Goal: Information Seeking & Learning: Check status

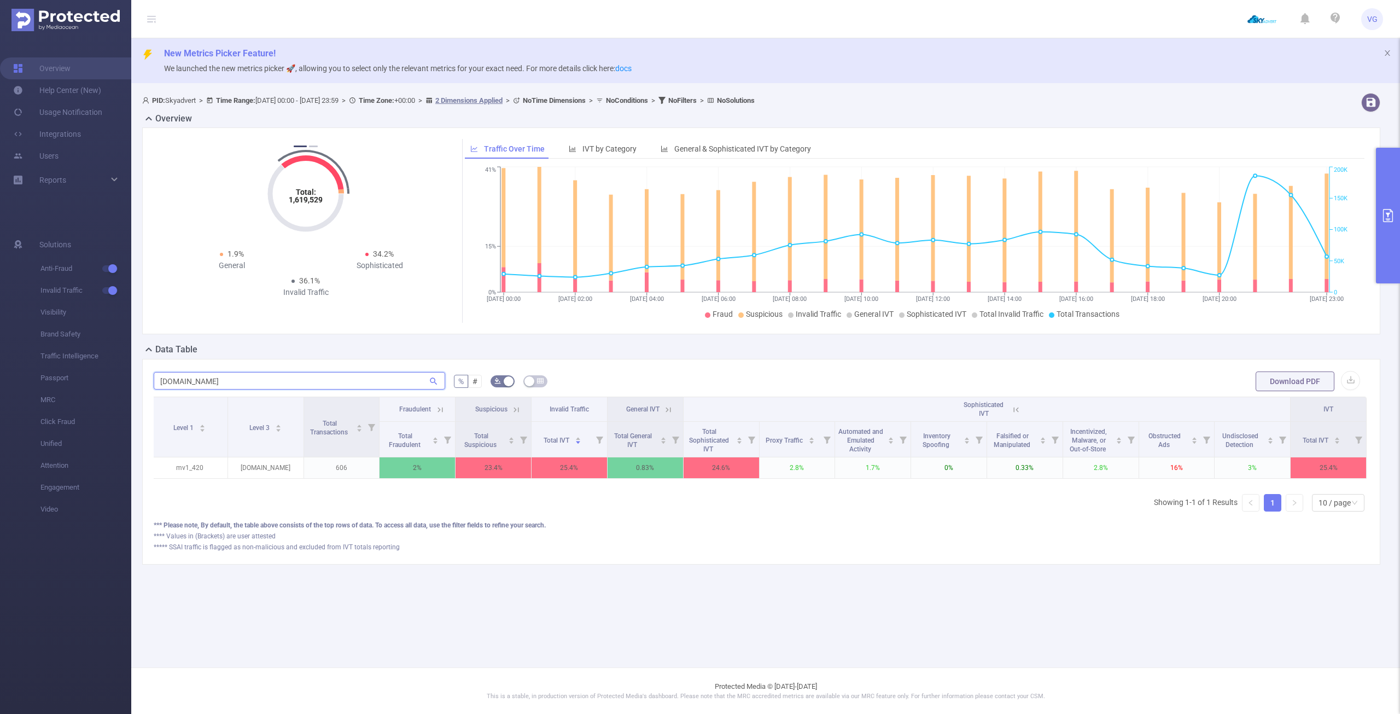
click at [249, 380] on input "[DOMAIN_NAME]" at bounding box center [300, 381] width 292 height 18
type input "ruf"
click at [1019, 408] on icon at bounding box center [1019, 410] width 10 height 10
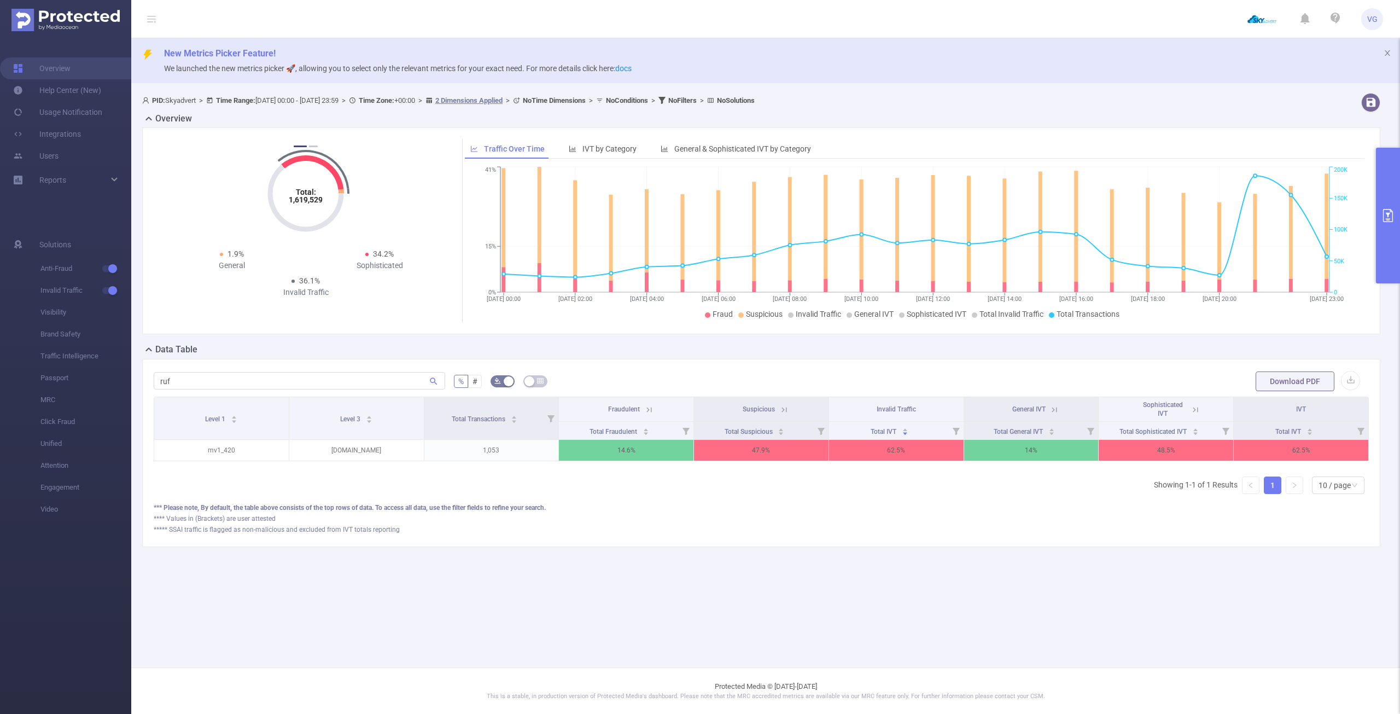
scroll to position [0, 2]
click at [1381, 213] on button "primary" at bounding box center [1388, 216] width 24 height 136
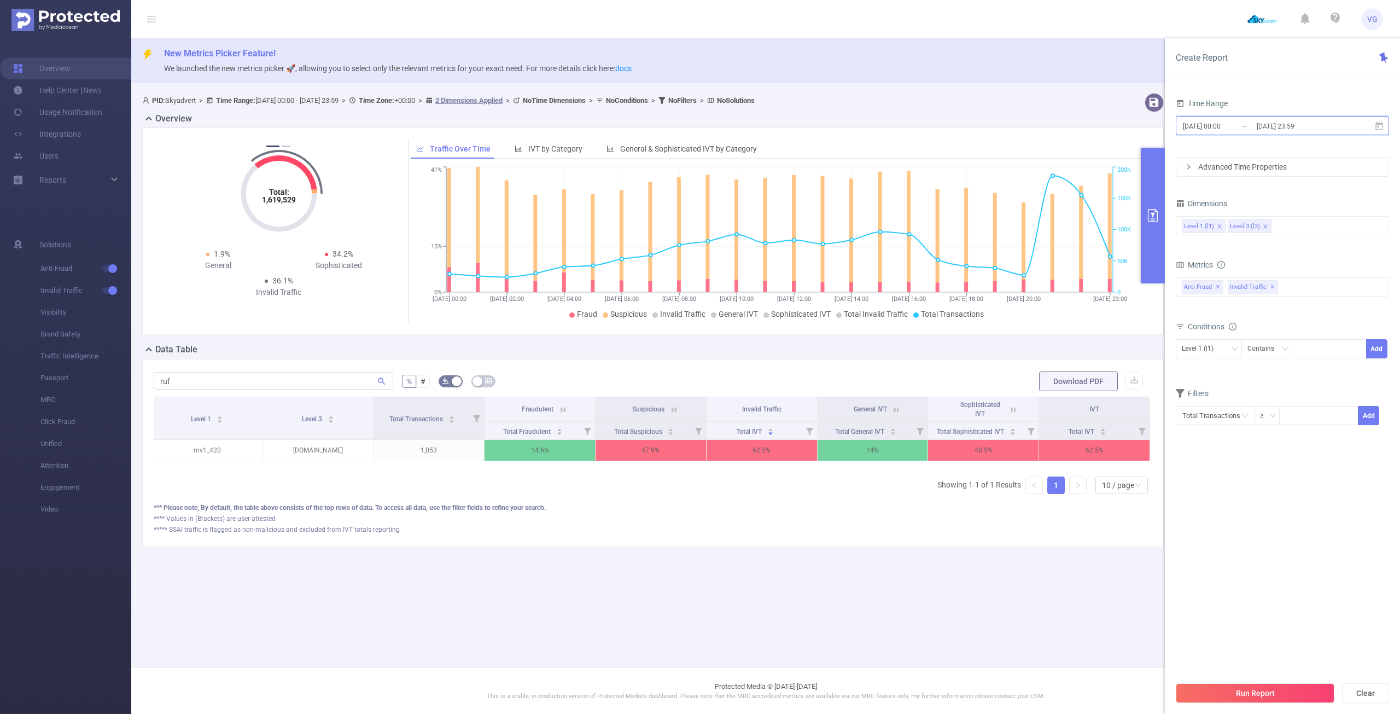
click at [1381, 129] on icon at bounding box center [1380, 125] width 8 height 8
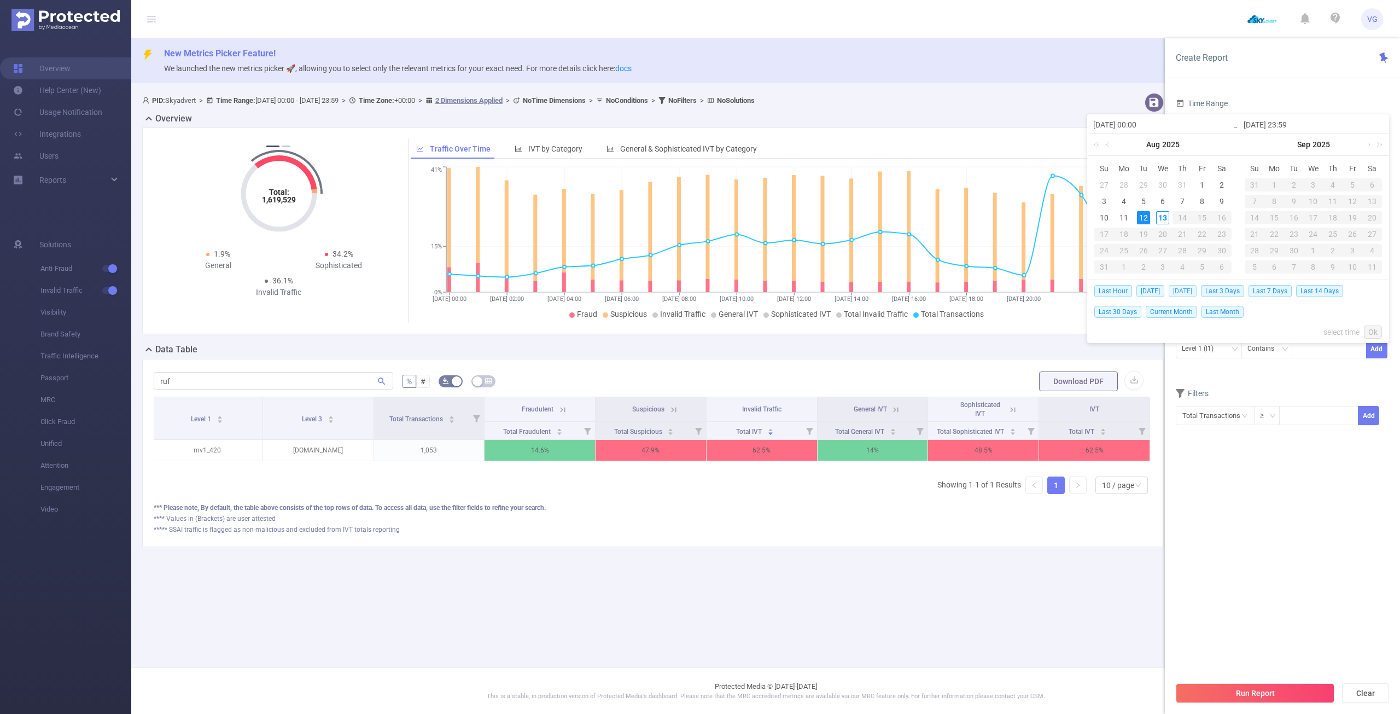
click at [1186, 292] on span "[DATE]" at bounding box center [1183, 291] width 28 height 12
type input "[DATE] 00:00"
type input "[DATE] 23:59"
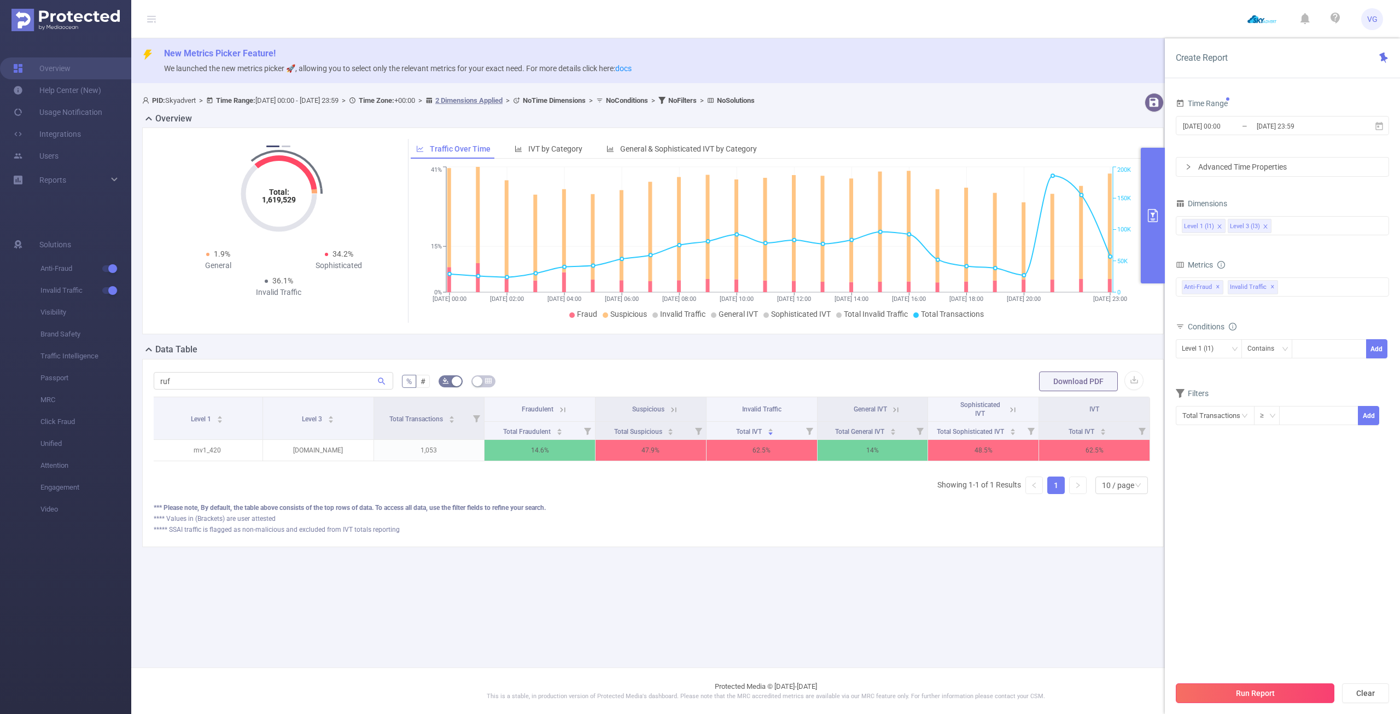
click at [1263, 699] on button "Run Report" at bounding box center [1255, 693] width 159 height 20
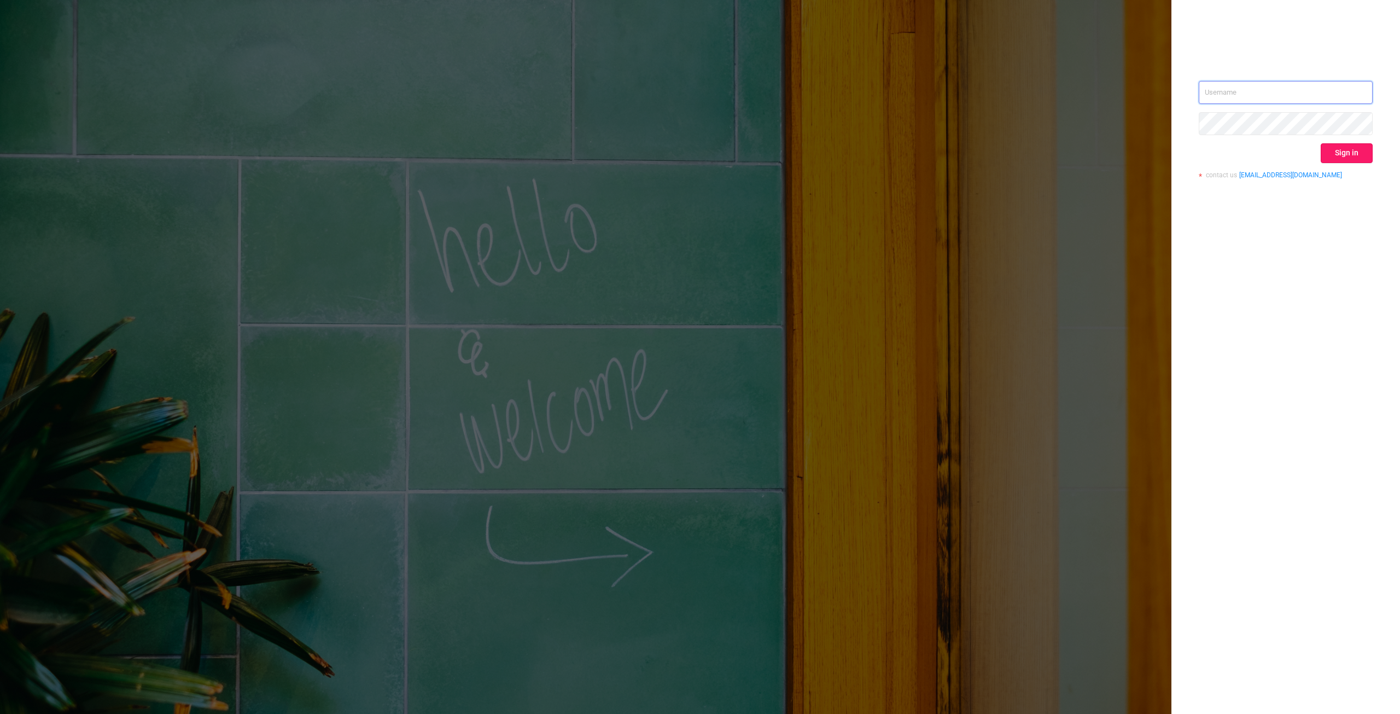
type input "valeria@skyadvert.net"
click at [1358, 146] on button "Sign in" at bounding box center [1347, 153] width 52 height 20
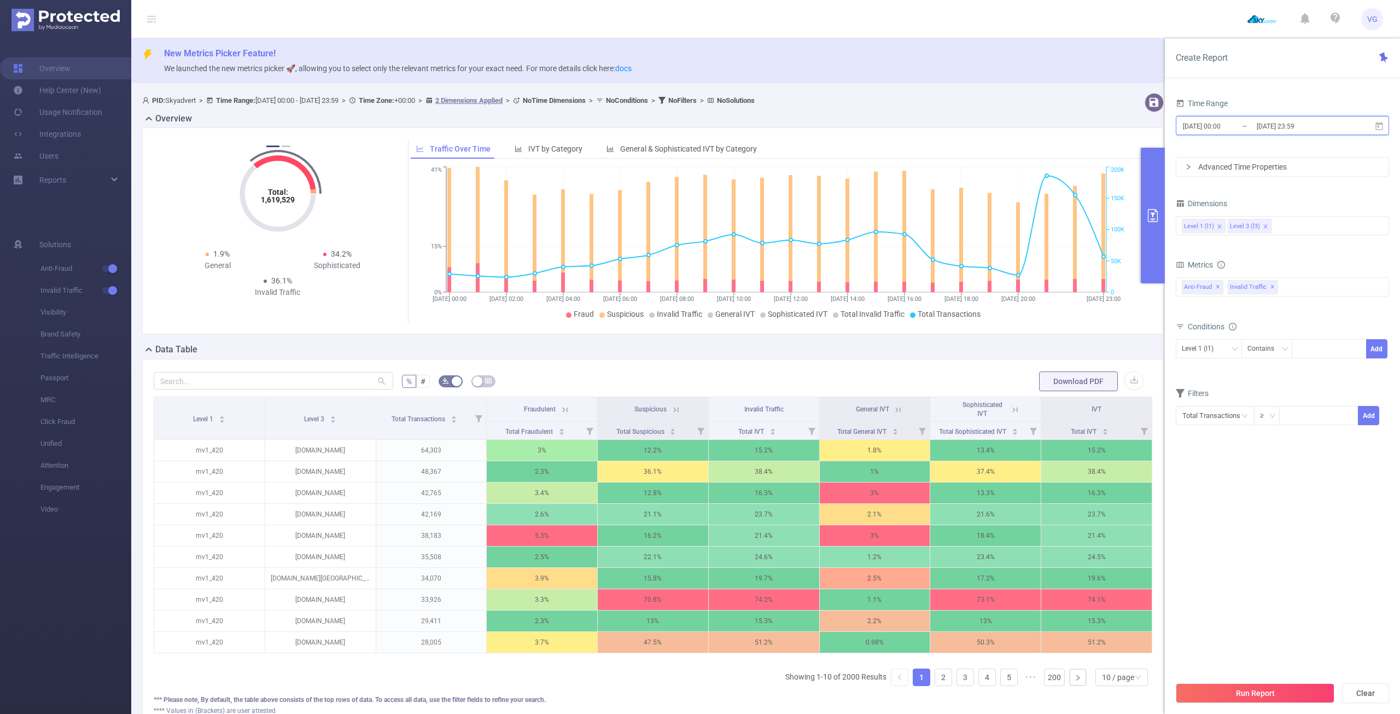
click at [1380, 126] on icon at bounding box center [1380, 126] width 10 height 10
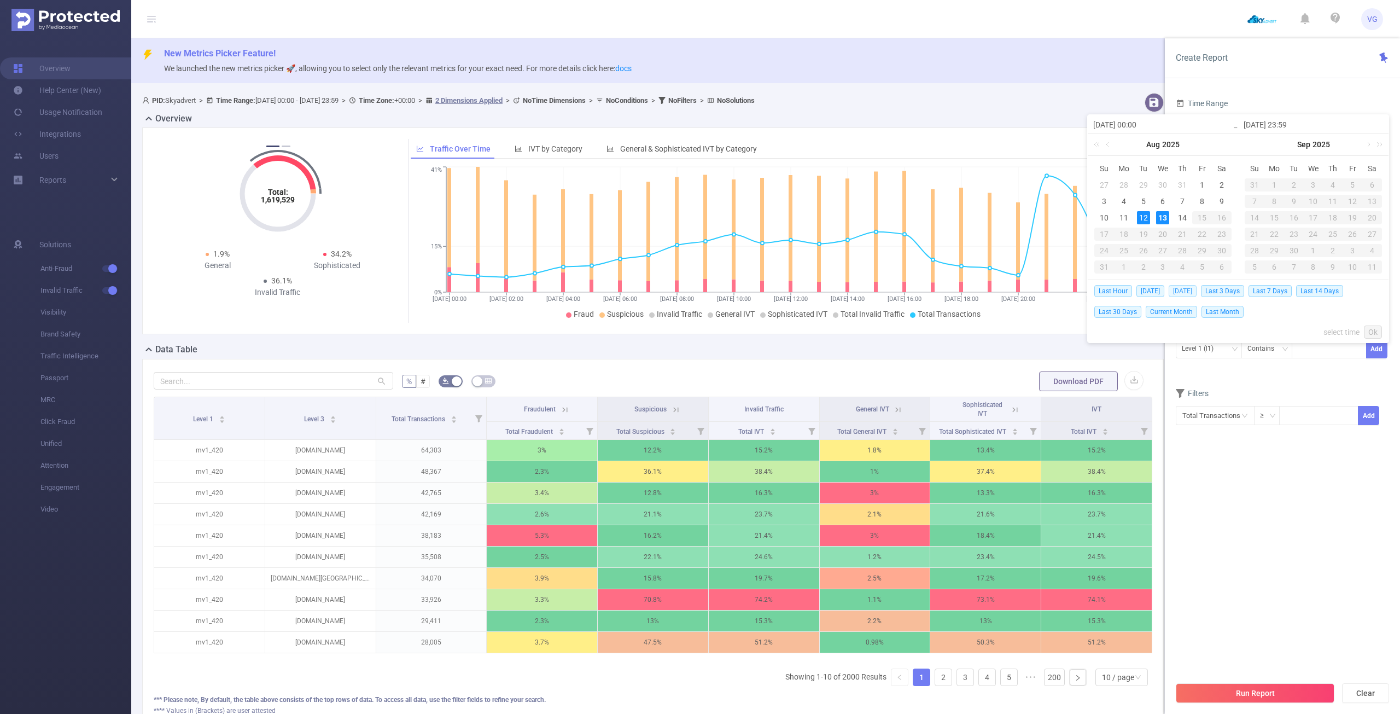
click at [1183, 292] on span "[DATE]" at bounding box center [1183, 291] width 28 height 12
type input "[DATE] 00:00"
type input "[DATE] 23:59"
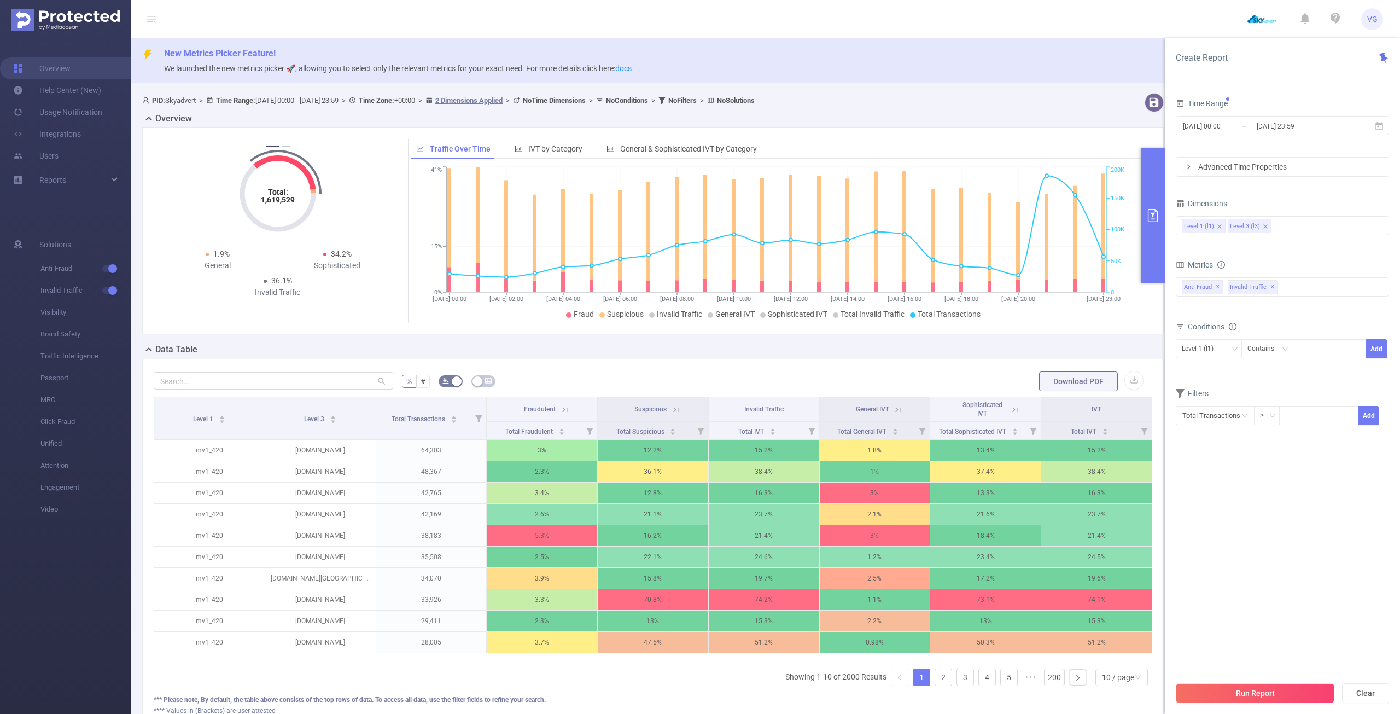
click at [1183, 292] on span "Anti-Fraud ✕" at bounding box center [1203, 287] width 42 height 14
click at [1277, 242] on div "Dimensions Level 1 (l1) Level 3 (l3)" at bounding box center [1282, 220] width 213 height 48
click at [1252, 694] on button "Run Report" at bounding box center [1255, 693] width 159 height 20
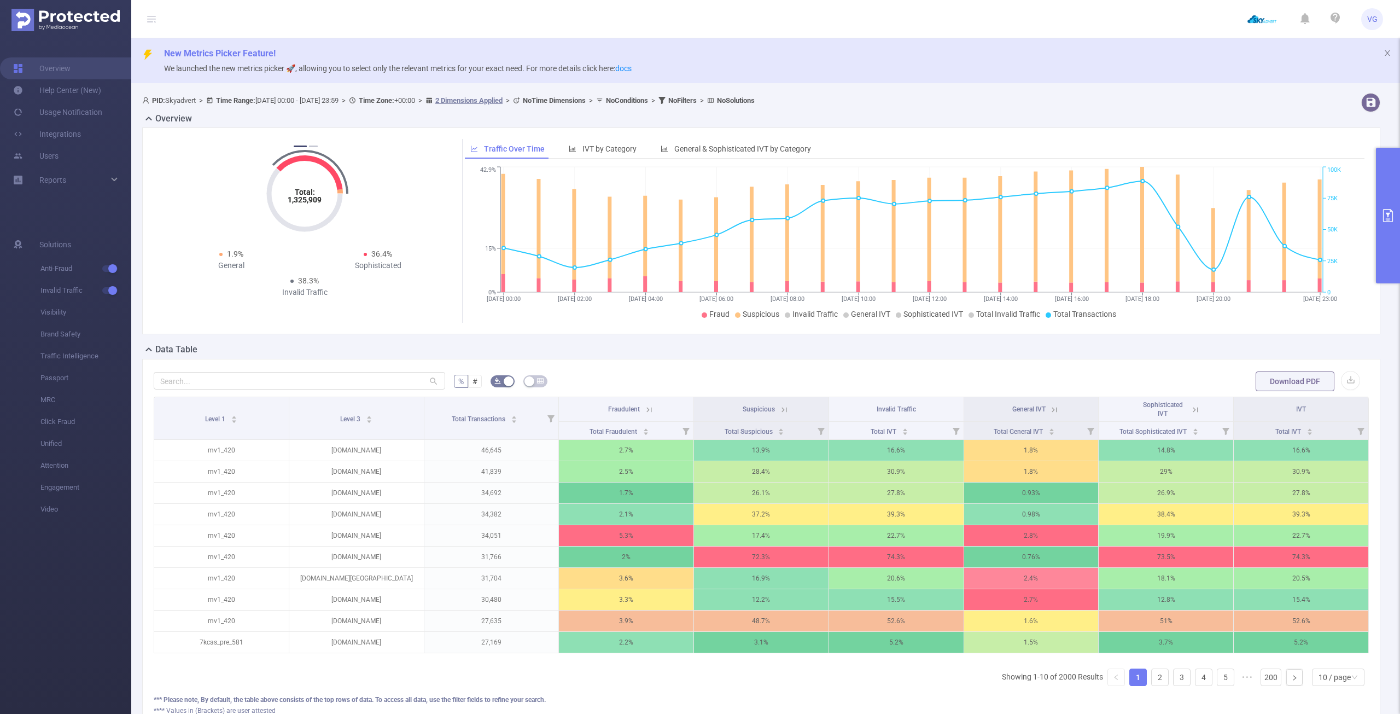
click at [311, 371] on div at bounding box center [300, 381] width 292 height 22
click at [303, 382] on input "text" at bounding box center [300, 381] width 292 height 18
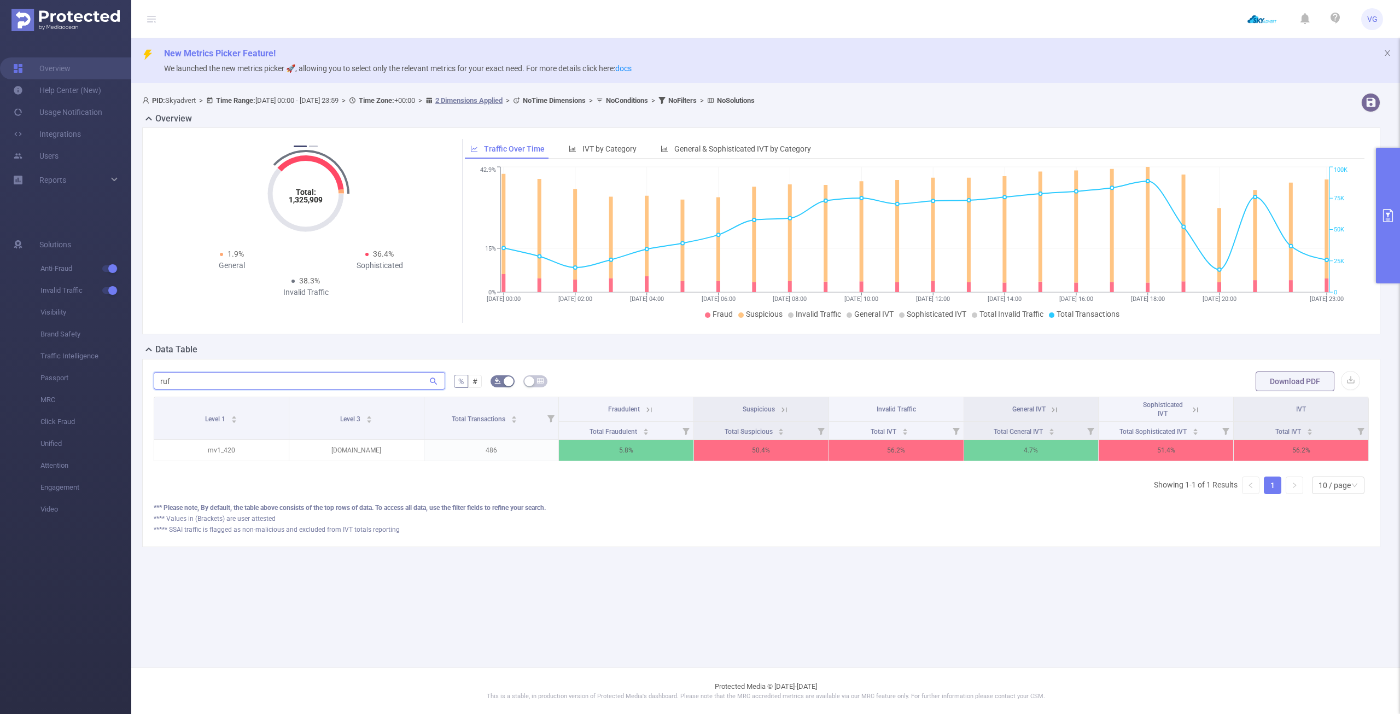
scroll to position [0, 2]
type input "ruf"
click at [780, 410] on icon at bounding box center [782, 410] width 10 height 10
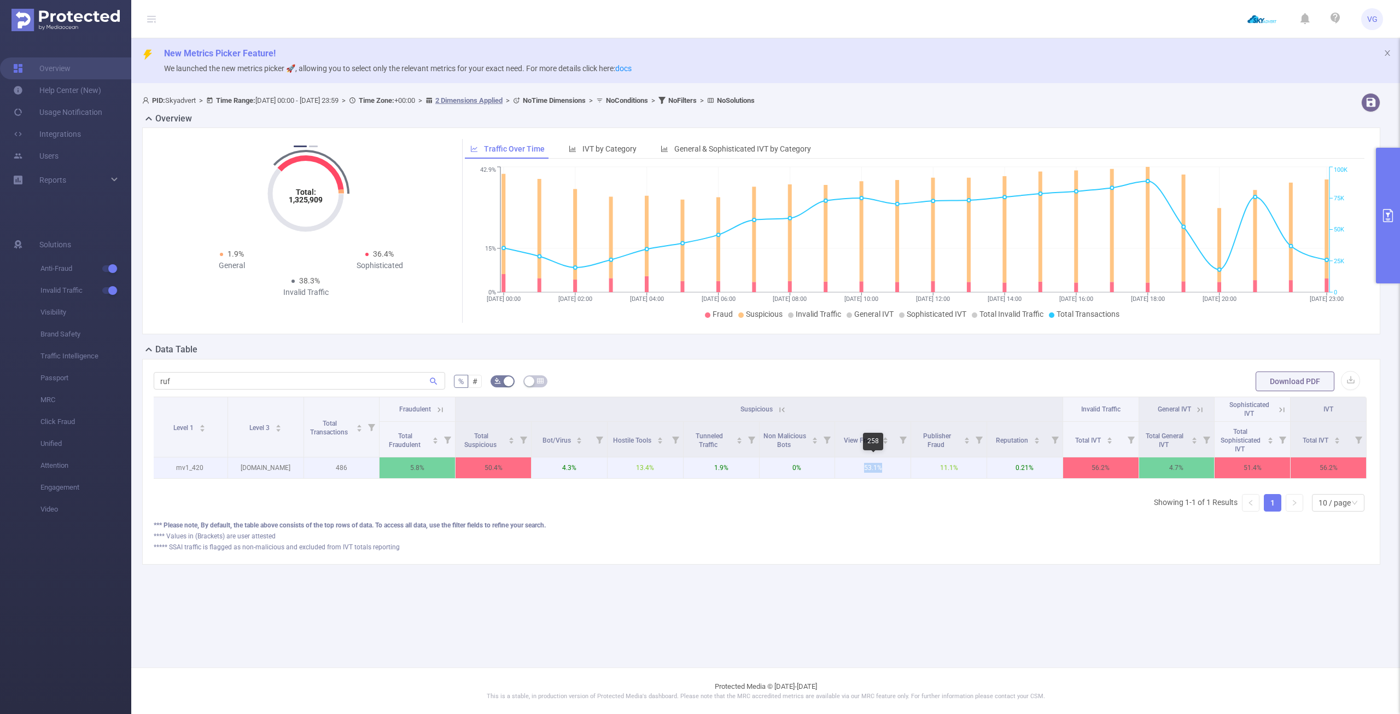
drag, startPoint x: 861, startPoint y: 469, endPoint x: 886, endPoint y: 468, distance: 24.6
click at [884, 468] on p "53.1%" at bounding box center [872, 467] width 75 height 21
click at [881, 484] on div "Level 1 Level 3 Total Transactions Fraudulent Suspicious Invalid Traffic Genera…" at bounding box center [761, 441] width 1215 height 89
click at [779, 412] on icon at bounding box center [782, 410] width 10 height 10
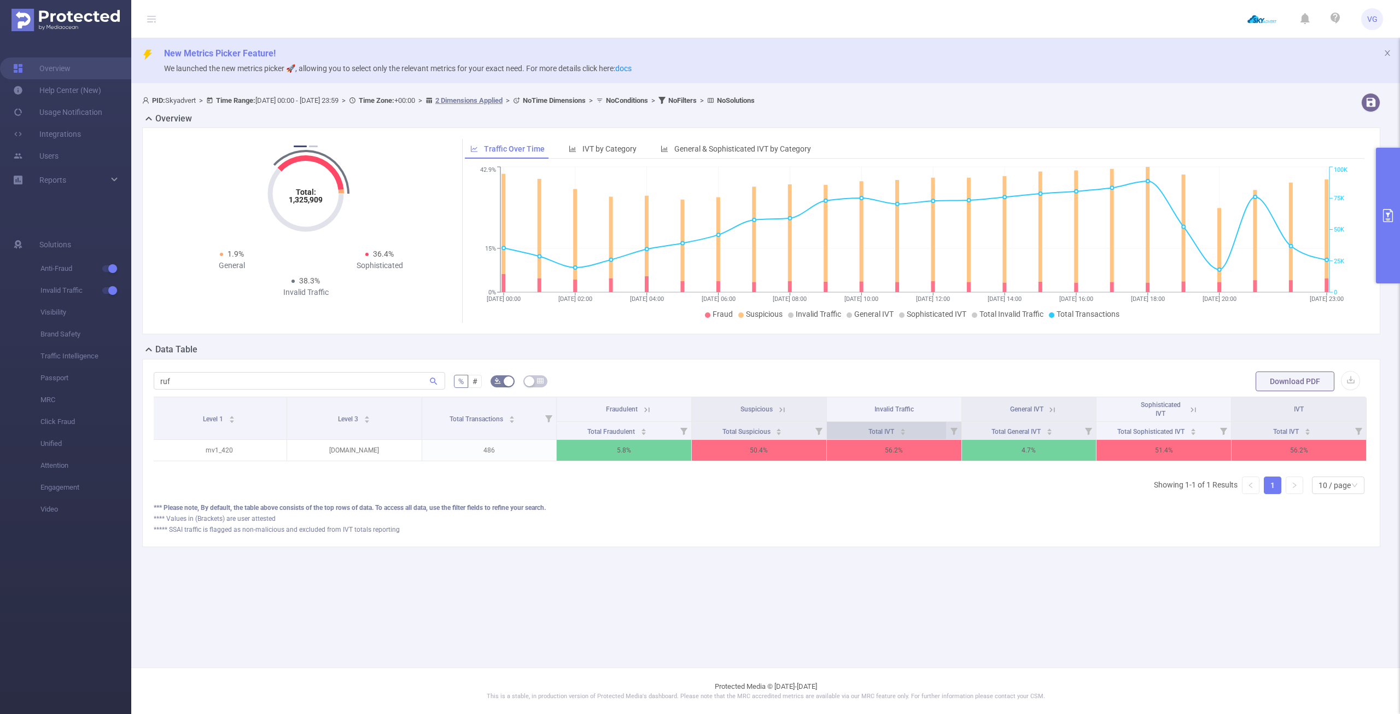
click at [906, 430] on div "Total IVT" at bounding box center [888, 430] width 38 height 11
click at [905, 430] on icon "icon: caret-down" at bounding box center [903, 433] width 6 height 6
click at [910, 382] on form "ruf % # Download PDF" at bounding box center [761, 381] width 1215 height 22
click at [896, 522] on div "**** Values in (Brackets) are user attested" at bounding box center [761, 519] width 1215 height 10
click at [787, 411] on th "Suspicious" at bounding box center [759, 409] width 135 height 25
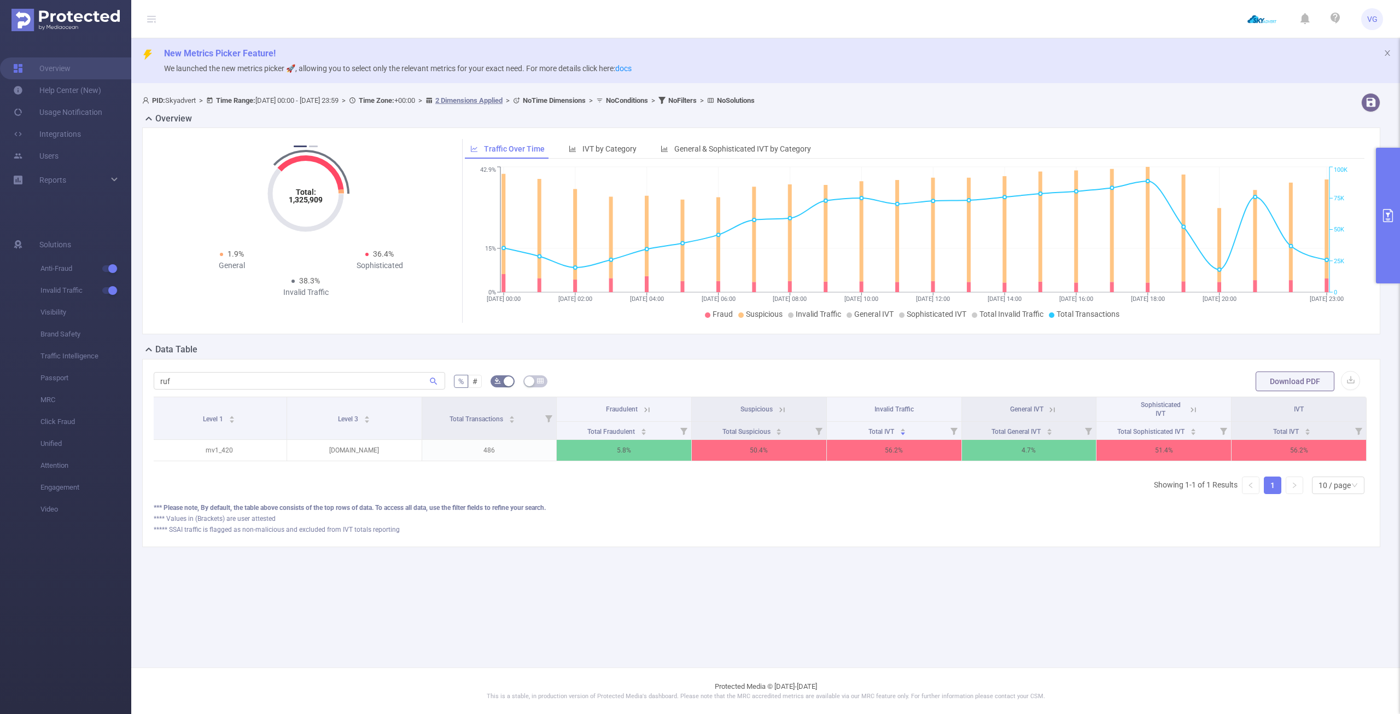
click at [784, 416] on th "Suspicious" at bounding box center [759, 409] width 135 height 25
click at [778, 411] on icon at bounding box center [782, 410] width 10 height 10
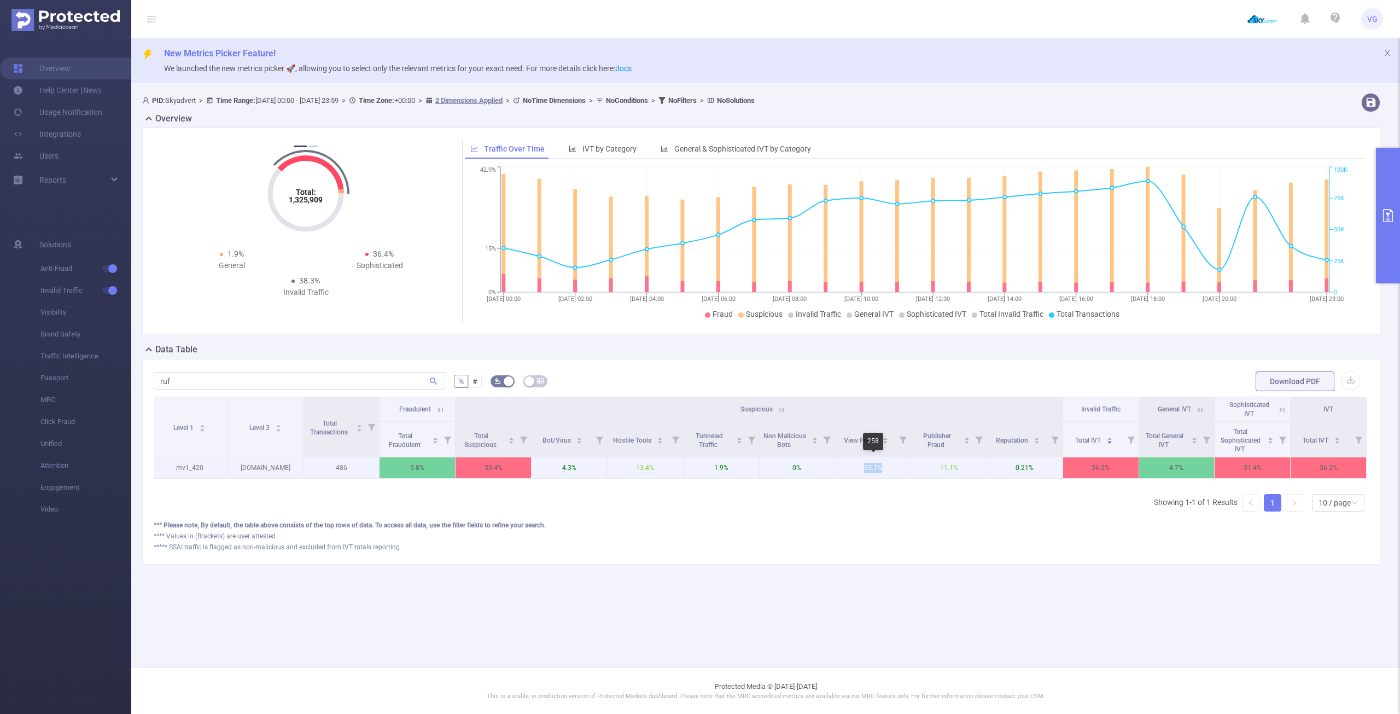
drag, startPoint x: 859, startPoint y: 468, endPoint x: 887, endPoint y: 470, distance: 27.9
click at [887, 468] on p "53.1%" at bounding box center [872, 467] width 75 height 21
click at [873, 496] on div "Level 1 Level 3 Total Transactions Fraudulent Suspicious Invalid Traffic Genera…" at bounding box center [761, 459] width 1215 height 124
click at [1395, 223] on button "primary" at bounding box center [1388, 216] width 24 height 136
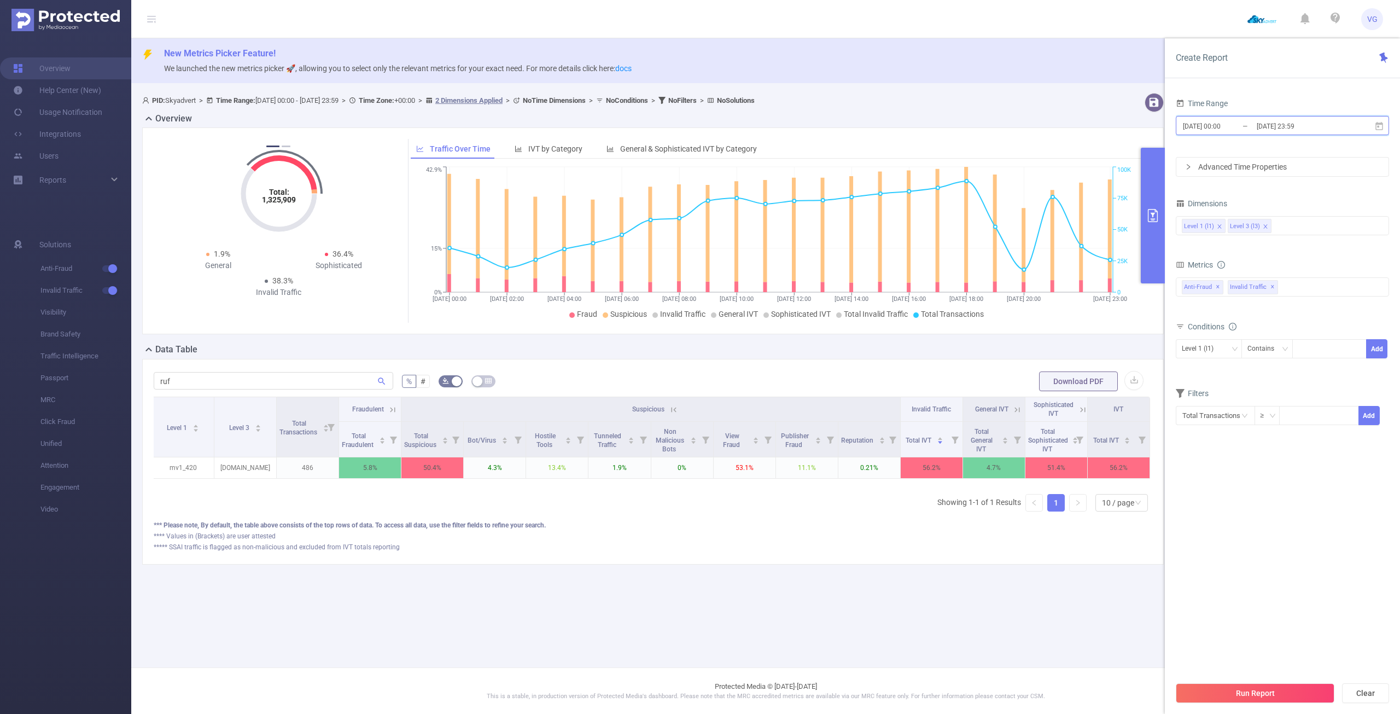
click at [1380, 126] on icon at bounding box center [1380, 126] width 10 height 10
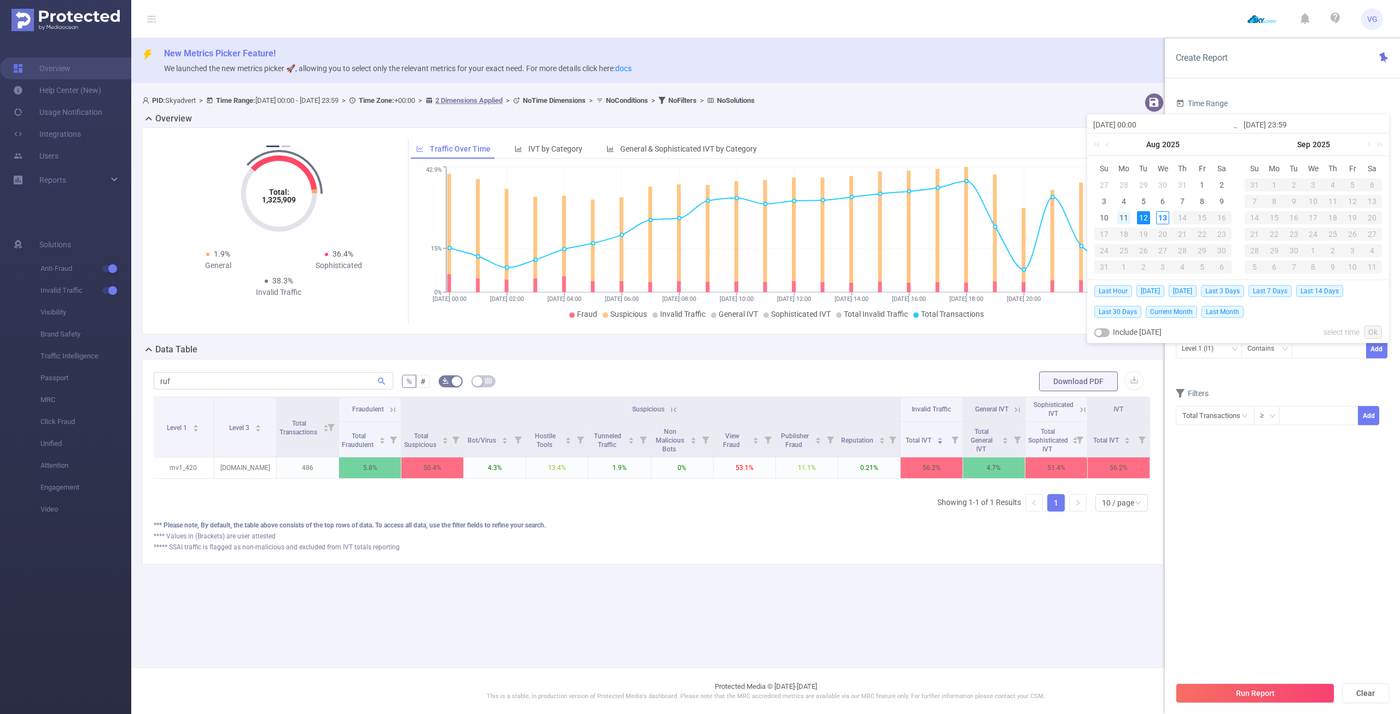
click at [1124, 219] on div "11" at bounding box center [1123, 217] width 13 height 13
type input "[DATE] 00:00"
type input "[DATE] 23:59"
type input "[DATE] 00:00"
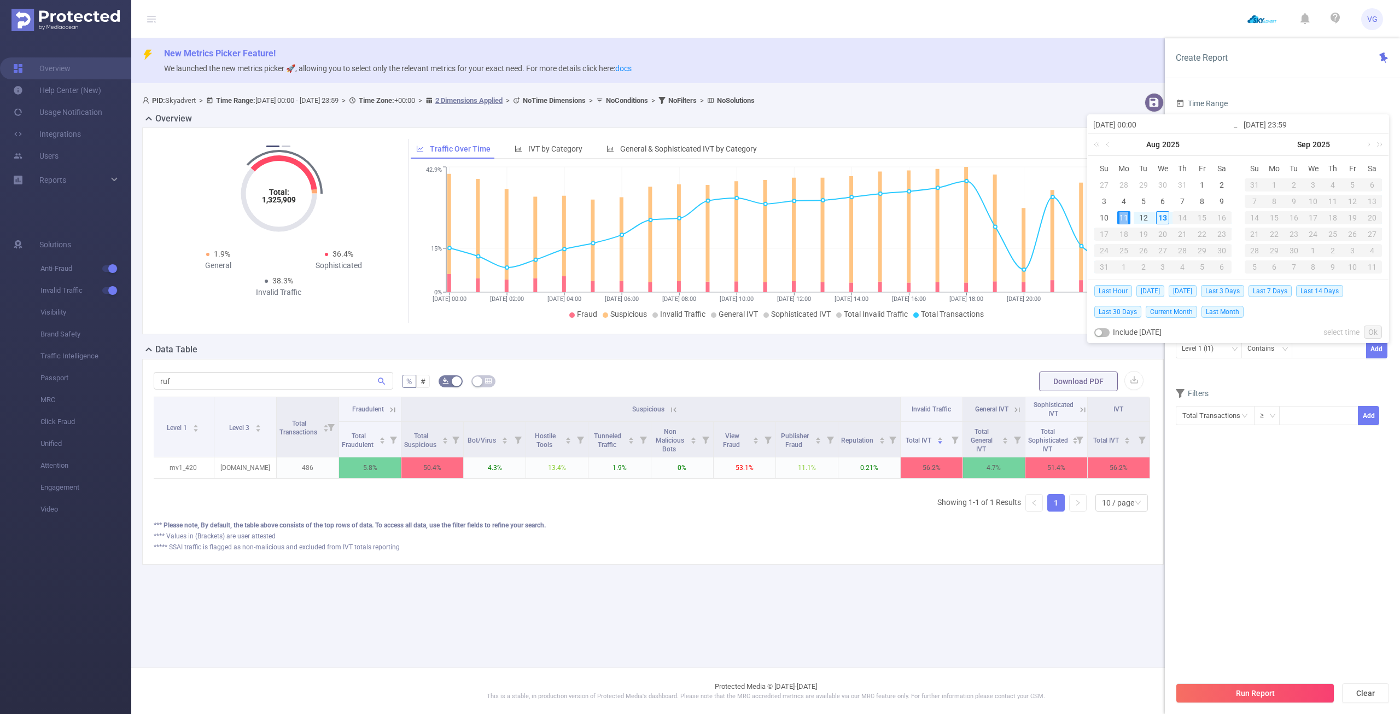
type input "[DATE] 23:59"
click at [1372, 331] on link "Ok" at bounding box center [1373, 331] width 18 height 13
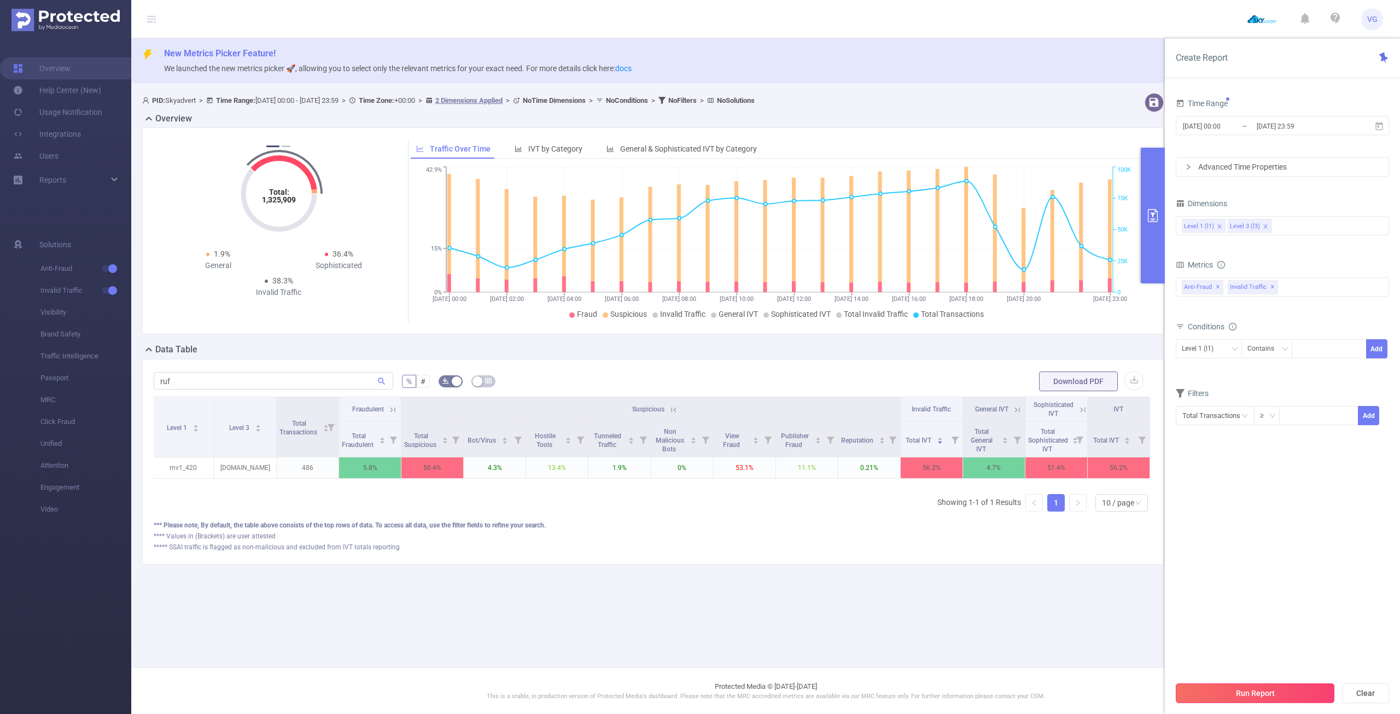
click at [1278, 690] on button "Run Report" at bounding box center [1255, 693] width 159 height 20
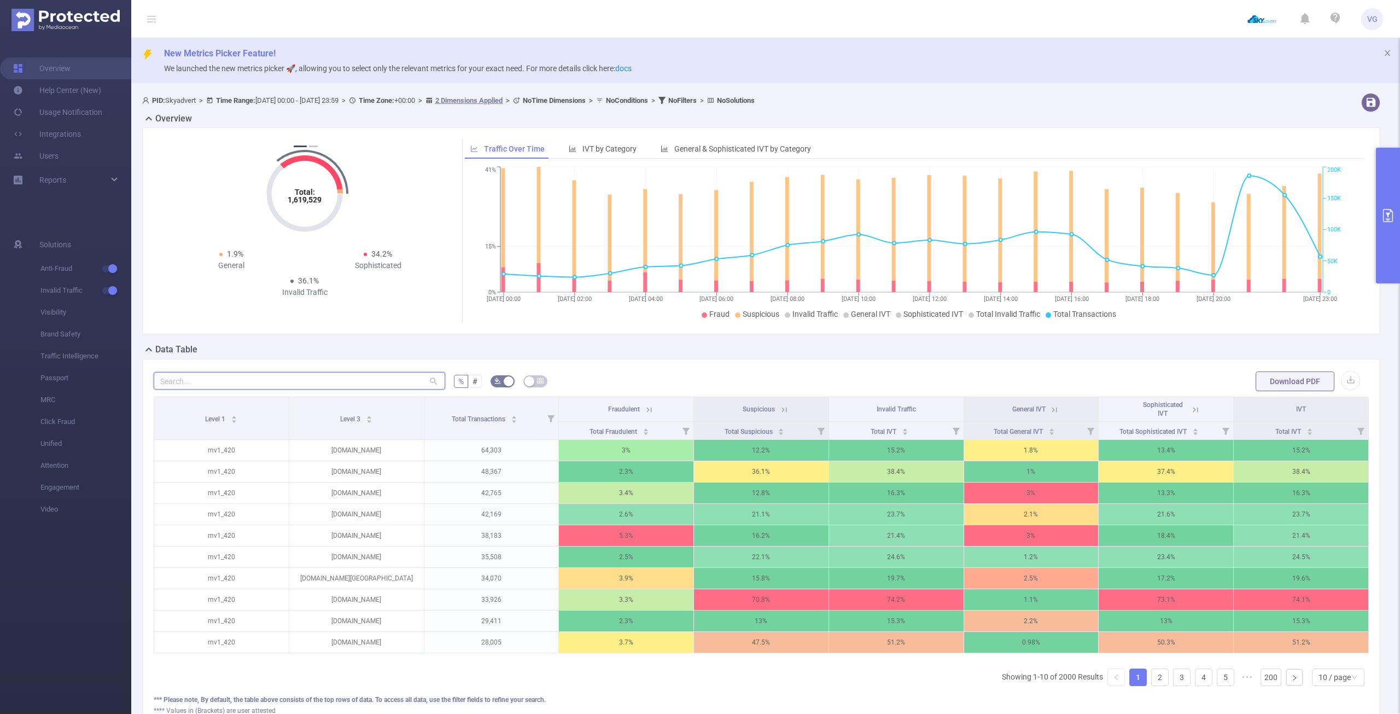
click at [234, 385] on input "text" at bounding box center [300, 381] width 292 height 18
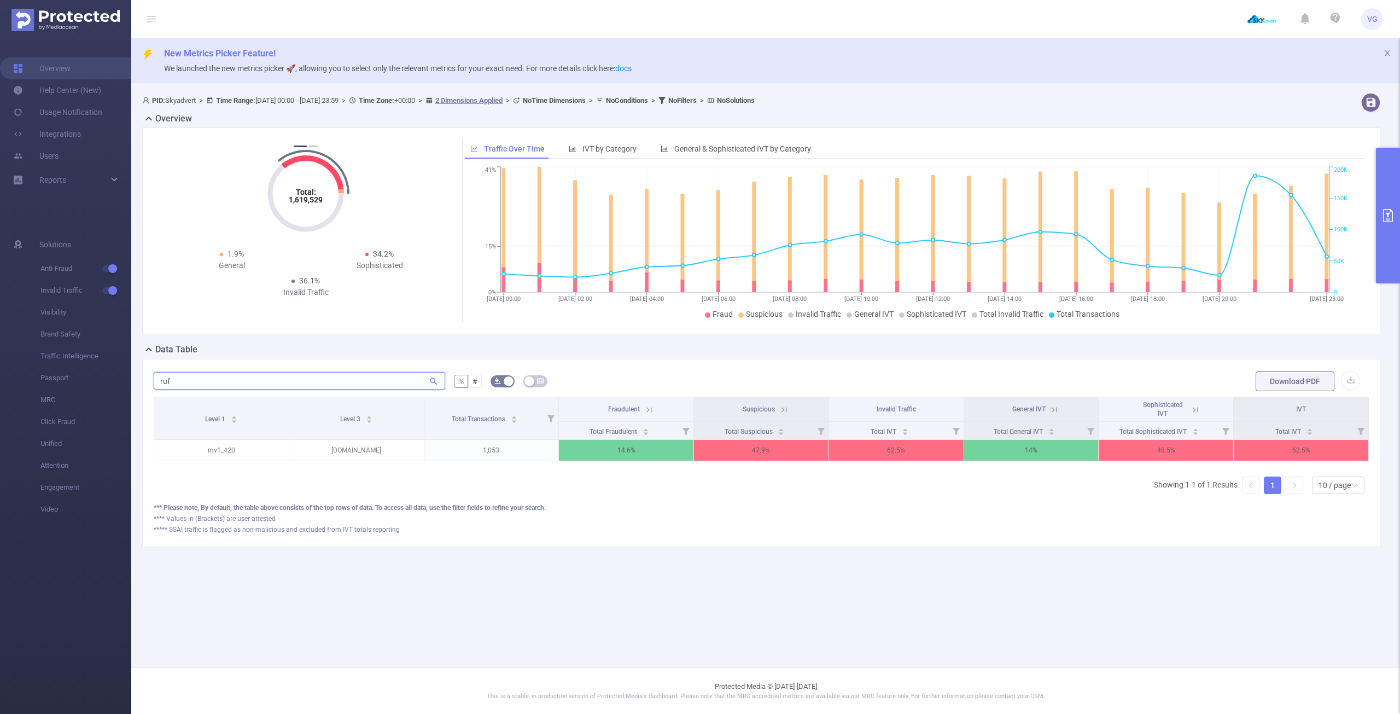
scroll to position [0, 2]
type input "ruf"
drag, startPoint x: 626, startPoint y: 479, endPoint x: 731, endPoint y: 476, distance: 105.0
click at [731, 476] on div "Level 1 Level 3 Total Transactions Fraudulent Suspicious Invalid Traffic Genera…" at bounding box center [761, 450] width 1215 height 106
click at [948, 587] on main "New Metrics Picker Feature! We launched the new metrics picker 🚀, allowing you …" at bounding box center [765, 333] width 1269 height 667
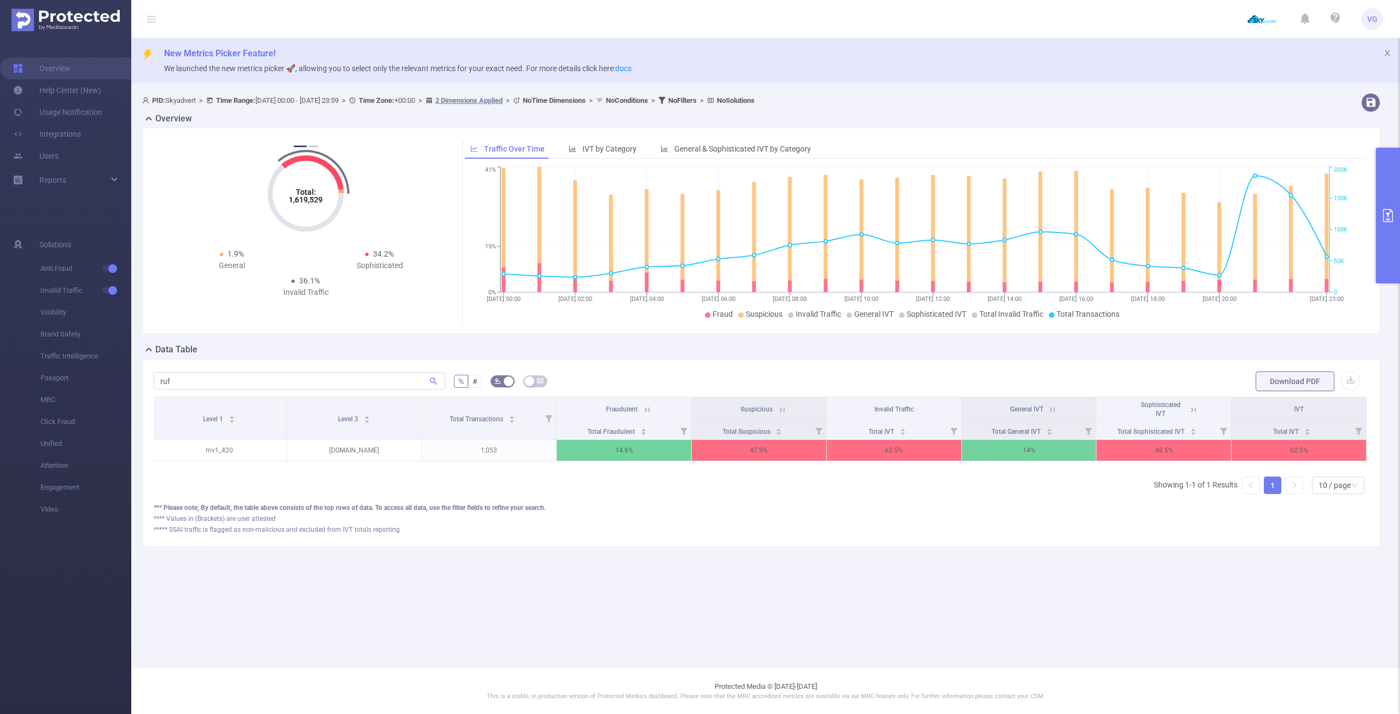
click at [1392, 241] on button "primary" at bounding box center [1388, 216] width 24 height 136
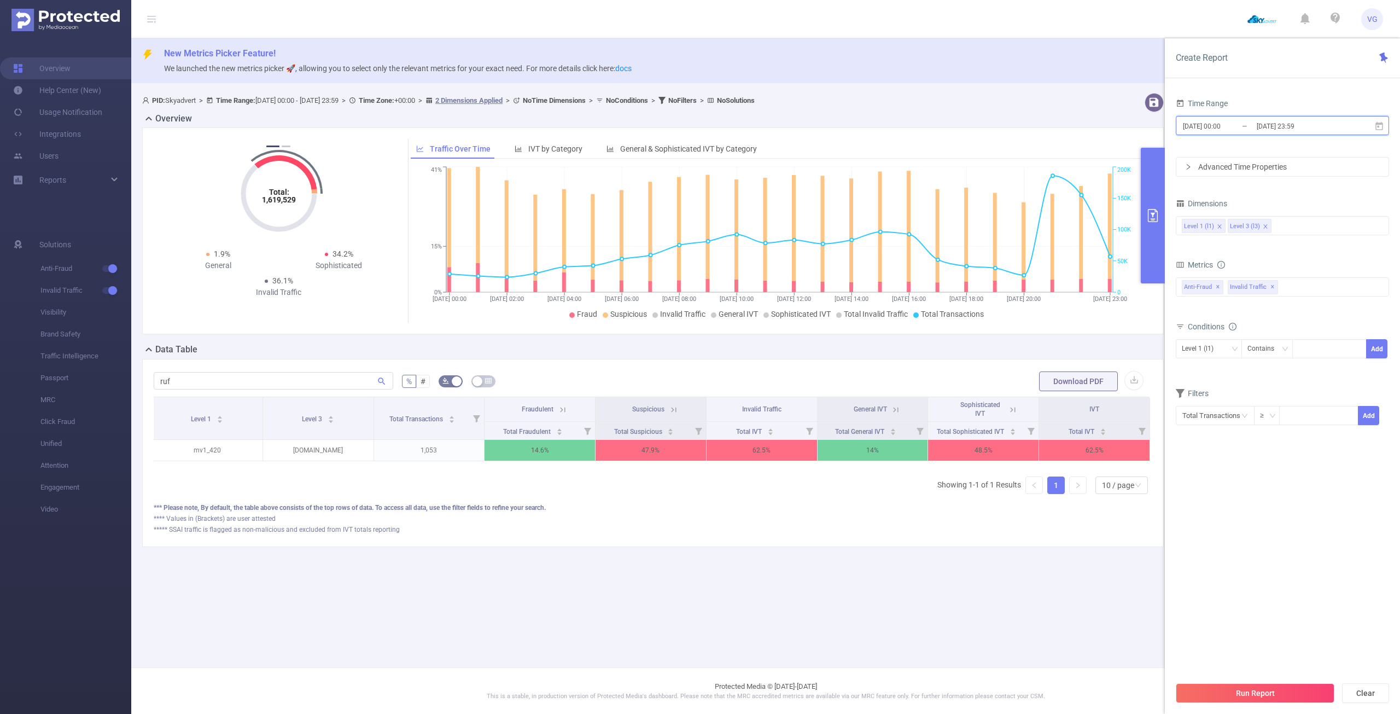
click at [1379, 126] on icon at bounding box center [1380, 125] width 8 height 8
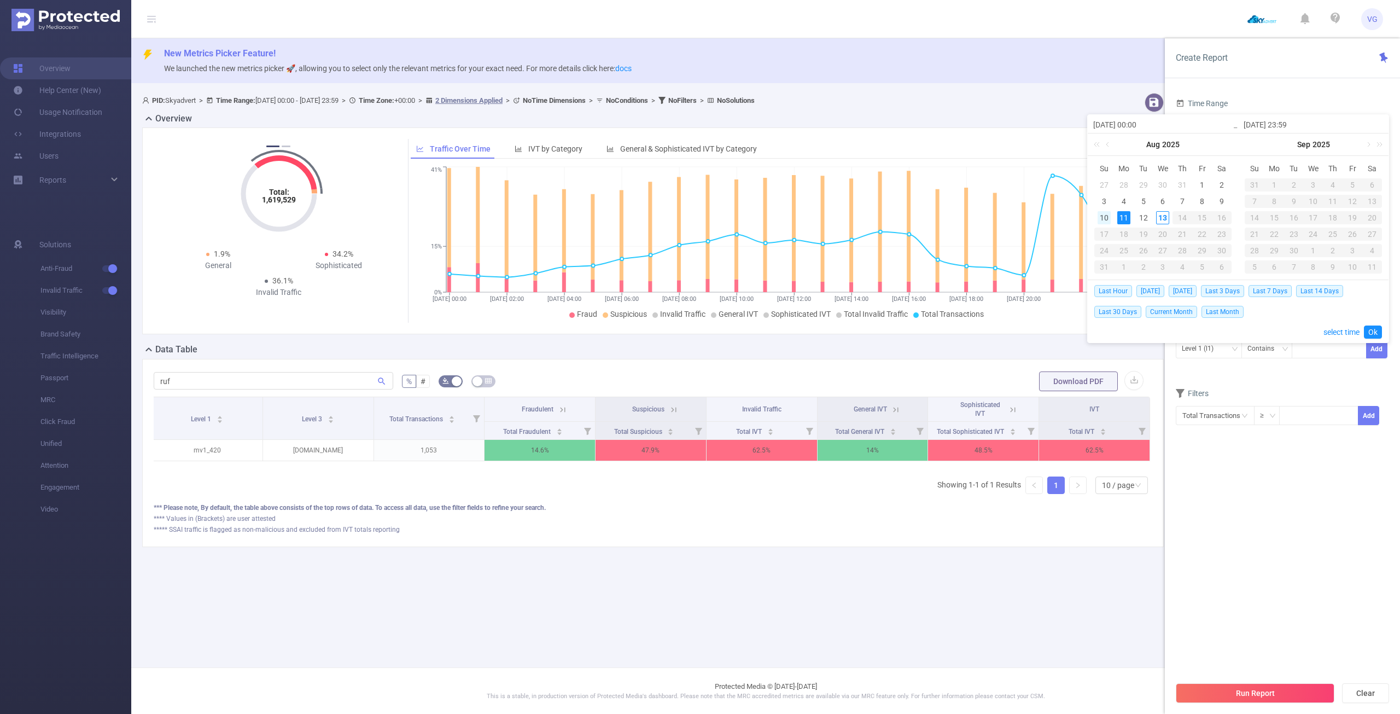
click at [1105, 220] on div "10" at bounding box center [1104, 217] width 13 height 13
type input "2025-08-10 00:00"
type input "2025-08-10 23:59"
type input "2025-08-10 00:00"
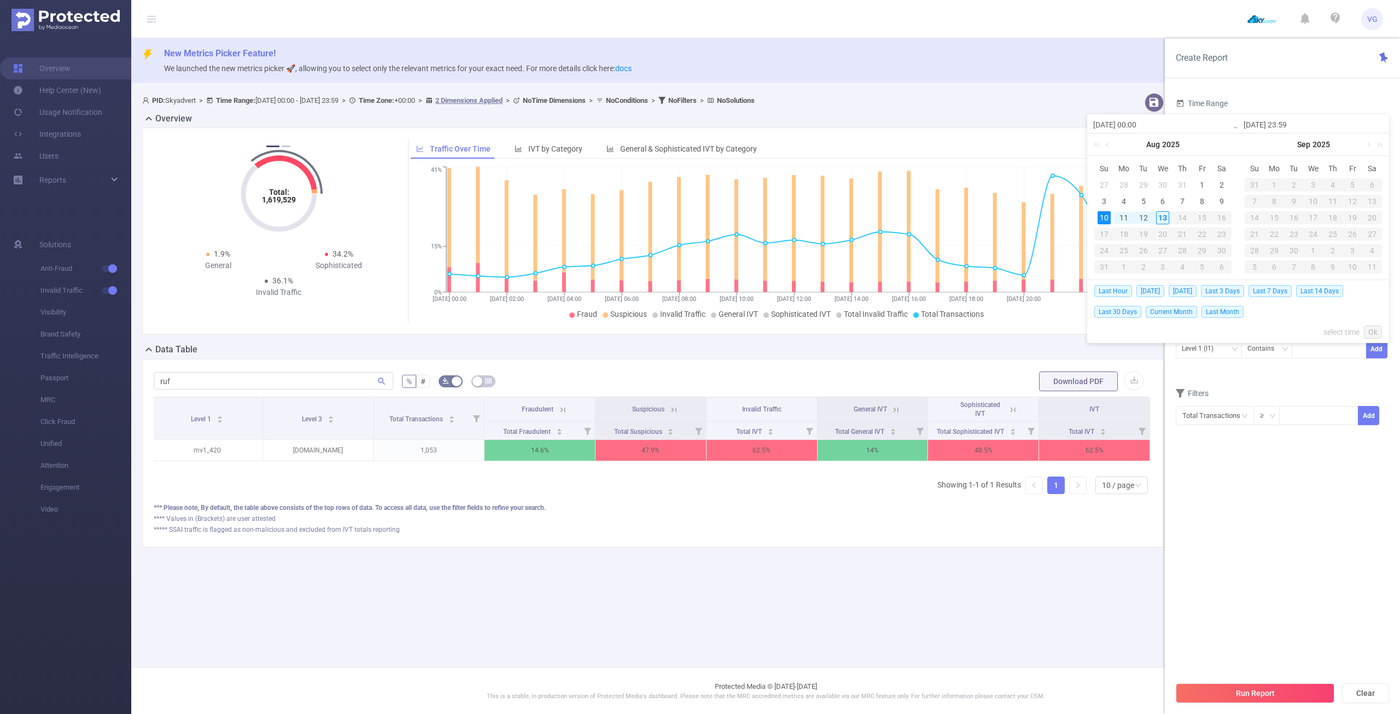
type input "2025-08-10 23:59"
click at [1373, 330] on link "Ok" at bounding box center [1373, 331] width 18 height 13
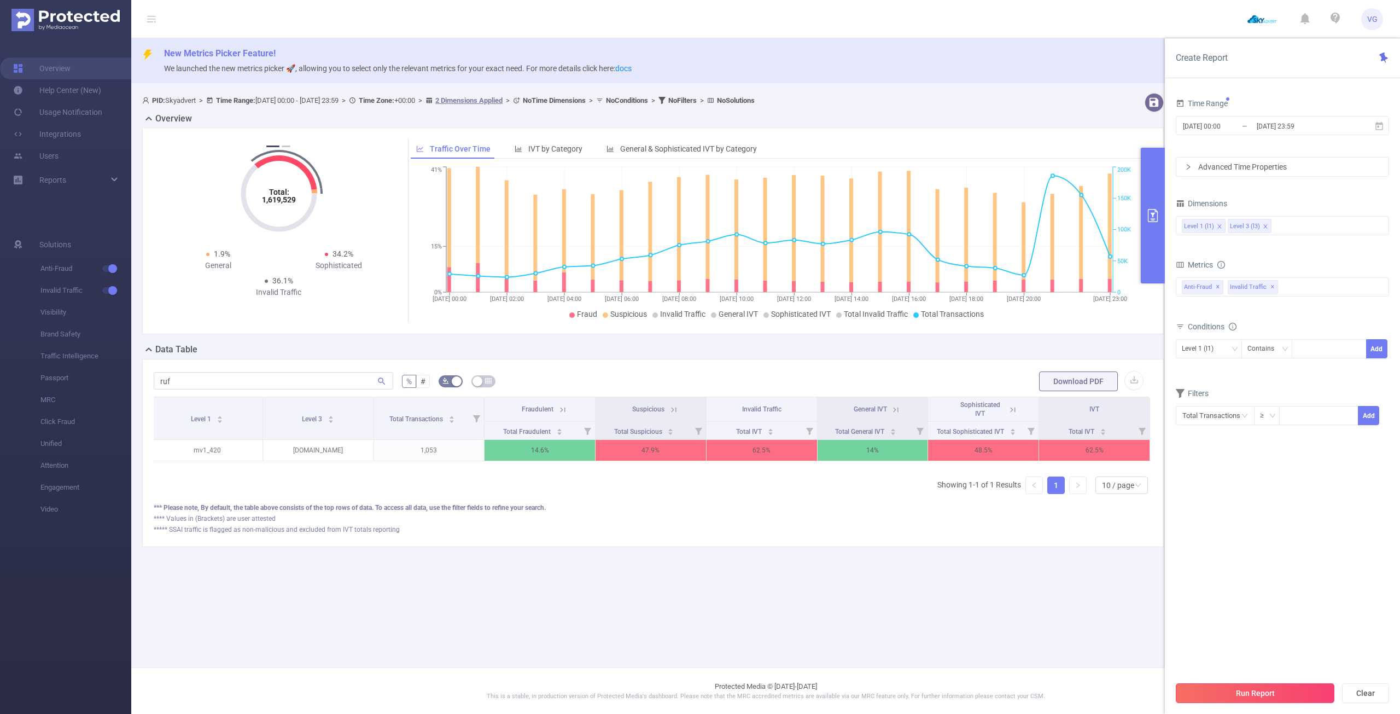
click at [1263, 694] on button "Run Report" at bounding box center [1255, 693] width 159 height 20
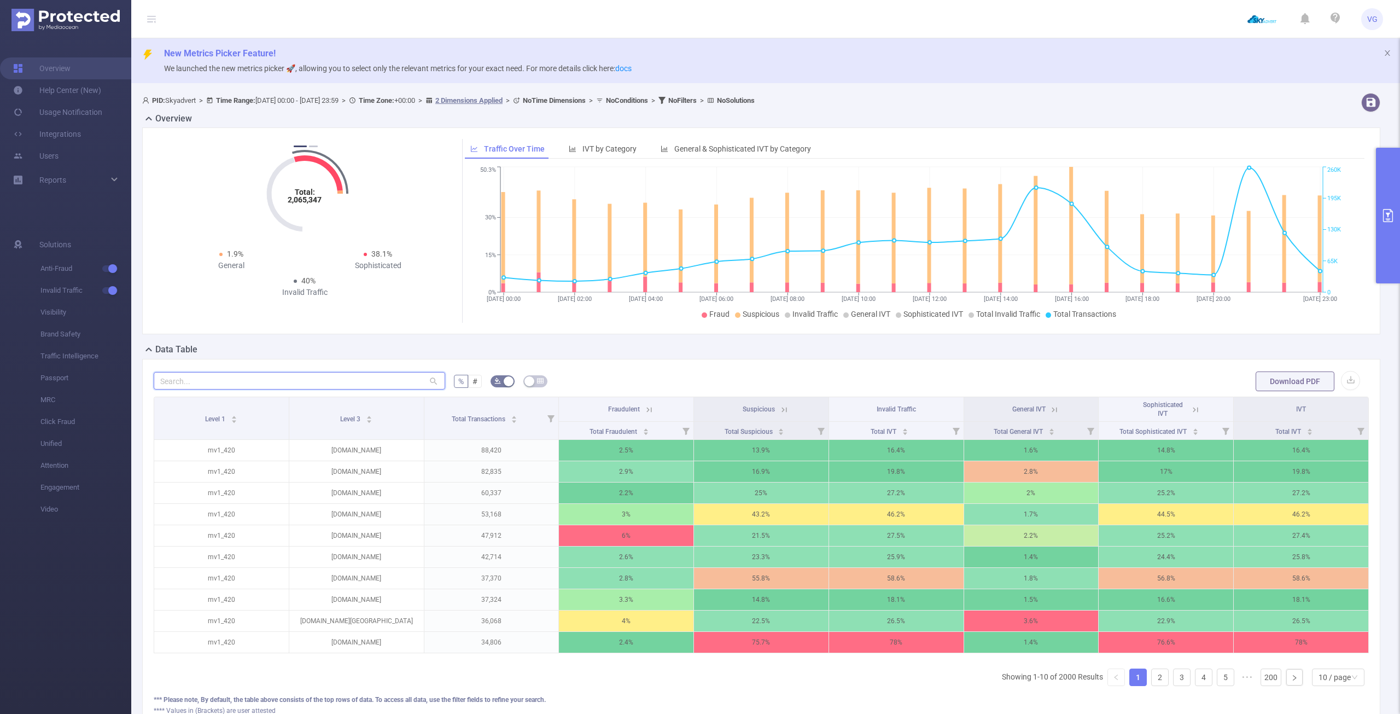
click at [246, 380] on input "text" at bounding box center [300, 381] width 292 height 18
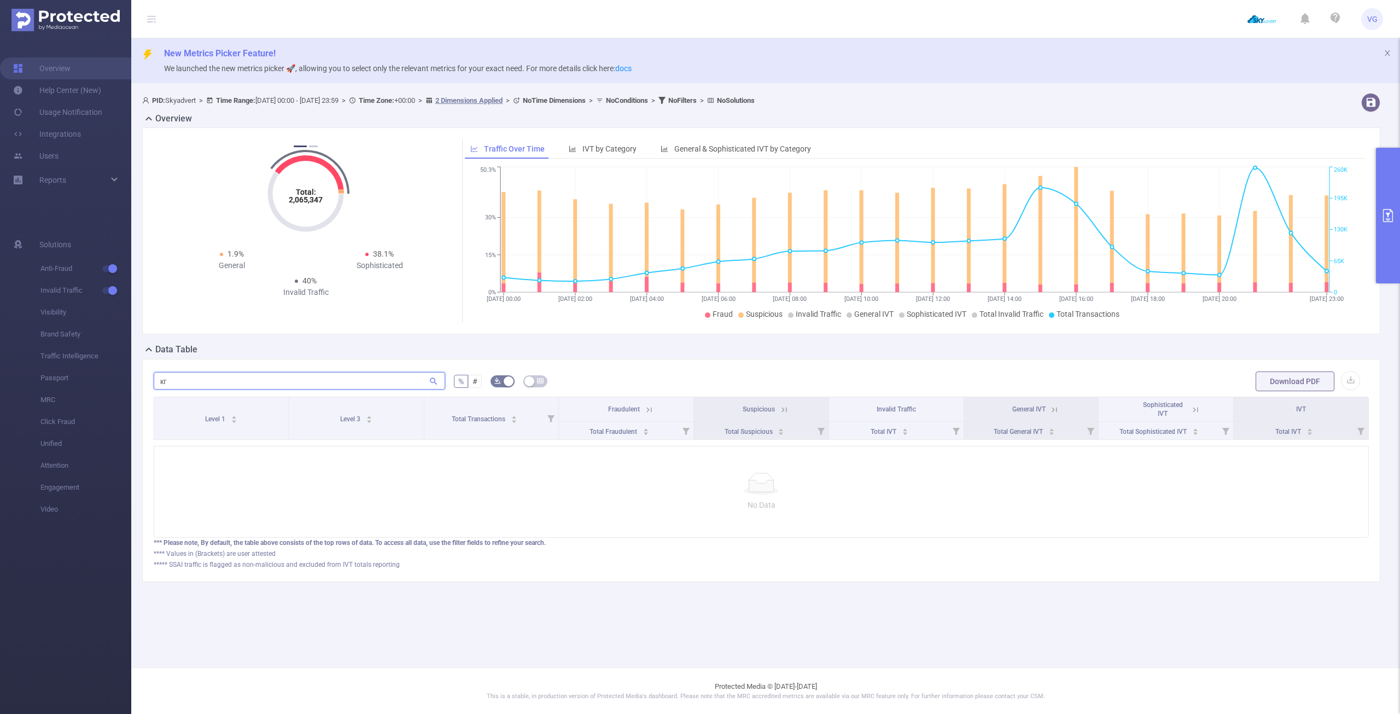
type input "к"
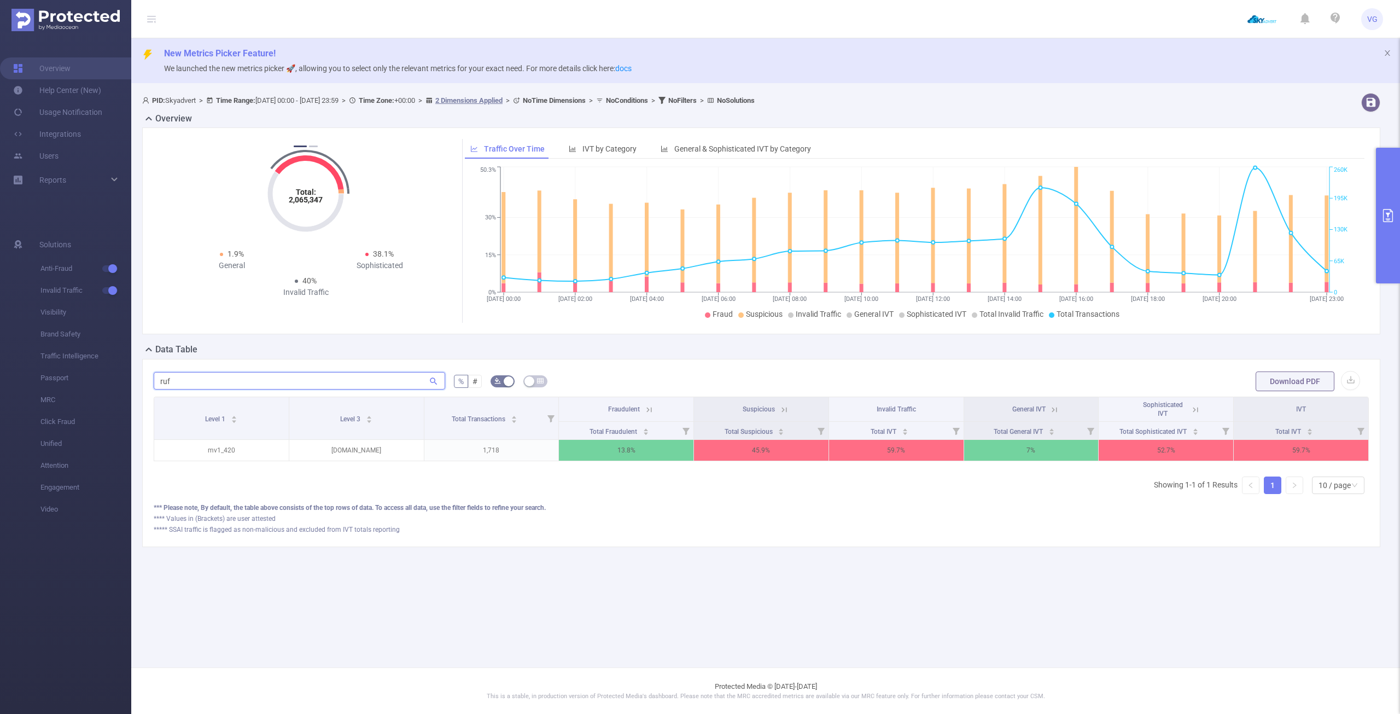
type input "ruf"
click at [1389, 203] on button "primary" at bounding box center [1388, 216] width 24 height 136
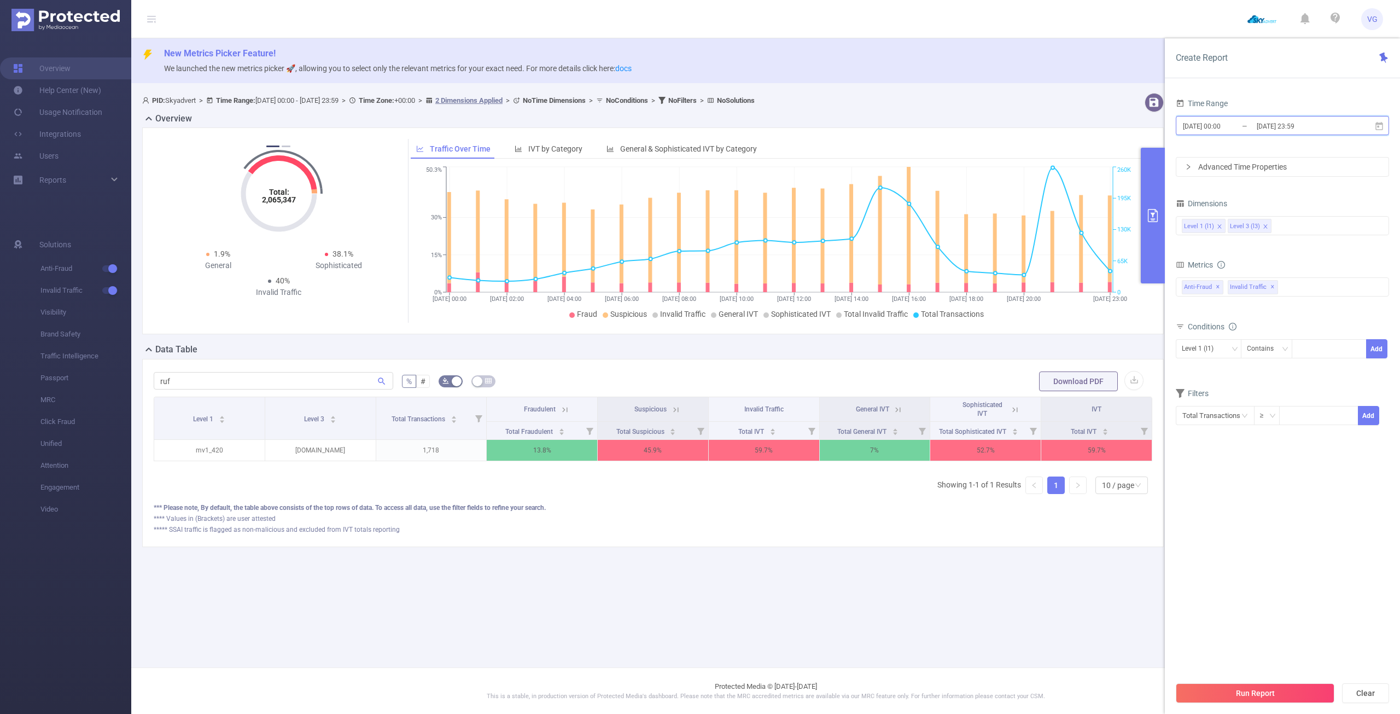
click at [1383, 127] on icon at bounding box center [1380, 125] width 8 height 8
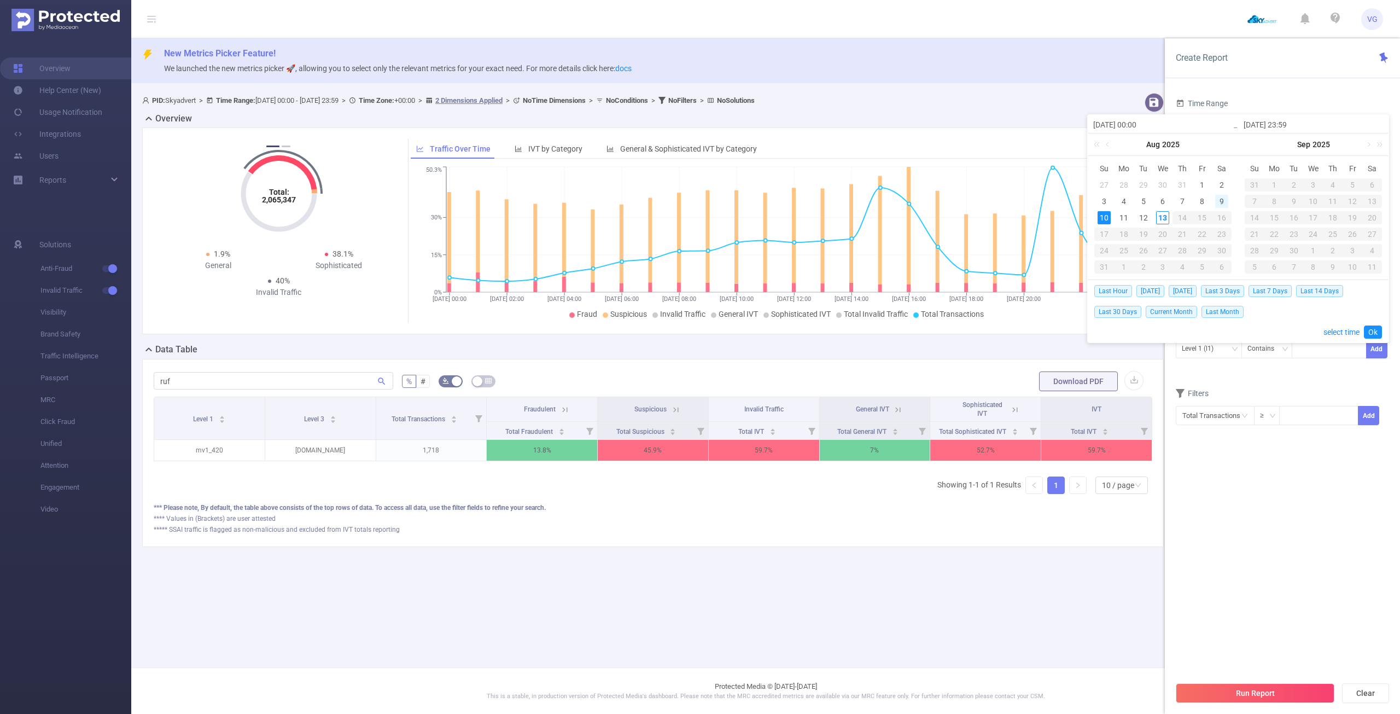
click at [1219, 201] on div "9" at bounding box center [1221, 201] width 13 height 13
click at [1220, 200] on div "9" at bounding box center [1221, 201] width 13 height 13
type input "2025-08-09 00:00"
type input "2025-08-09 23:59"
type input "2025-08-09 00:00"
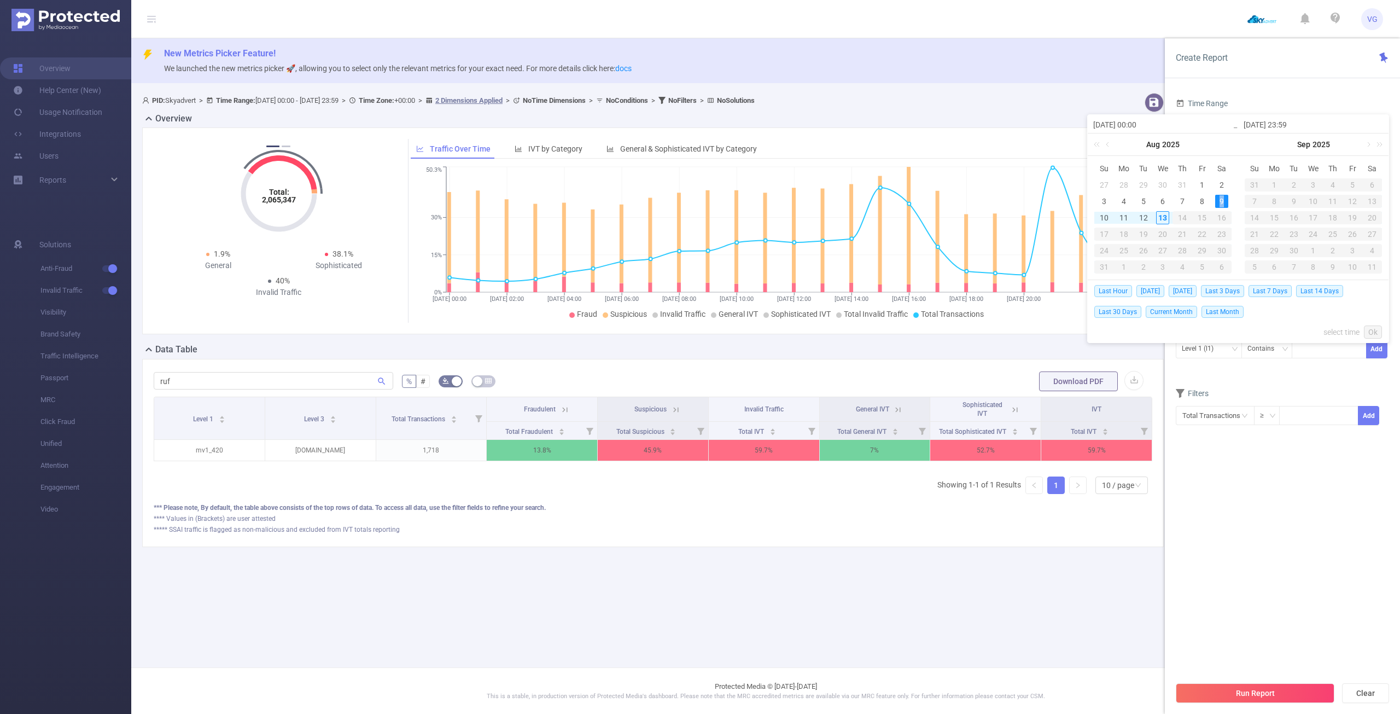
type input "2025-08-09 23:59"
click at [1374, 327] on link "Ok" at bounding box center [1373, 331] width 18 height 13
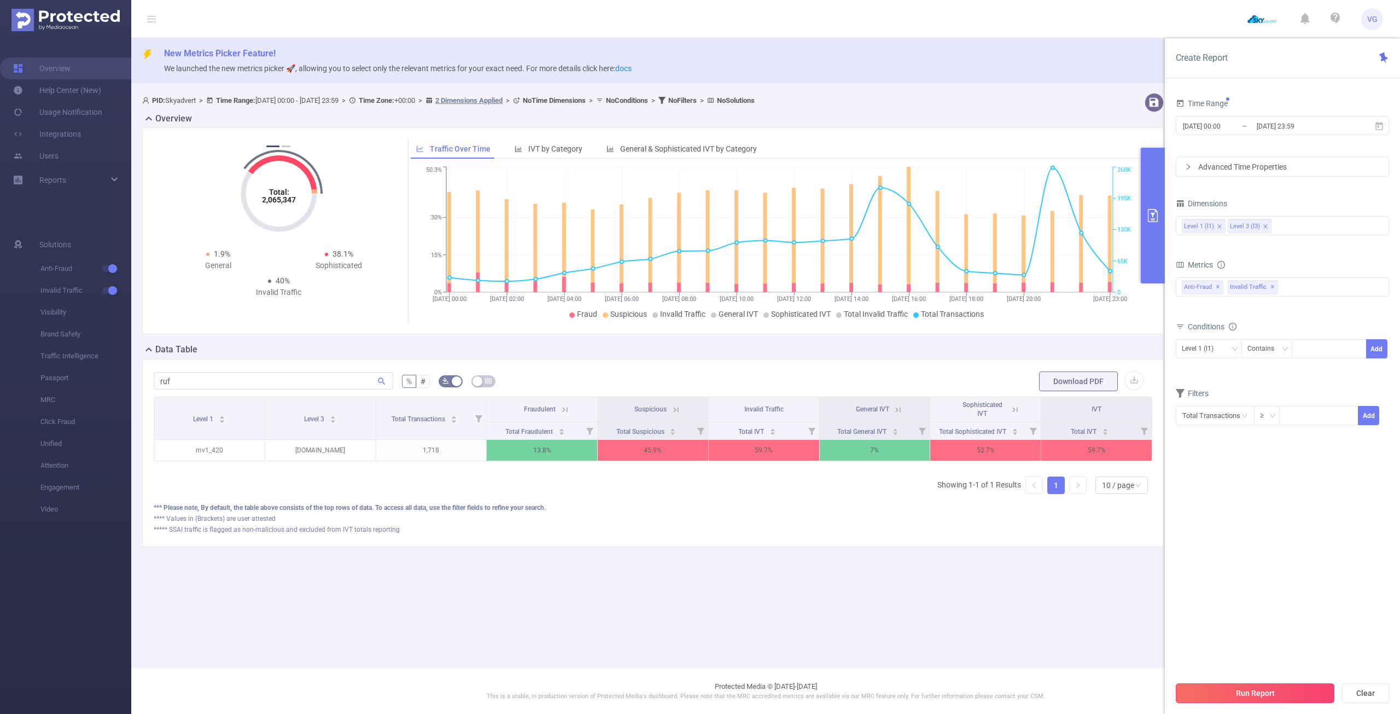
click at [1283, 702] on button "Run Report" at bounding box center [1255, 693] width 159 height 20
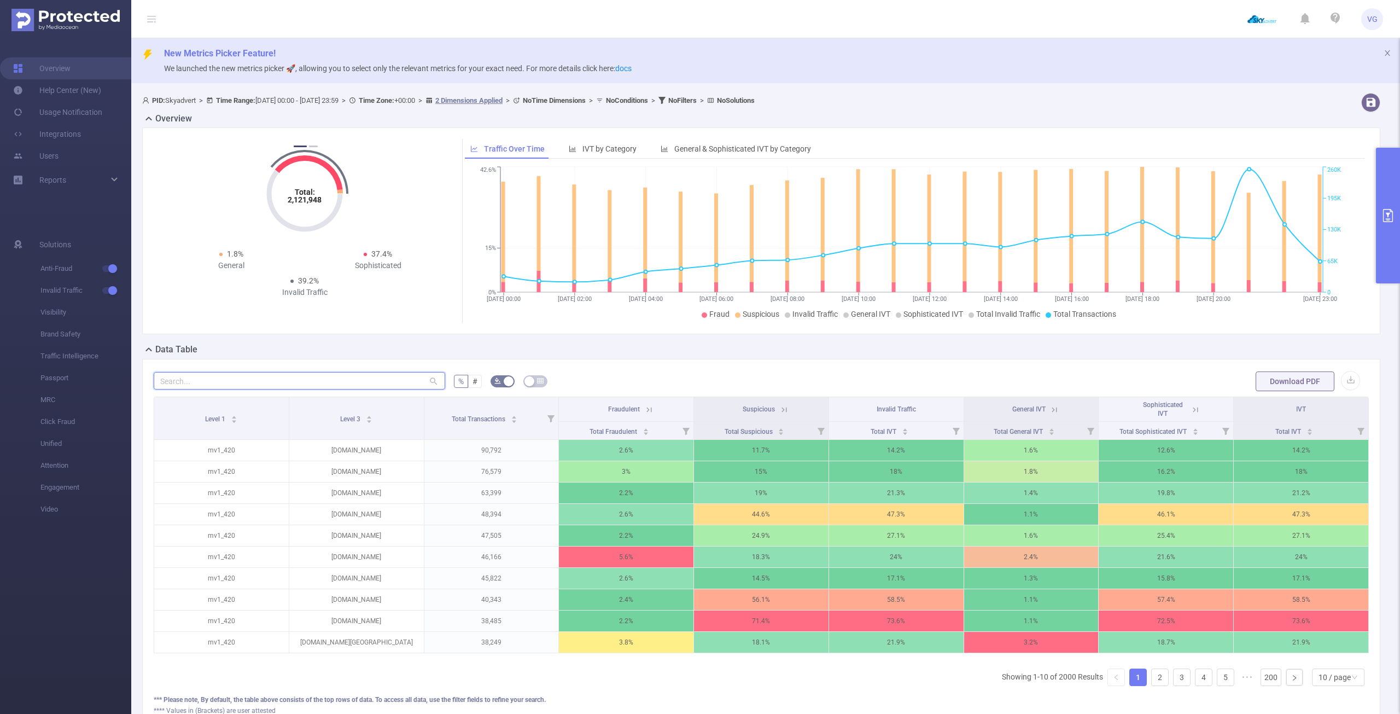
click at [239, 386] on input "text" at bounding box center [300, 381] width 292 height 18
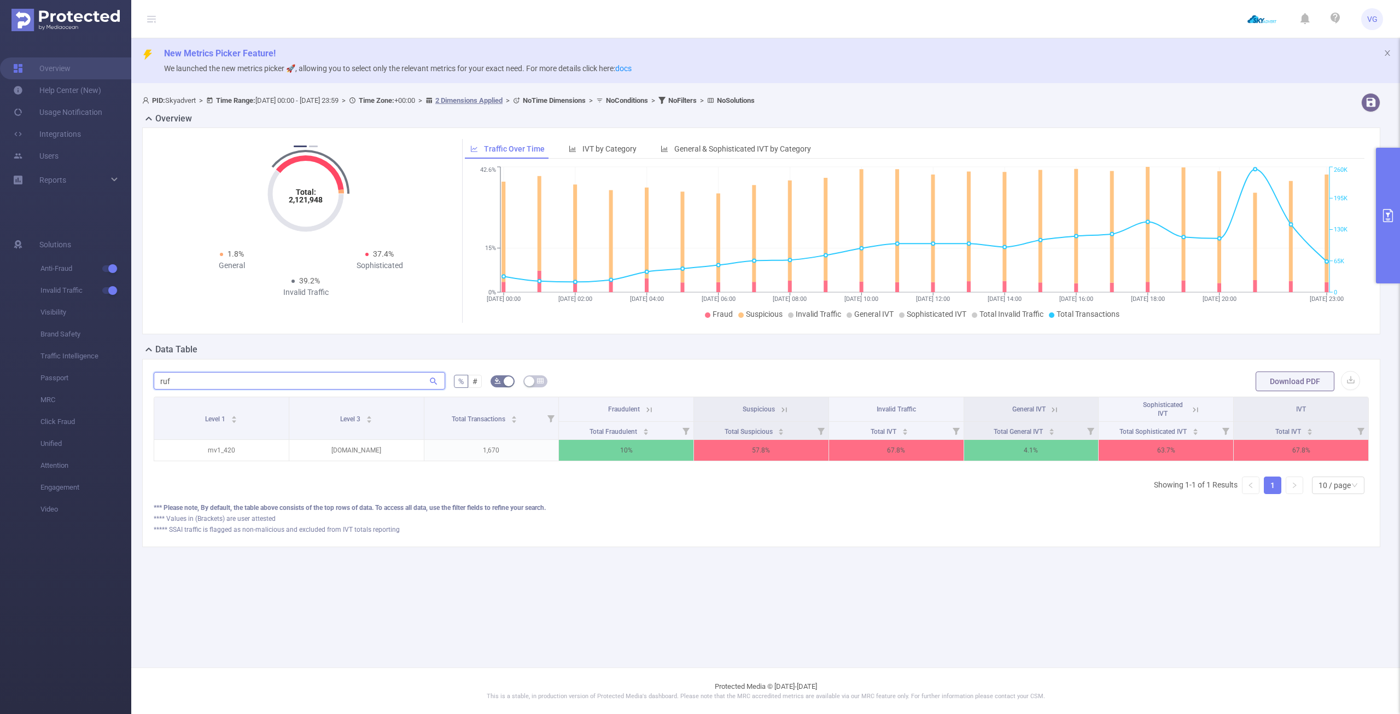
type input "ruf"
click at [782, 412] on icon at bounding box center [784, 410] width 10 height 10
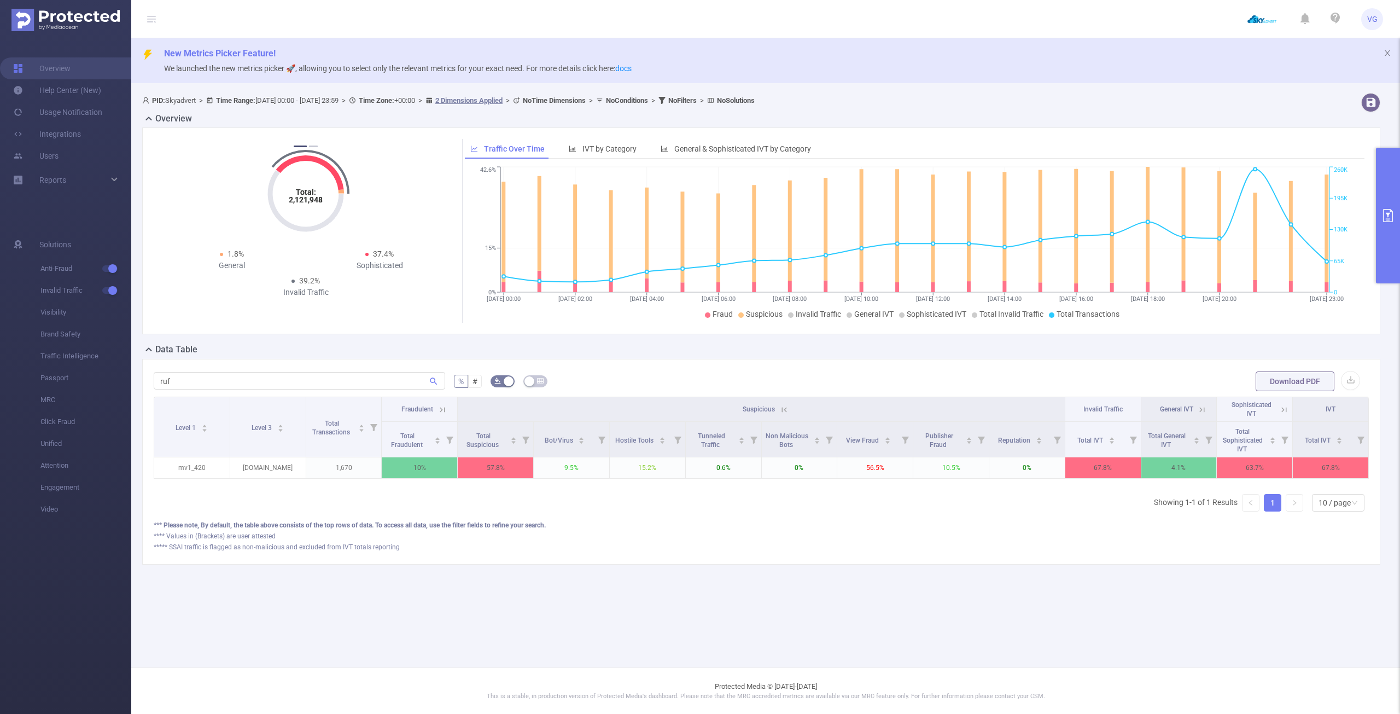
click at [784, 410] on icon at bounding box center [784, 410] width 10 height 10
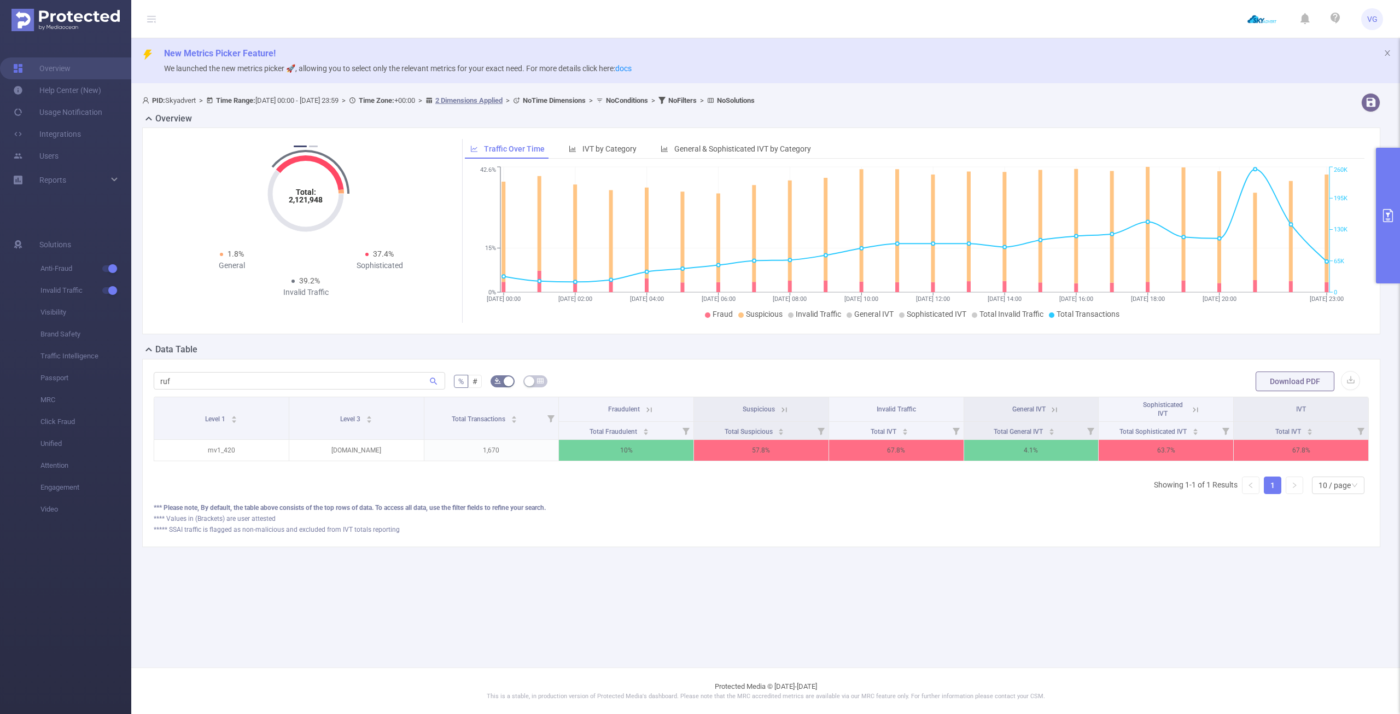
click at [1389, 218] on icon "primary" at bounding box center [1388, 215] width 13 height 13
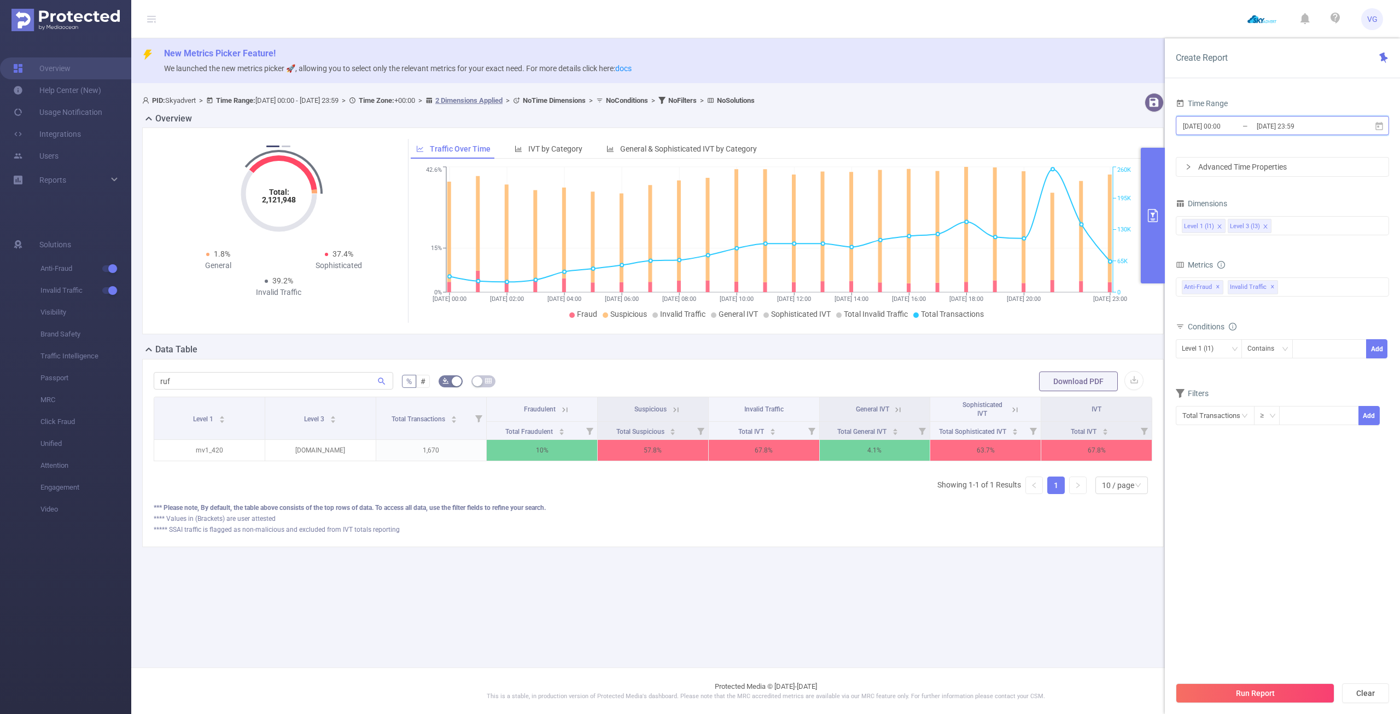
click at [1380, 129] on icon at bounding box center [1380, 125] width 8 height 8
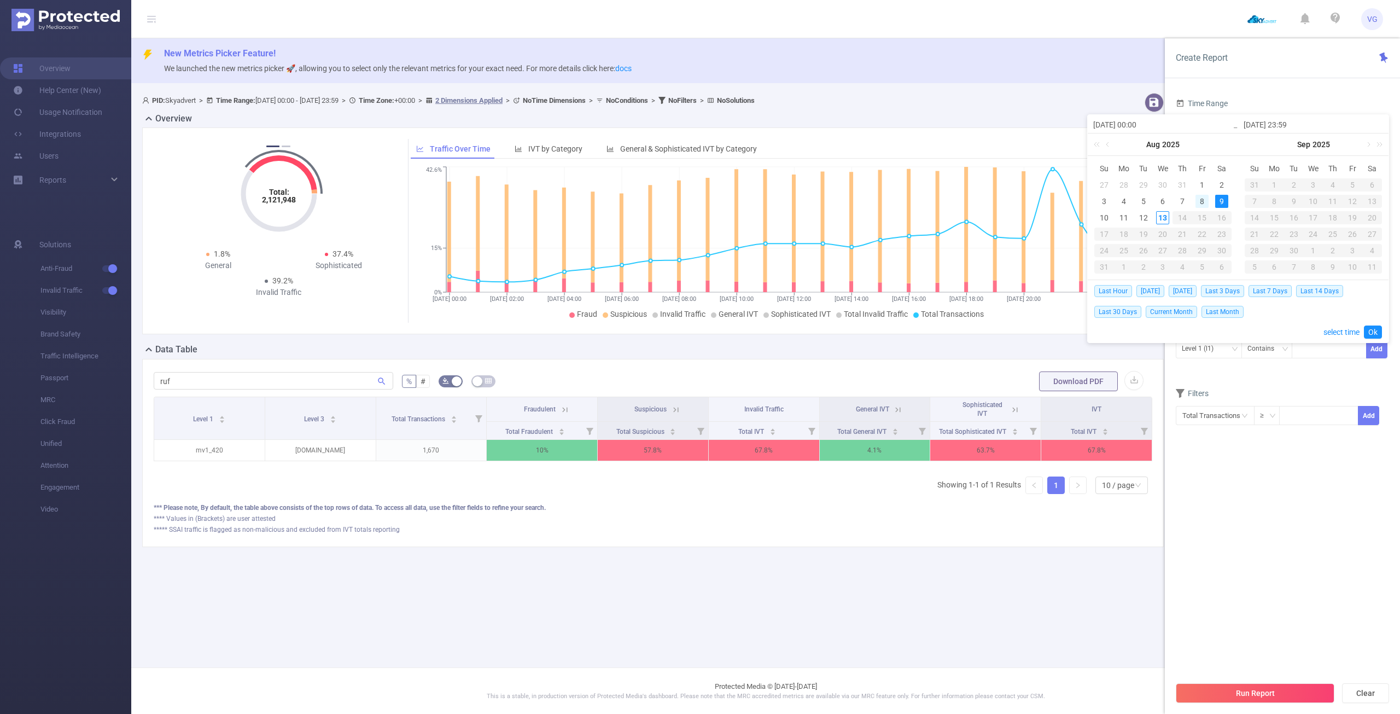
click at [1201, 202] on div "8" at bounding box center [1202, 201] width 13 height 13
type input "2025-08-08 00:00"
type input "2025-08-08 23:59"
type input "2025-08-08 00:00"
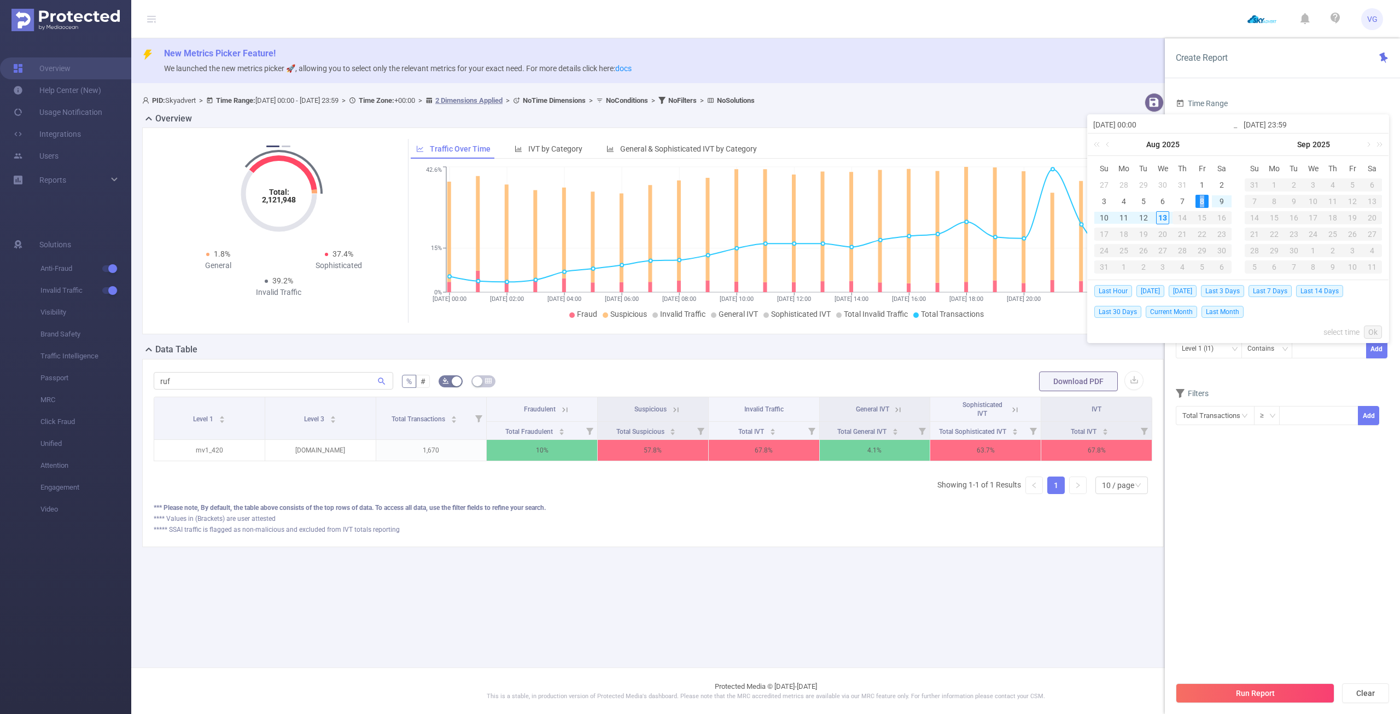
type input "2025-08-08 23:59"
click at [1378, 334] on link "Ok" at bounding box center [1373, 331] width 18 height 13
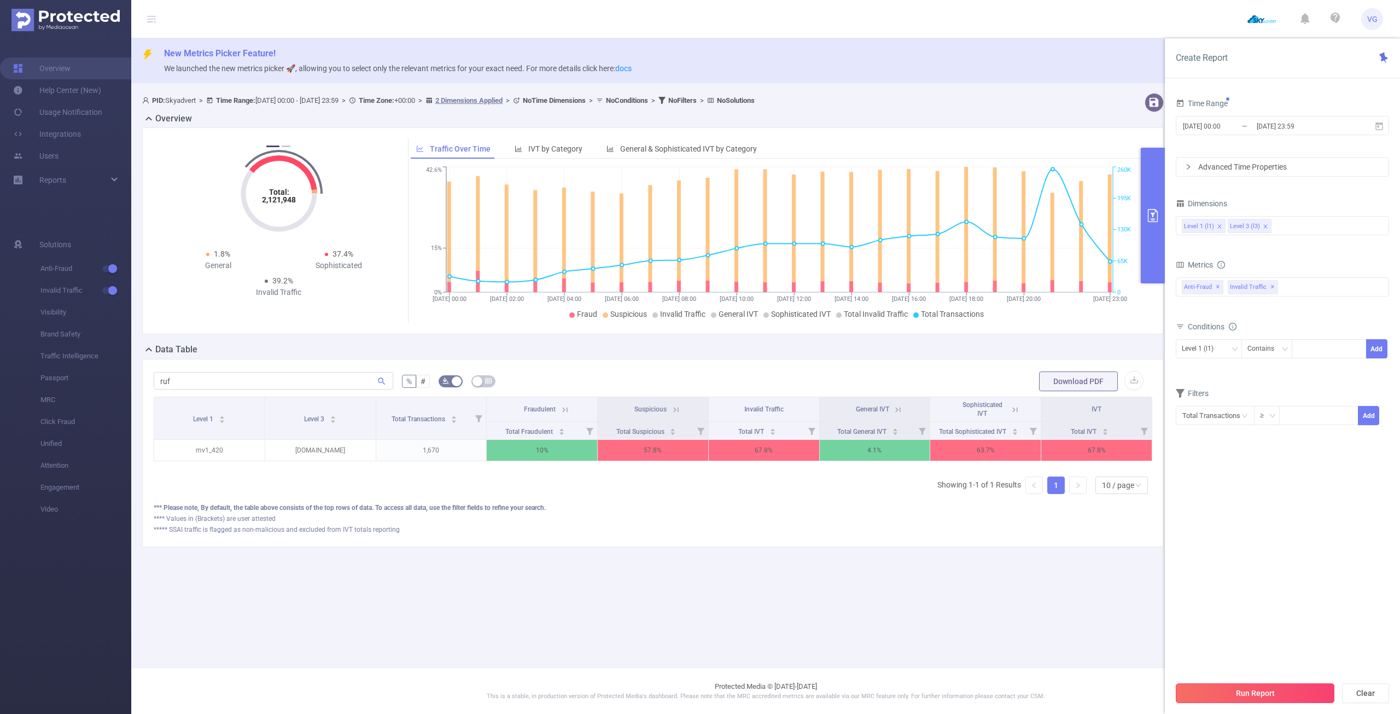
click at [1247, 698] on button "Run Report" at bounding box center [1255, 693] width 159 height 20
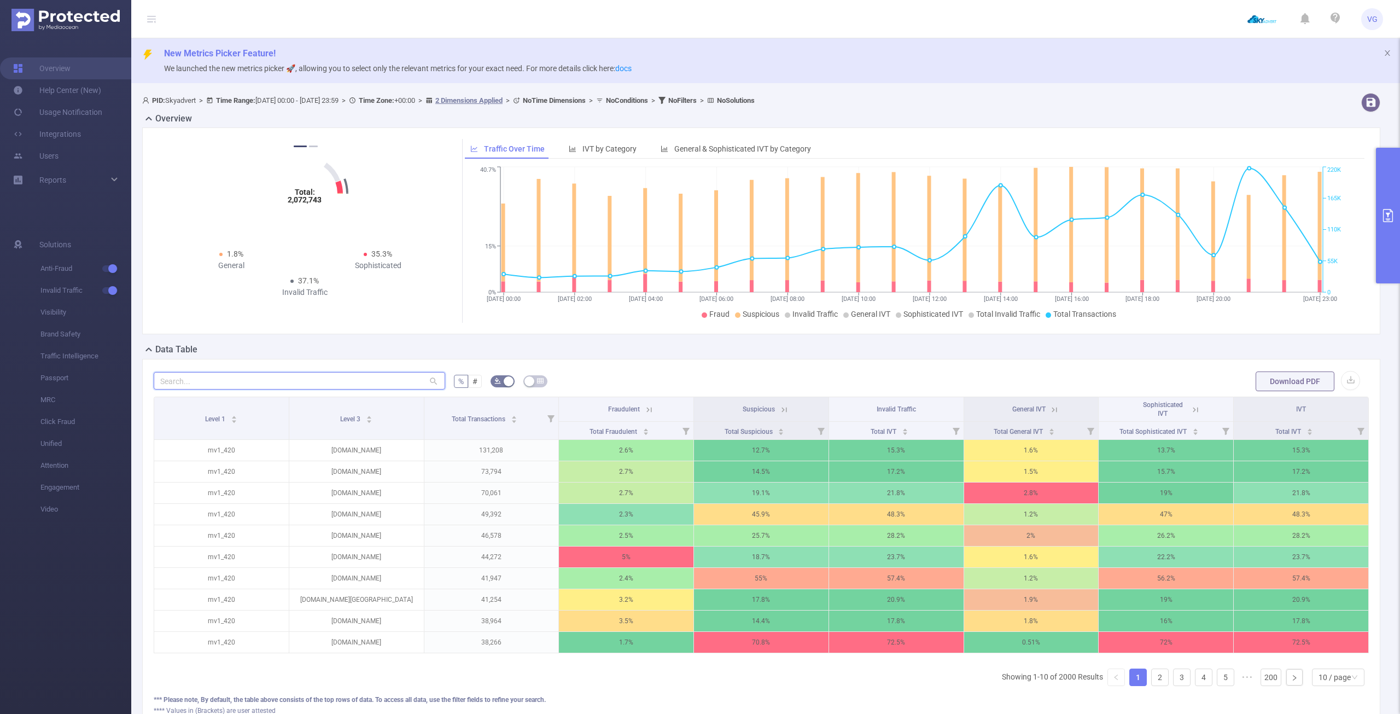
click at [348, 383] on input "text" at bounding box center [300, 381] width 292 height 18
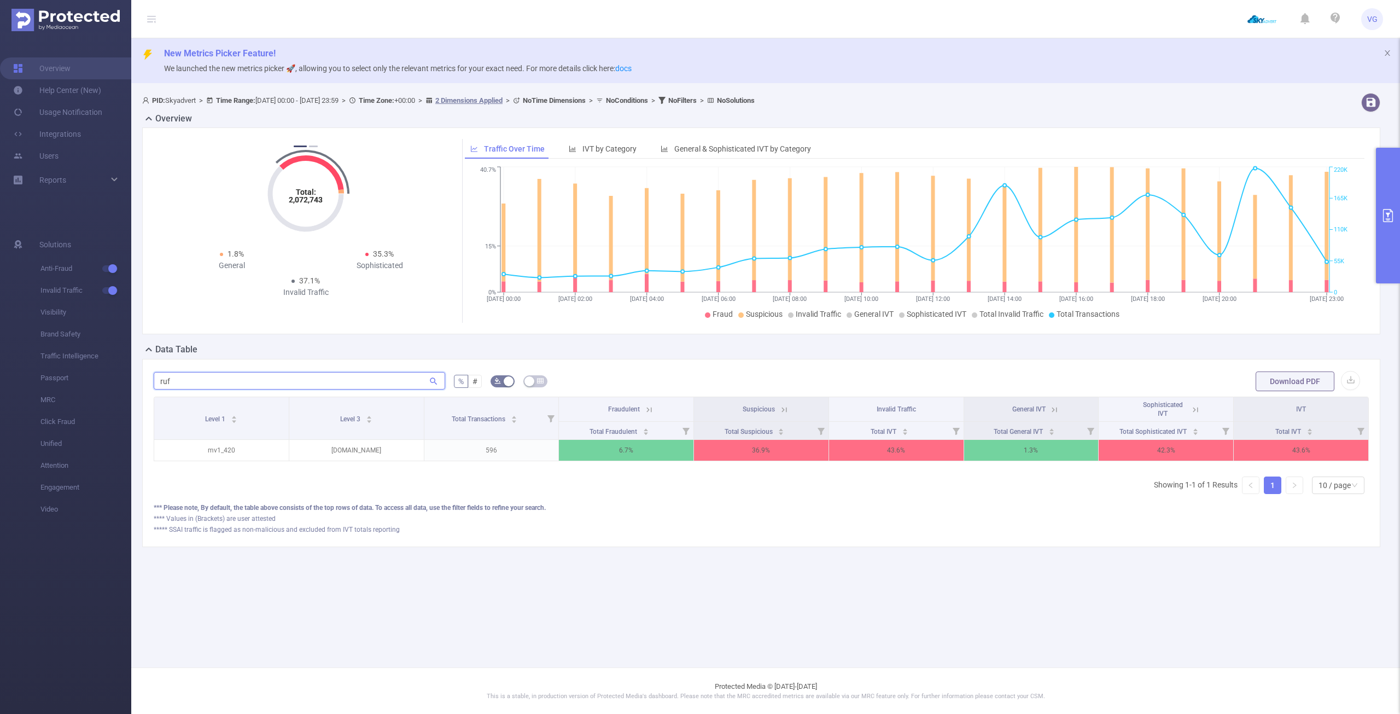
type input "ruf"
click at [783, 410] on icon at bounding box center [784, 410] width 10 height 10
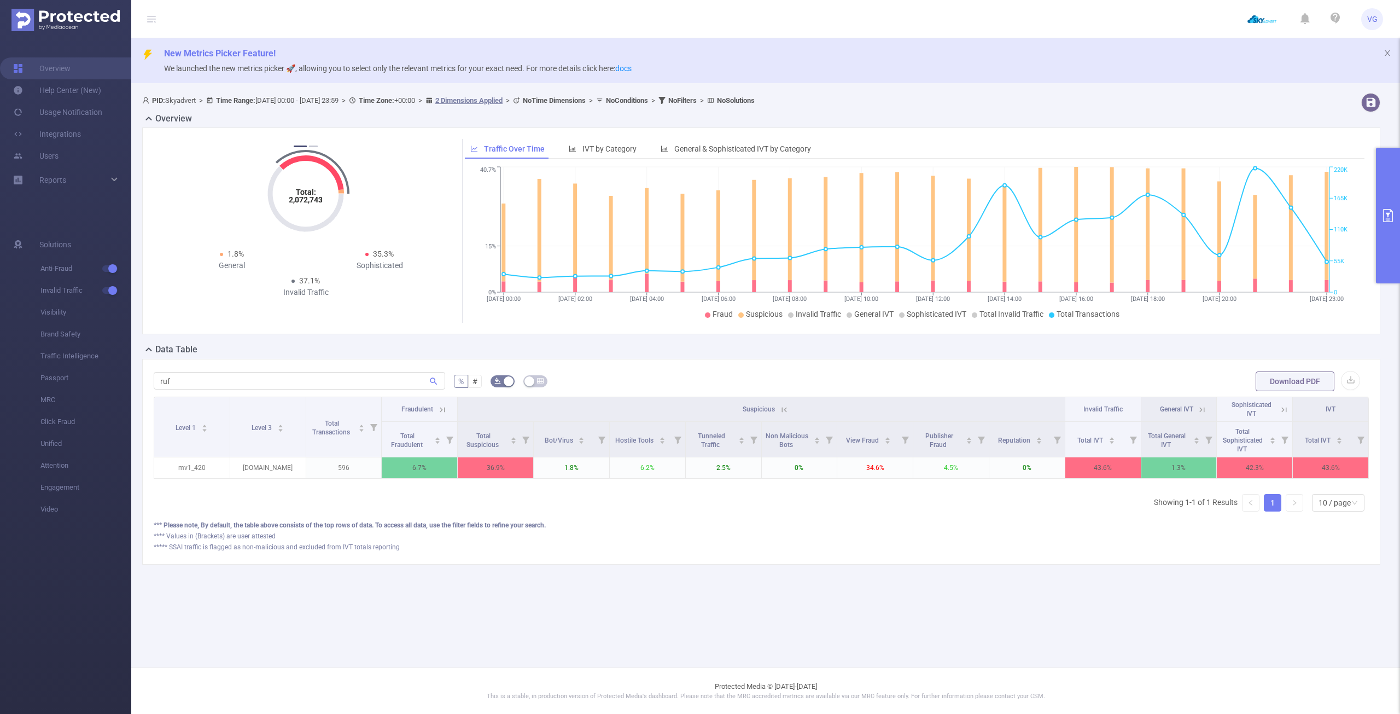
click at [1388, 205] on button "primary" at bounding box center [1388, 216] width 24 height 136
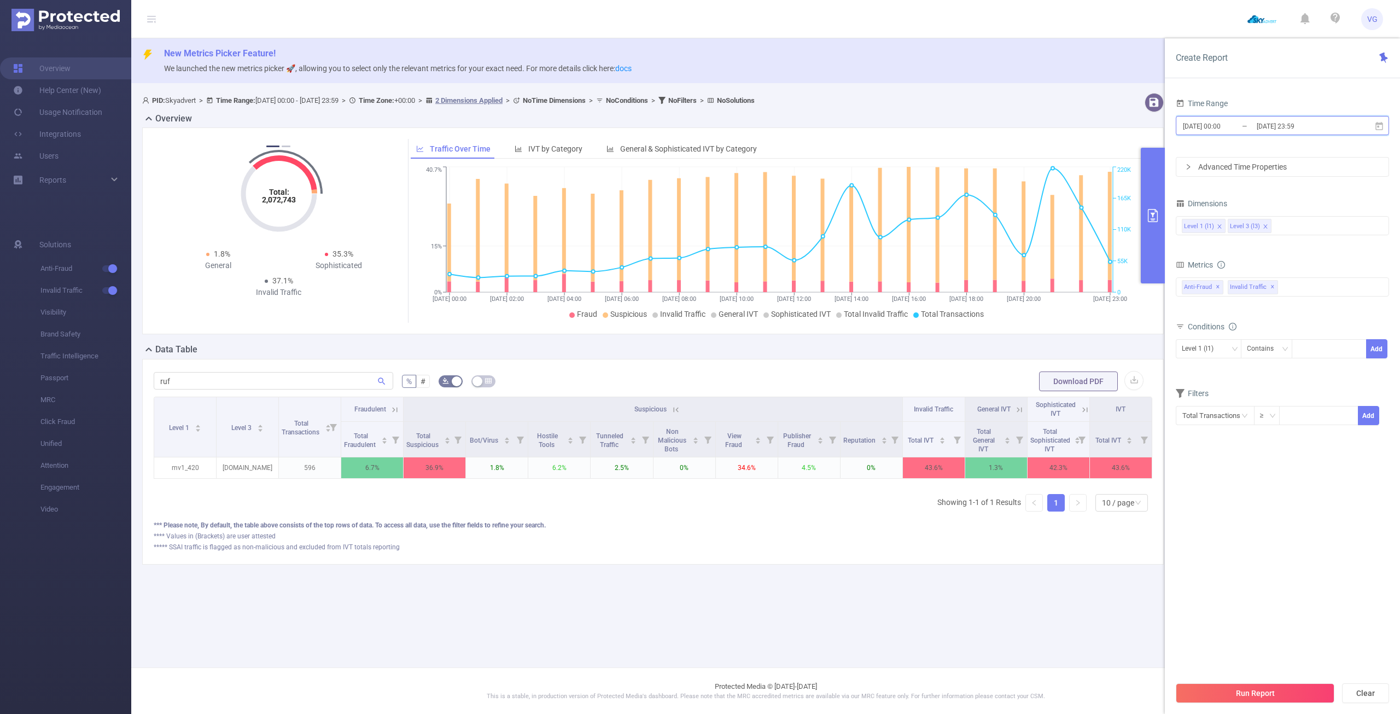
click at [1370, 125] on span "2025-08-08 00:00 _ 2025-08-08 23:59" at bounding box center [1282, 125] width 213 height 19
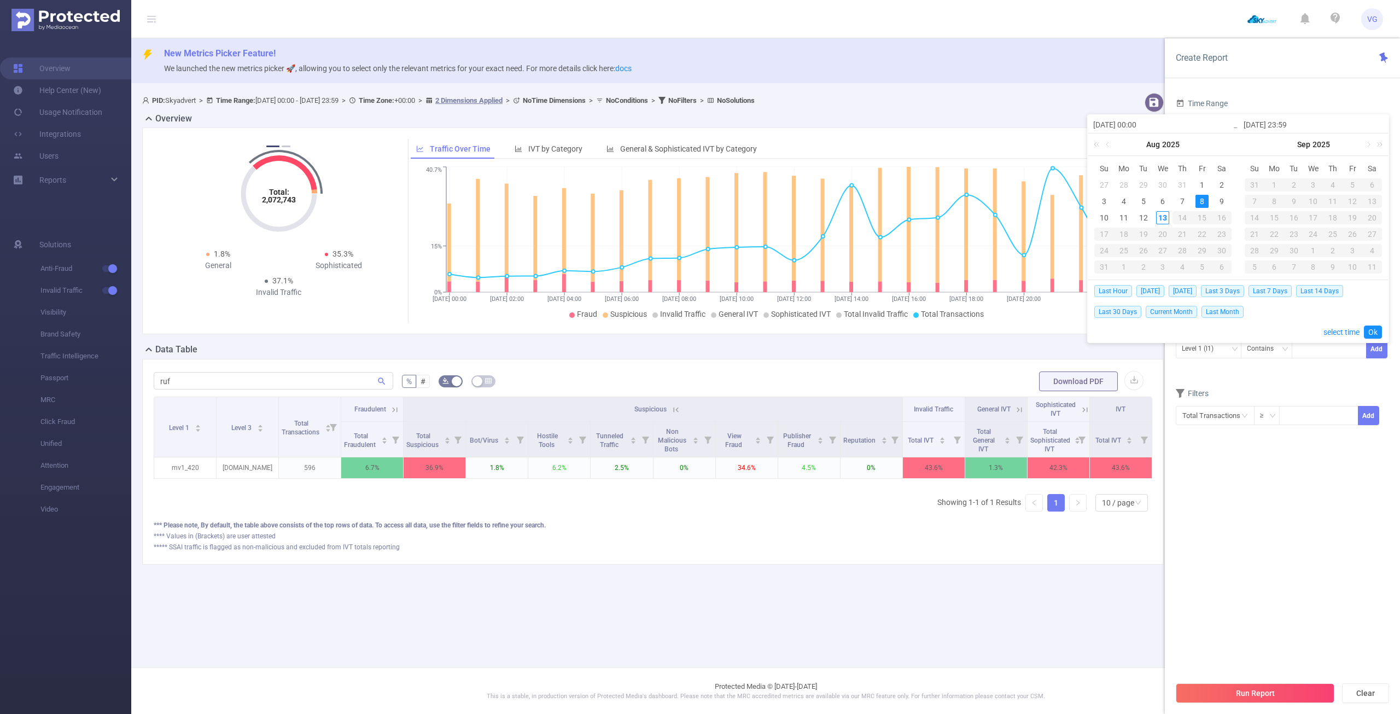
click at [1381, 126] on input "2025-08-08 23:59" at bounding box center [1313, 124] width 139 height 13
click at [1222, 202] on div "9" at bounding box center [1221, 201] width 13 height 13
type input "2025-08-09 00:00"
type input "2025-08-09 23:59"
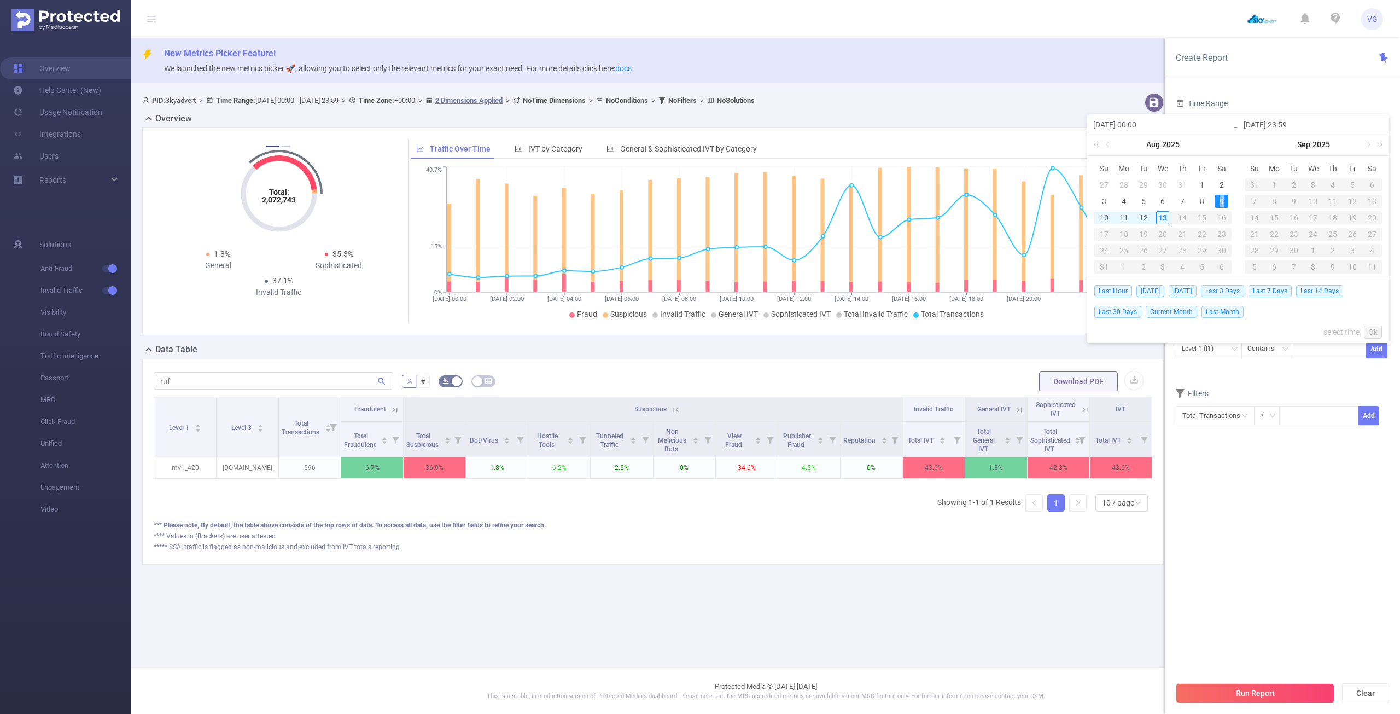
type input "2025-08-09 00:00"
type input "2025-08-09 23:59"
click at [1377, 330] on link "Ok" at bounding box center [1373, 331] width 18 height 13
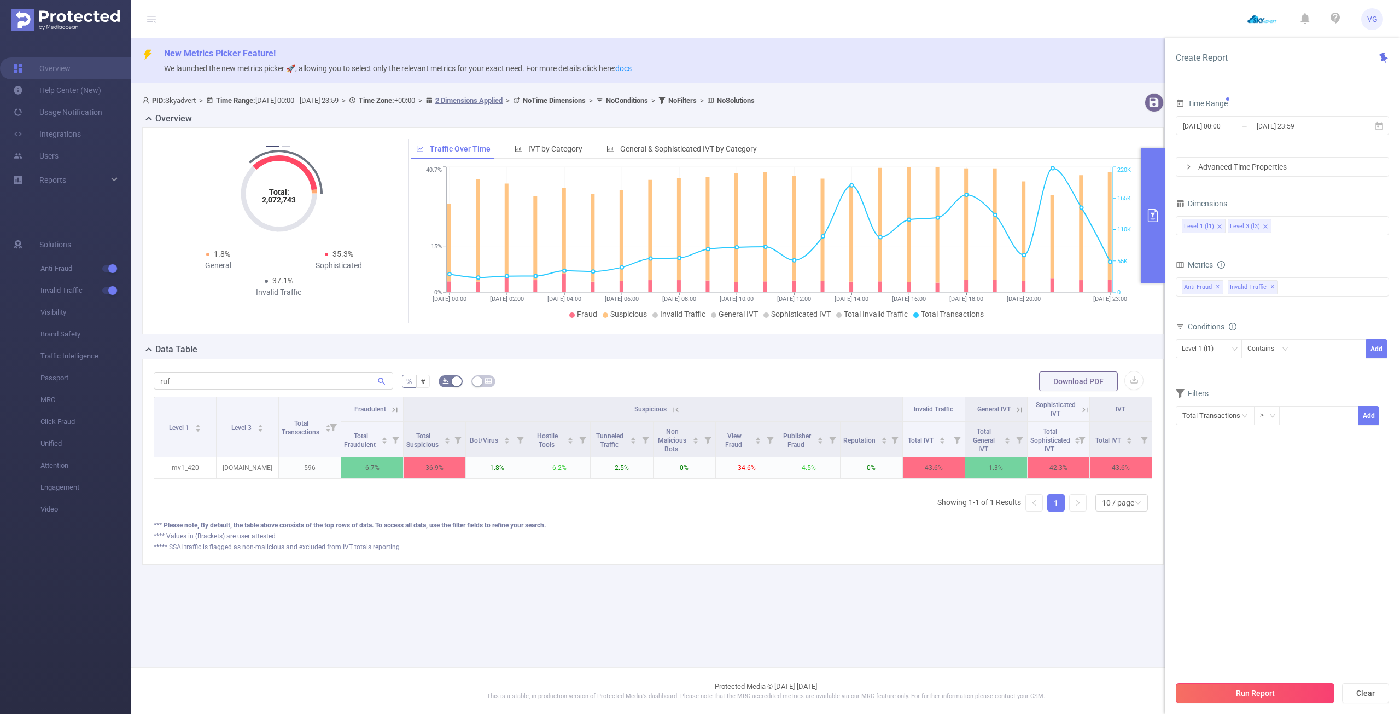
click at [1248, 696] on button "Run Report" at bounding box center [1255, 693] width 159 height 20
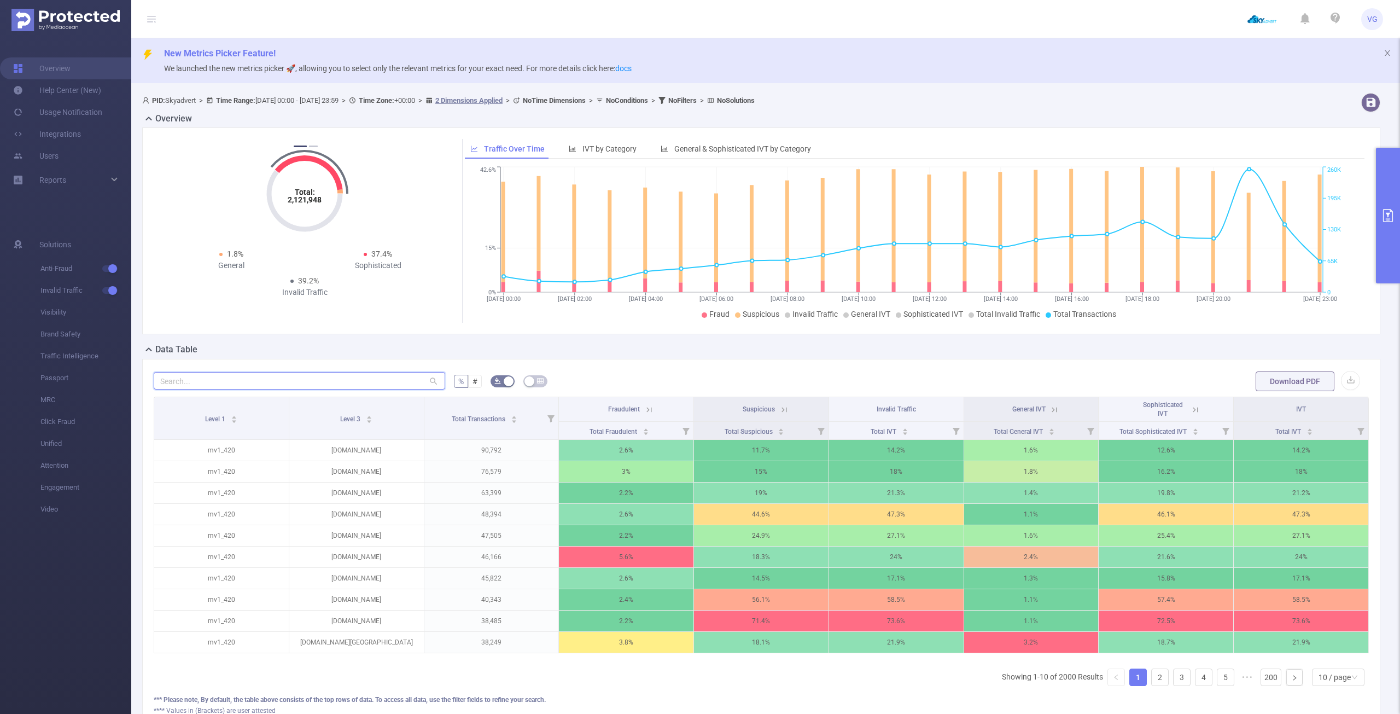
click at [190, 385] on input "text" at bounding box center [300, 381] width 292 height 18
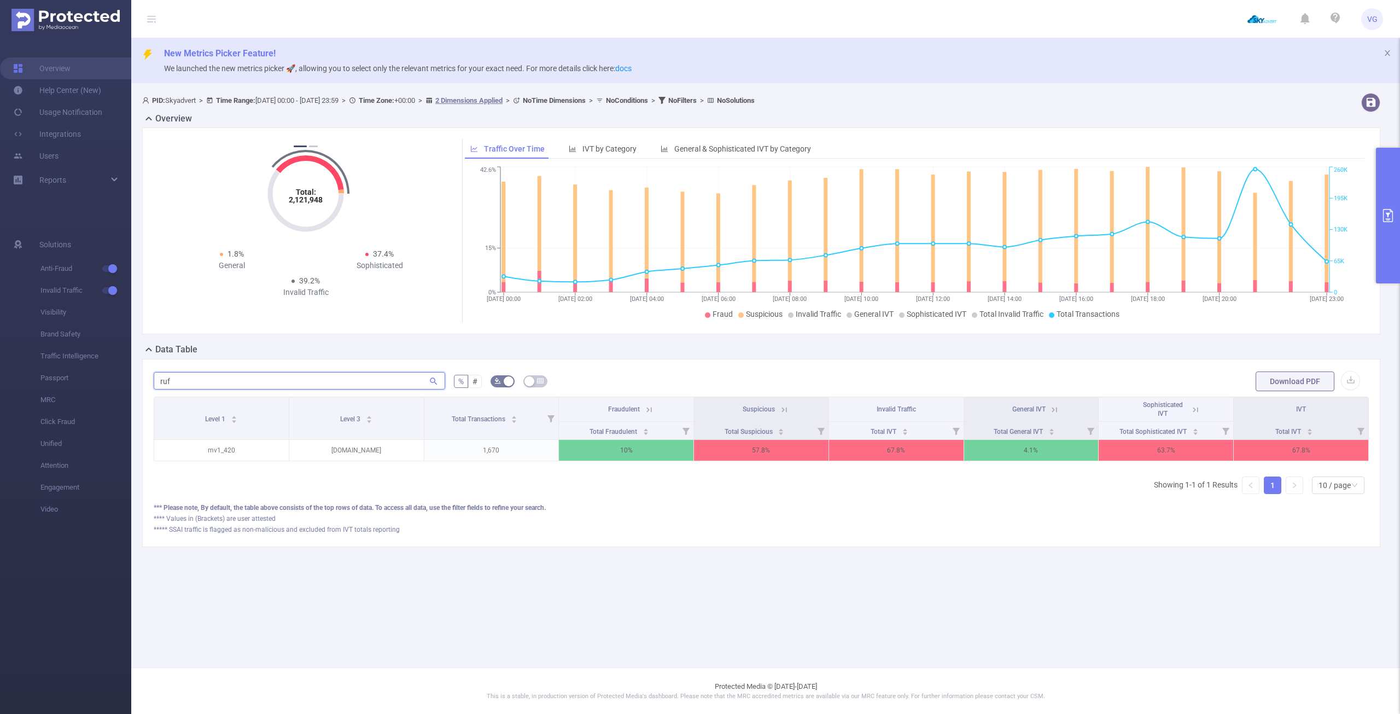
type input "ruf"
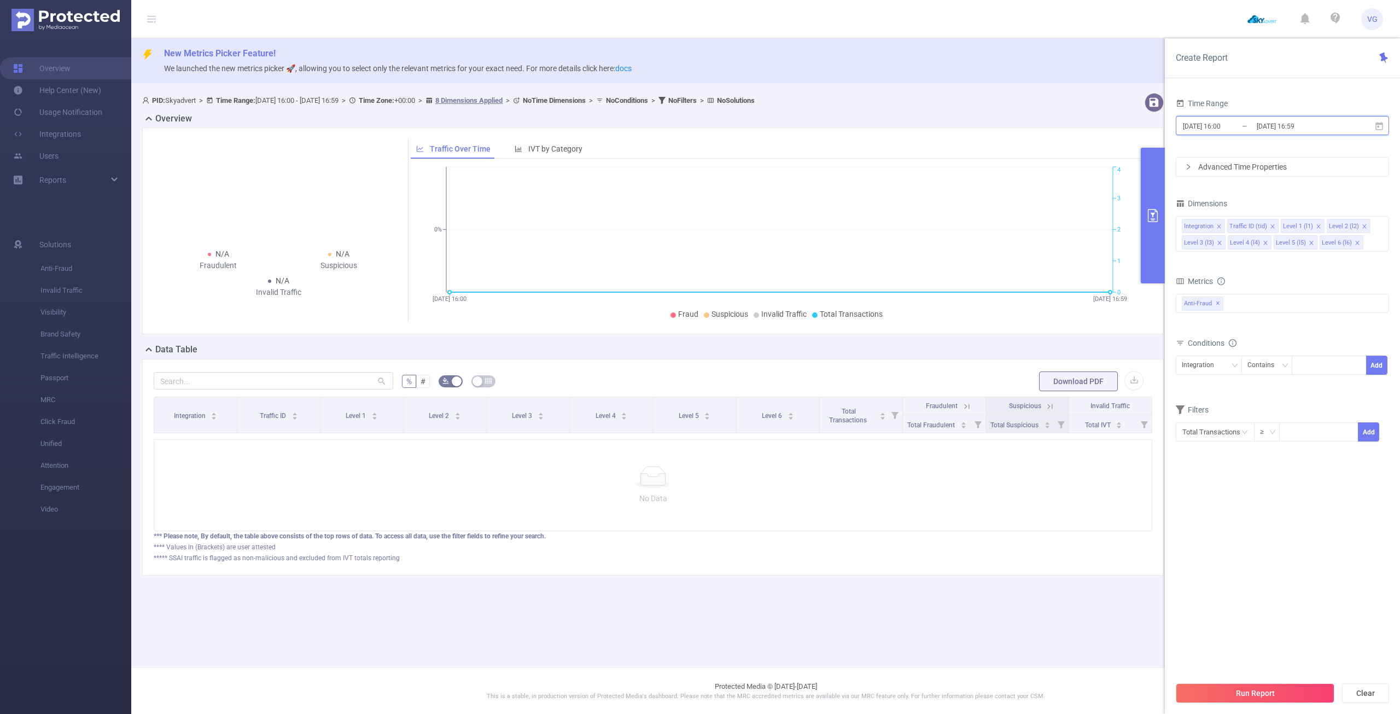
click at [1377, 127] on icon at bounding box center [1380, 126] width 10 height 10
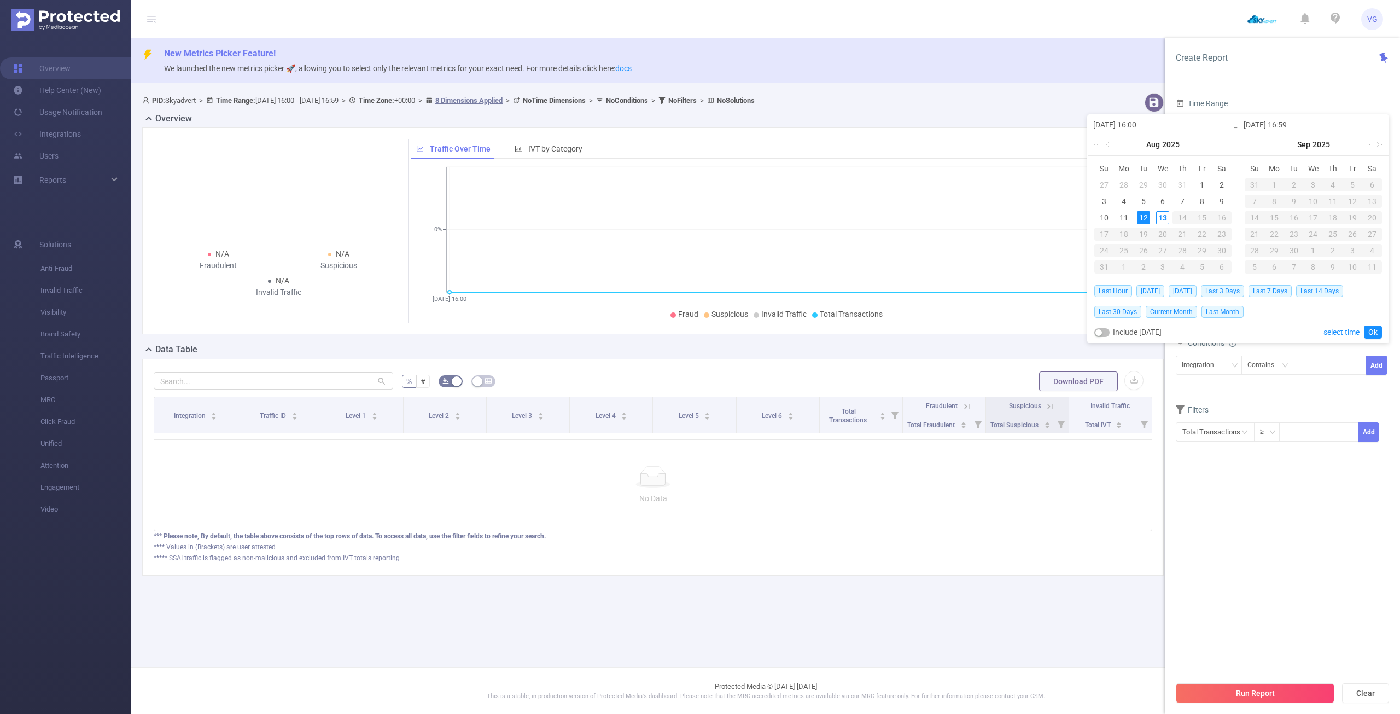
click at [1145, 214] on div "12" at bounding box center [1143, 217] width 13 height 13
click at [1145, 218] on div "12" at bounding box center [1143, 217] width 13 height 13
click at [1375, 334] on link "Ok" at bounding box center [1373, 331] width 18 height 13
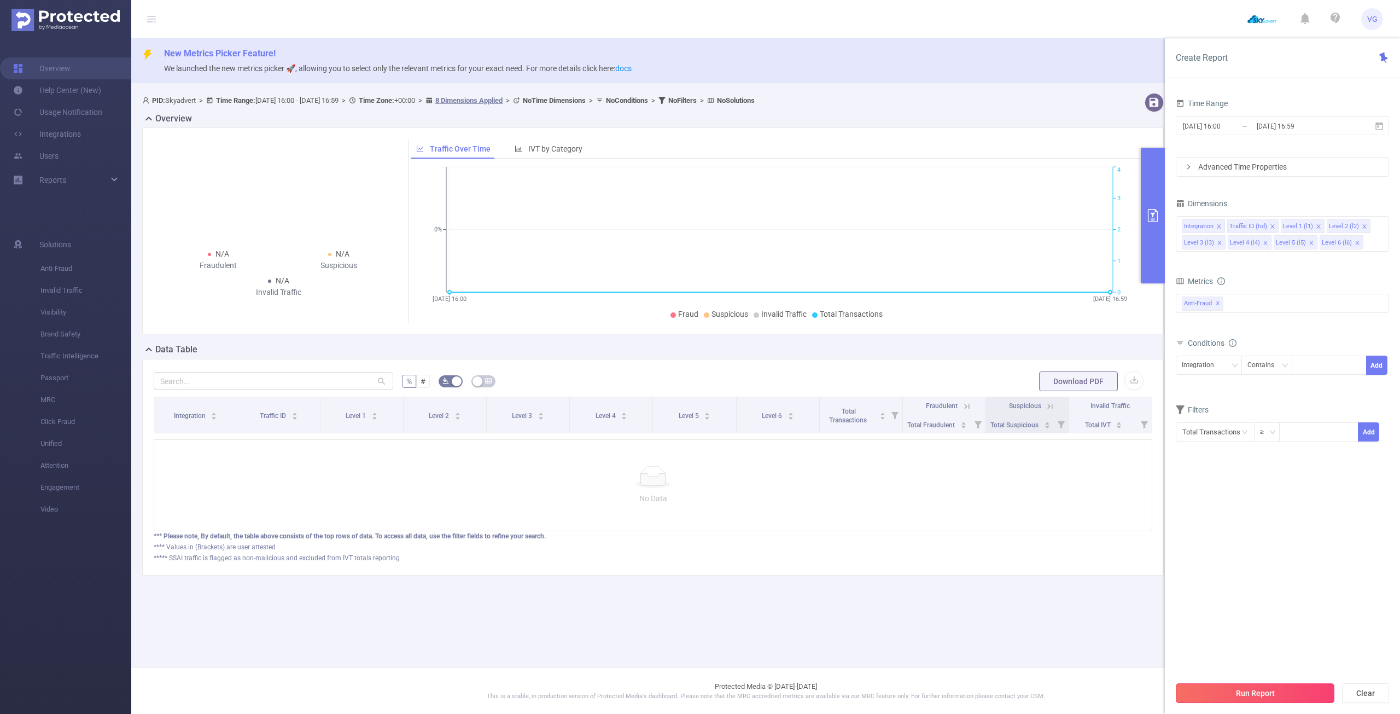
click at [1271, 689] on button "Run Report" at bounding box center [1255, 693] width 159 height 20
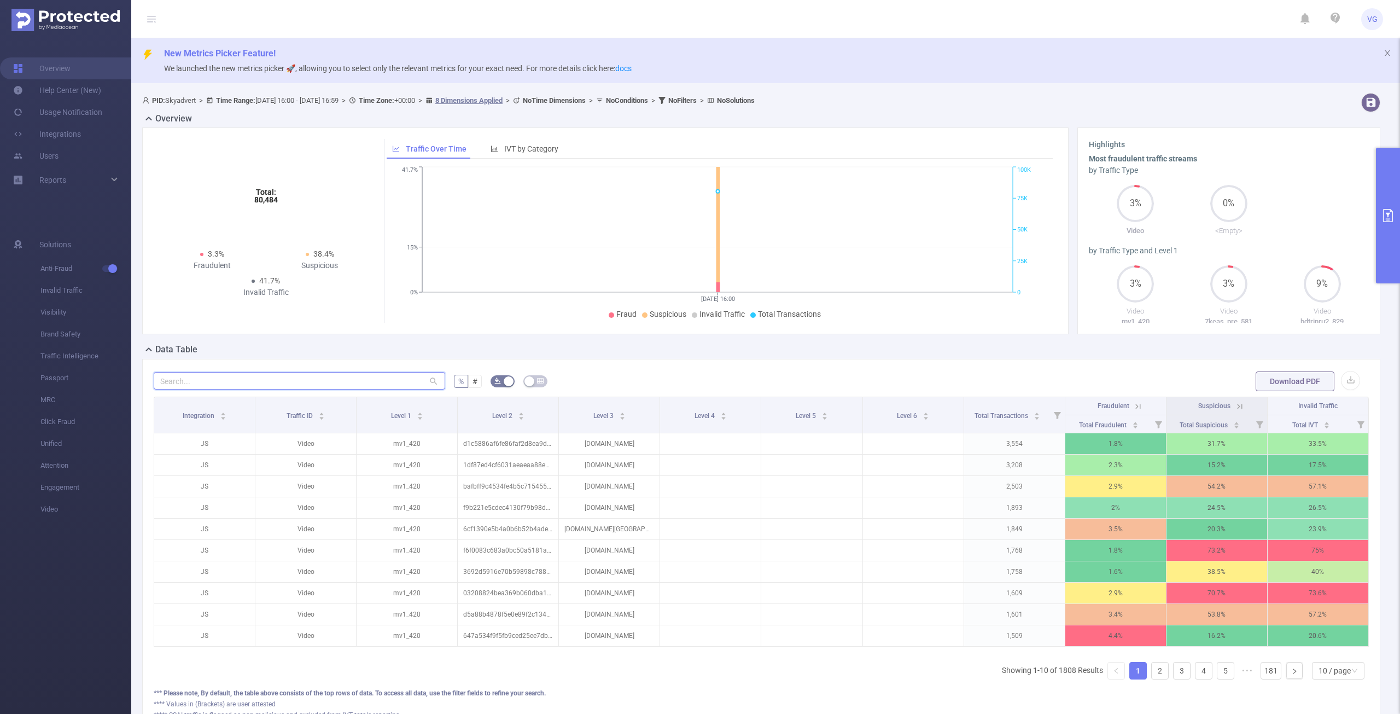
click at [367, 385] on input "text" at bounding box center [300, 381] width 292 height 18
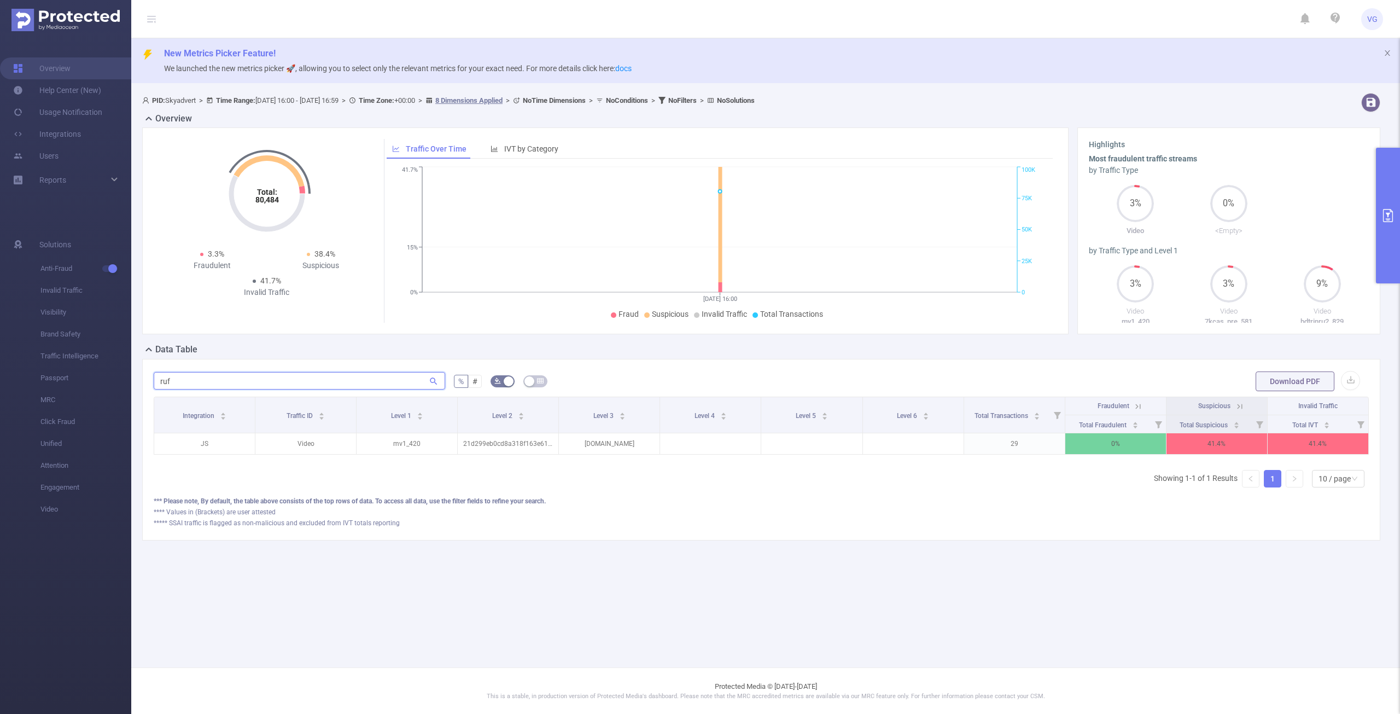
type input "ruf"
click at [1398, 205] on button "primary" at bounding box center [1388, 216] width 24 height 136
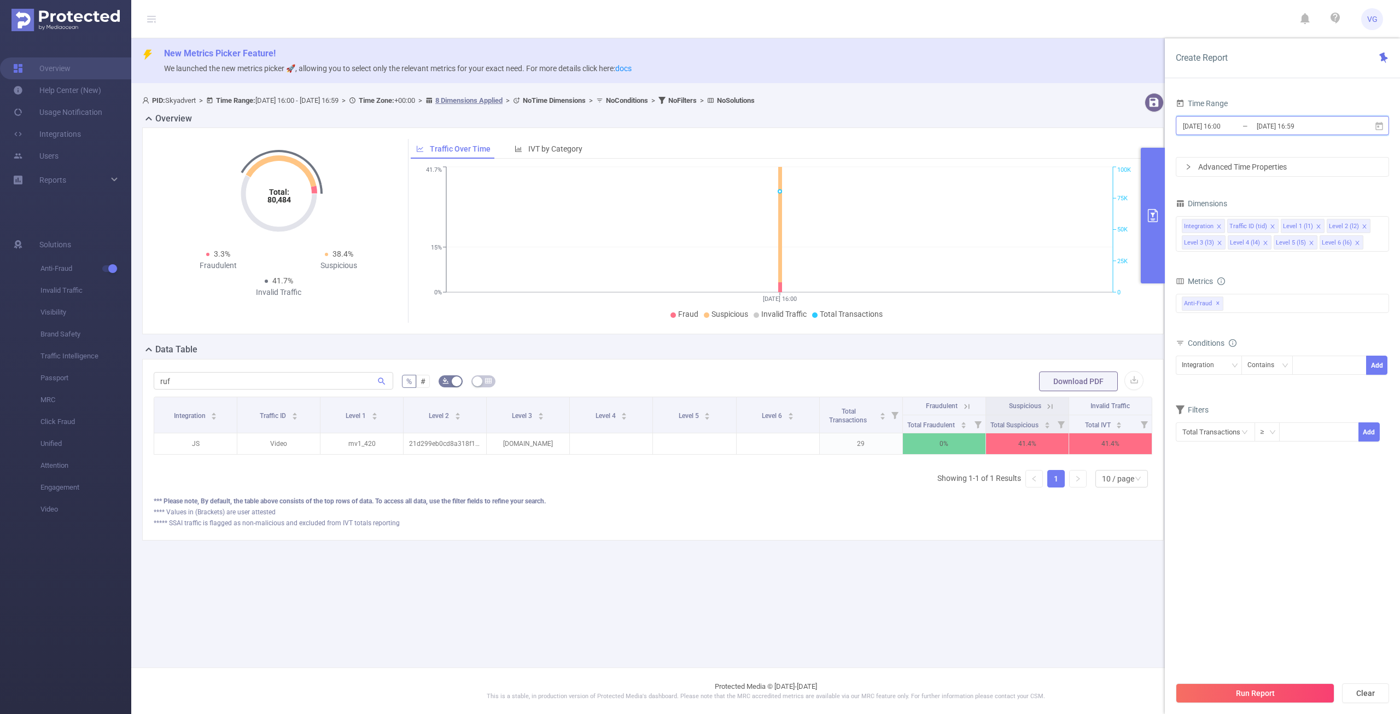
click at [1381, 125] on icon at bounding box center [1380, 126] width 10 height 10
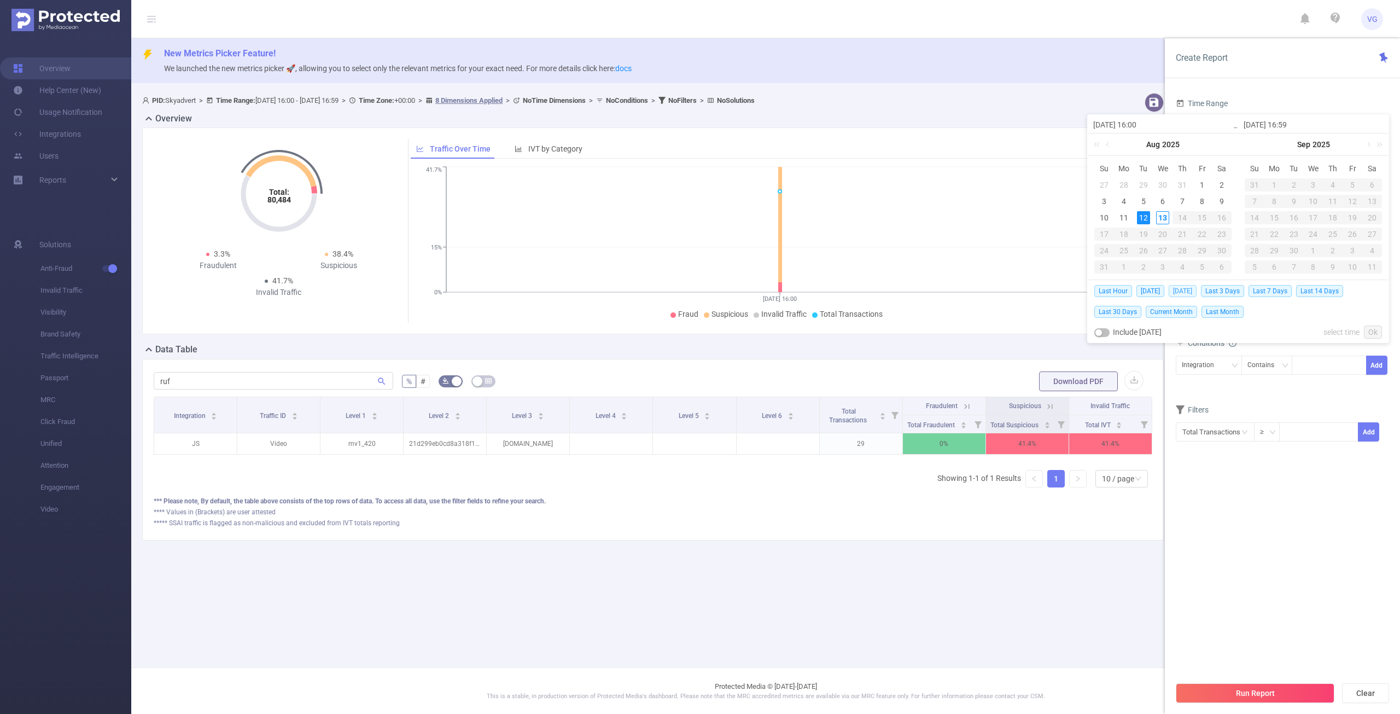
click at [1180, 290] on span "[DATE]" at bounding box center [1183, 291] width 28 height 12
type input "[DATE] 00:00"
type input "[DATE] 23:59"
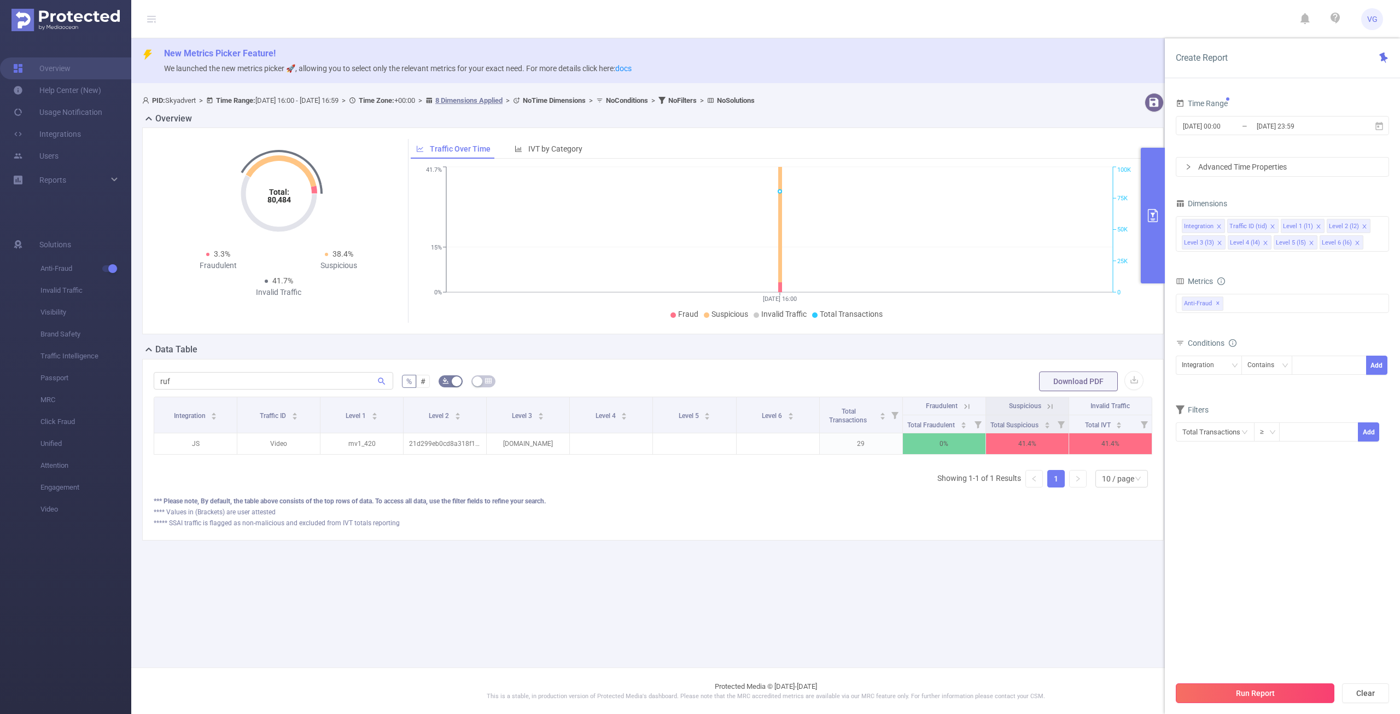
click at [1247, 694] on button "Run Report" at bounding box center [1255, 693] width 159 height 20
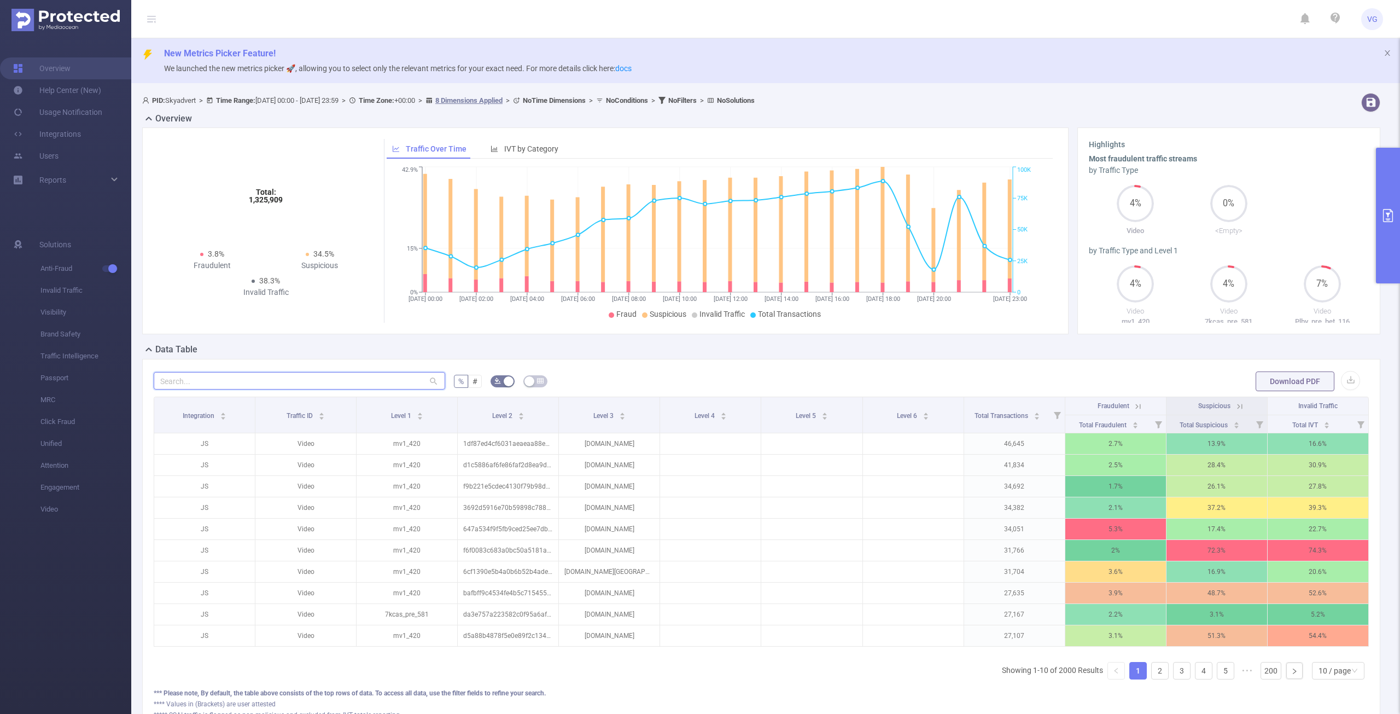
click at [281, 377] on input "text" at bounding box center [300, 381] width 292 height 18
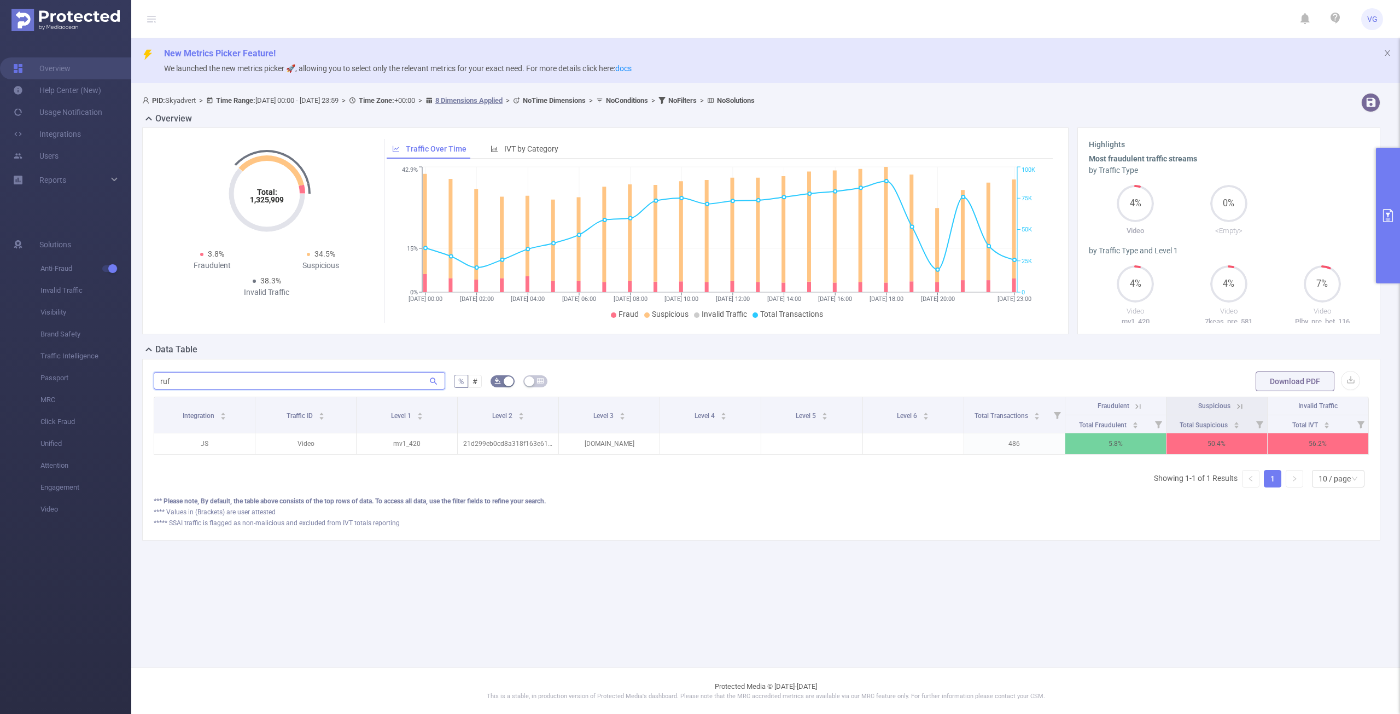
type input "ruf"
drag, startPoint x: 859, startPoint y: 469, endPoint x: 1052, endPoint y: 470, distance: 193.1
click at [1049, 470] on div "Integration Traffic ID Level 1 Level 2 Level 3 Level 4 Level 5 Level 6 Total Tr…" at bounding box center [761, 447] width 1215 height 100
click at [1379, 214] on button "primary" at bounding box center [1388, 216] width 24 height 136
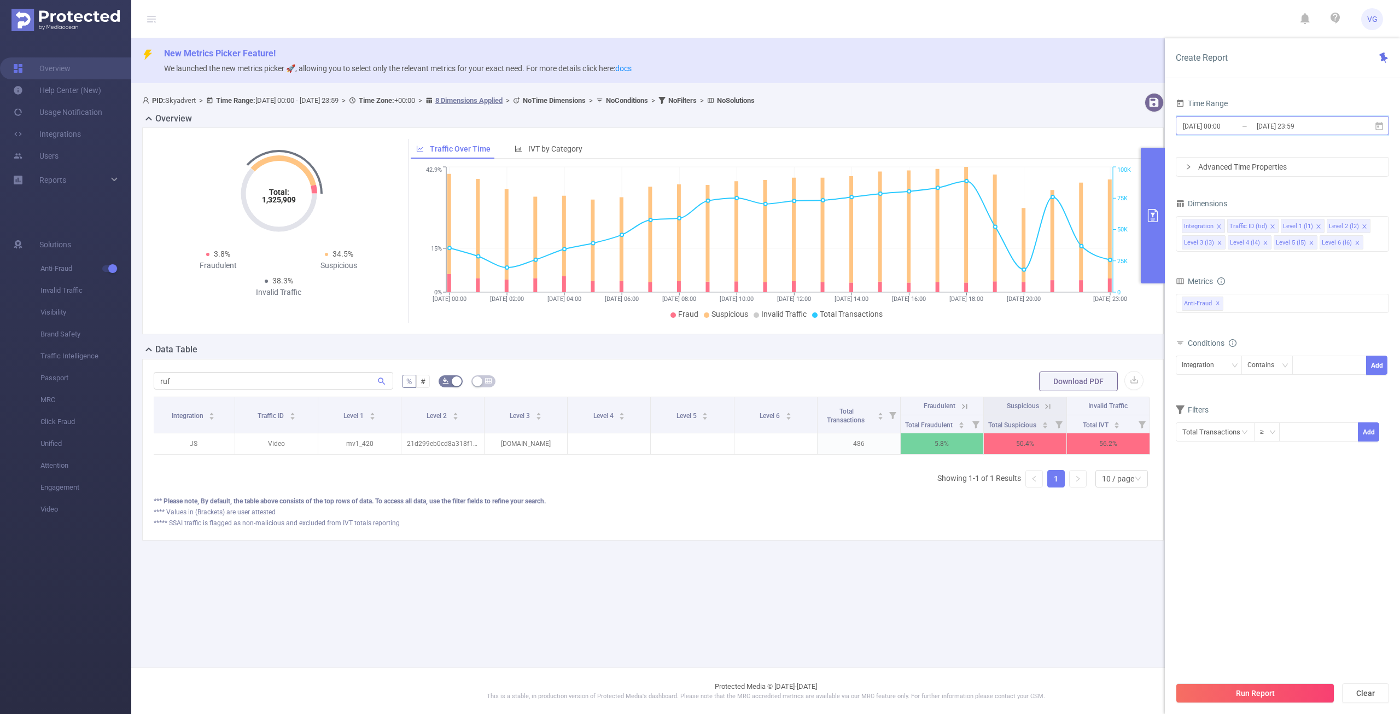
click at [1378, 125] on icon at bounding box center [1380, 125] width 8 height 8
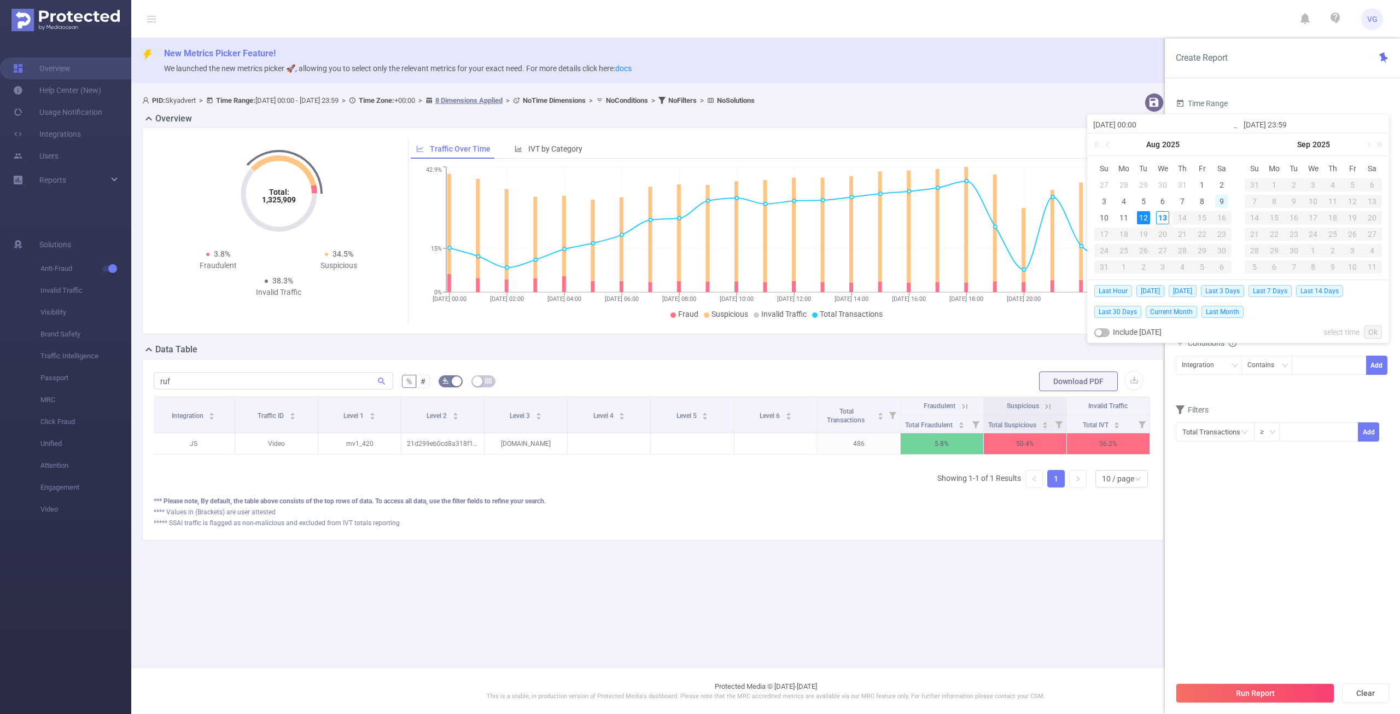
click at [1221, 203] on div "9" at bounding box center [1221, 201] width 13 height 13
click at [1221, 201] on div "9" at bounding box center [1221, 201] width 13 height 13
type input "2025-08-09 00:00"
type input "2025-08-09 23:59"
type input "2025-08-09 00:00"
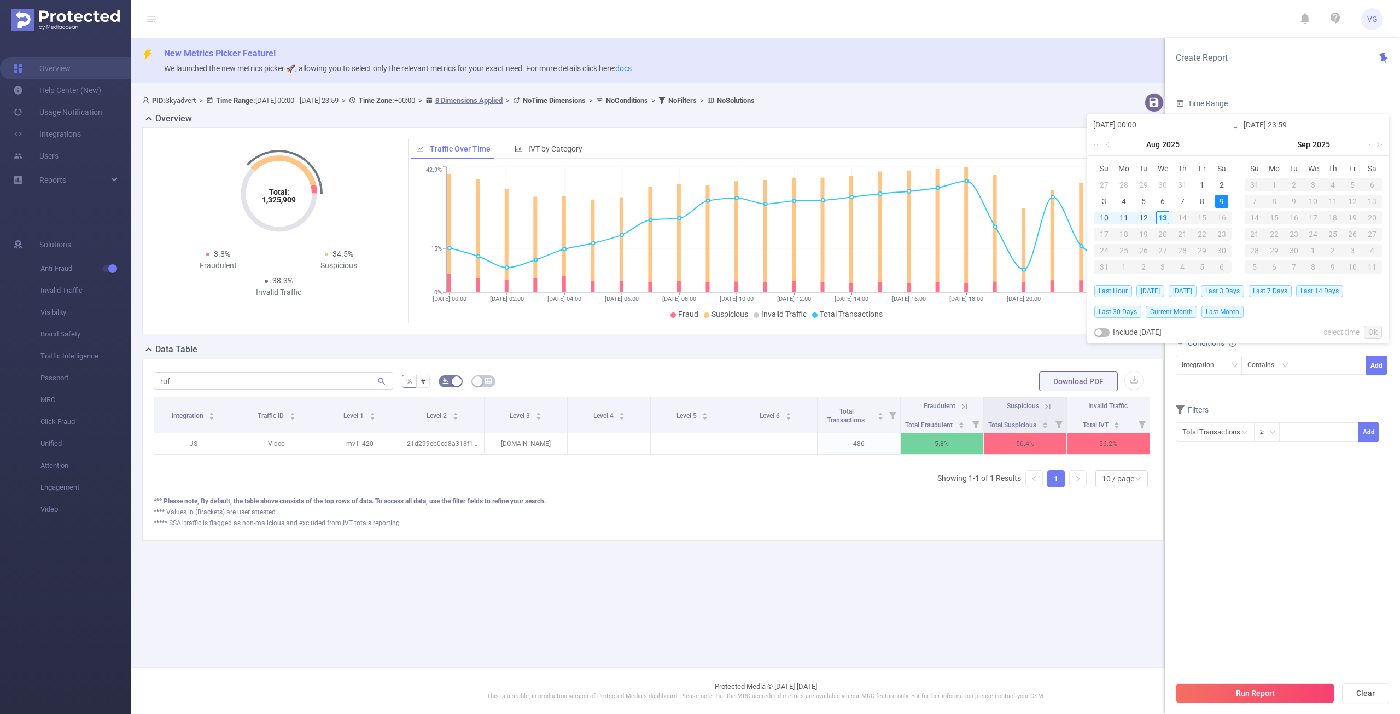
type input "2025-08-09 23:59"
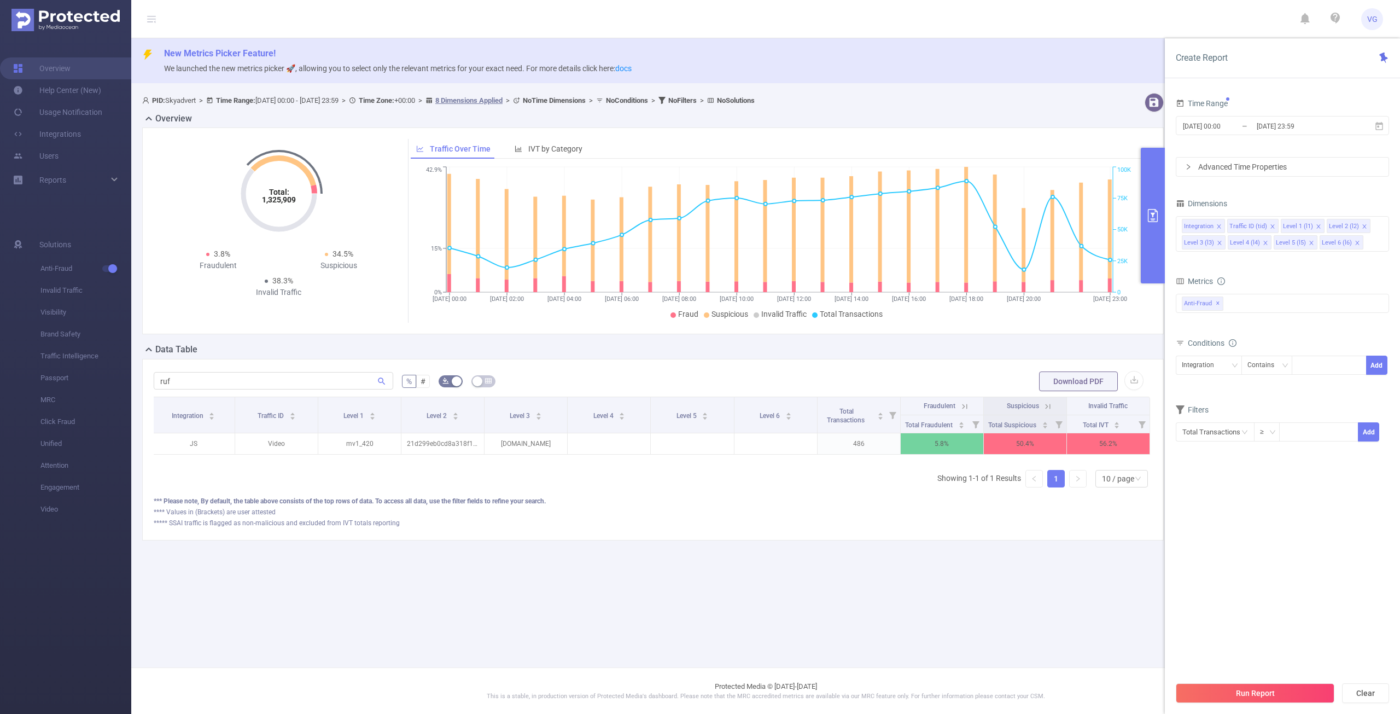
click at [1256, 691] on button "Run Report" at bounding box center [1255, 693] width 159 height 20
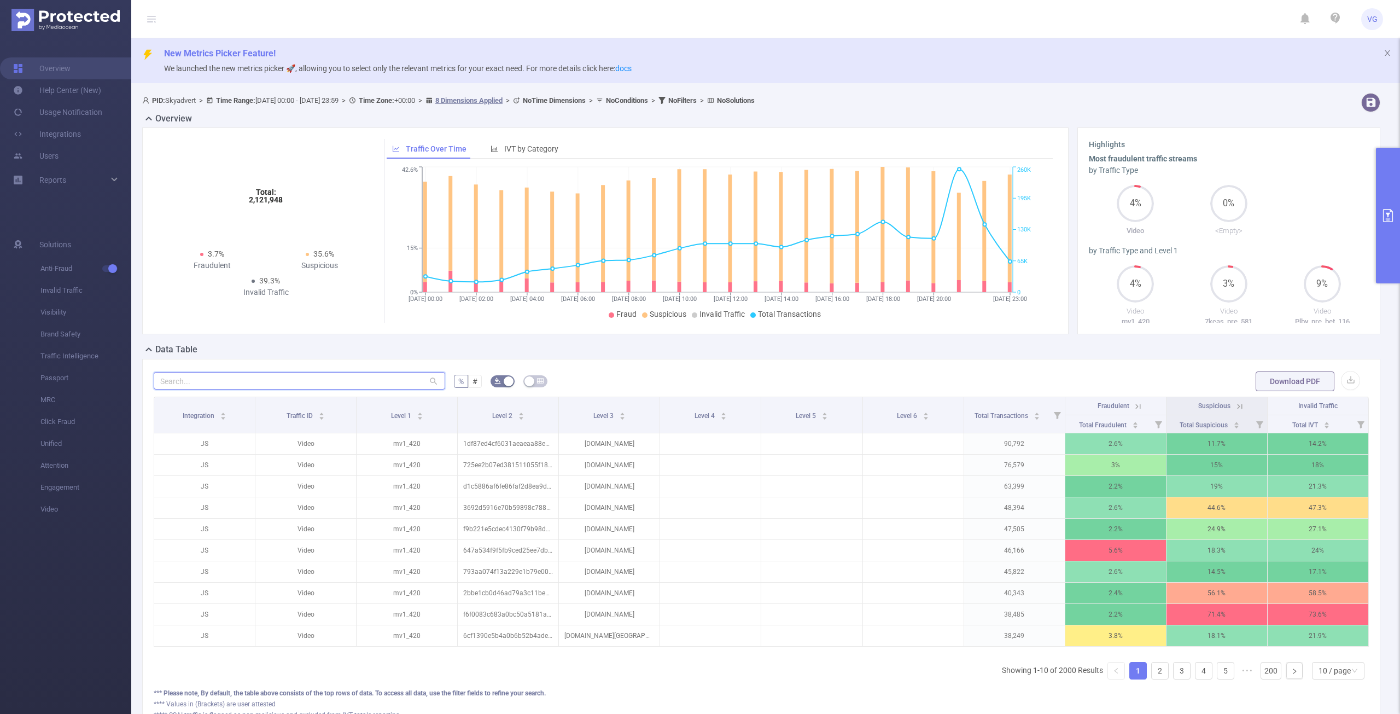
click at [402, 383] on input "text" at bounding box center [300, 381] width 292 height 18
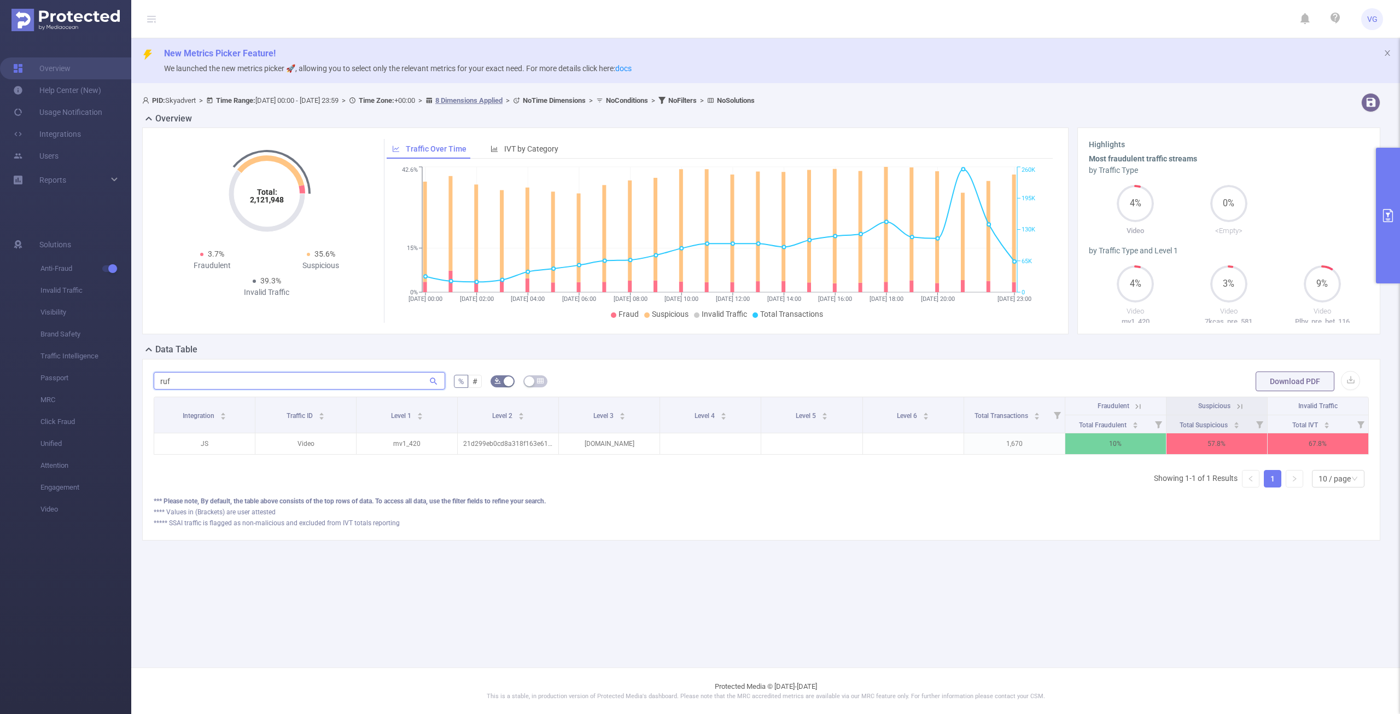
type input "ruf"
click at [1384, 205] on button "primary" at bounding box center [1388, 216] width 24 height 136
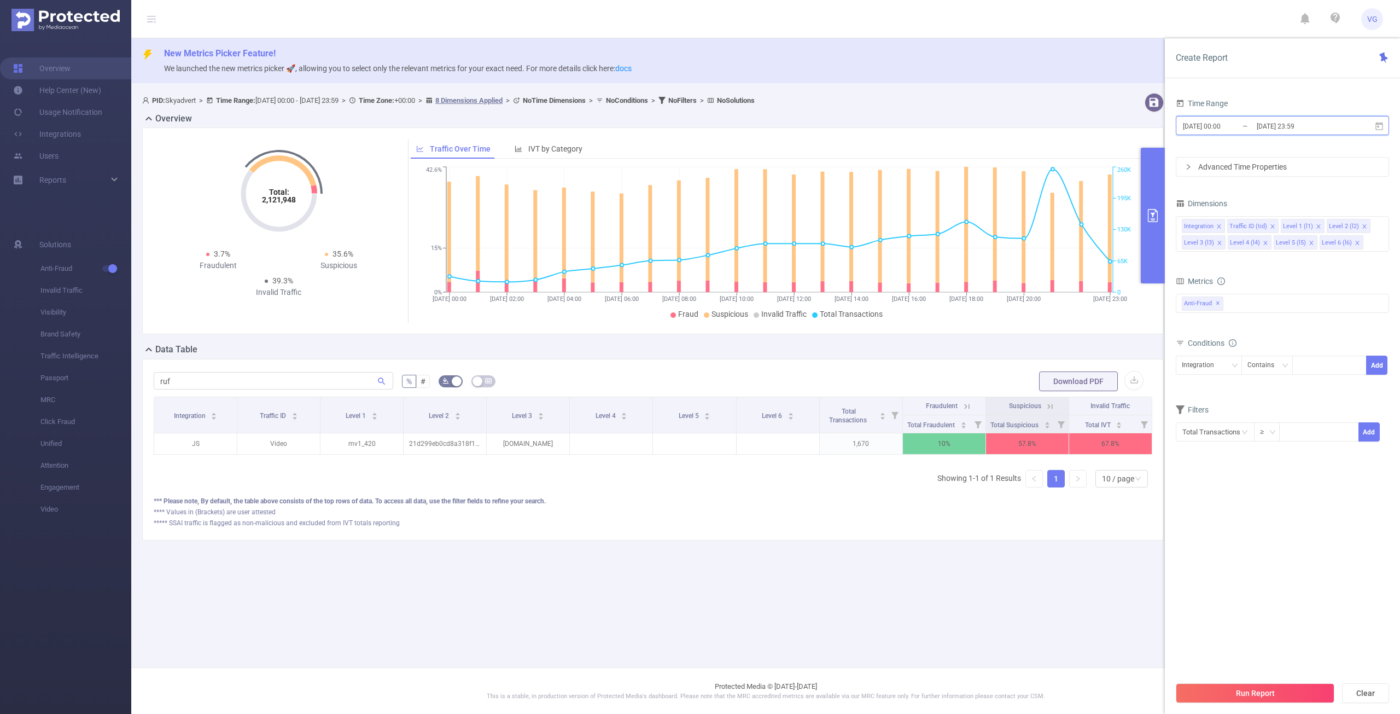
click at [1381, 125] on icon at bounding box center [1380, 126] width 10 height 10
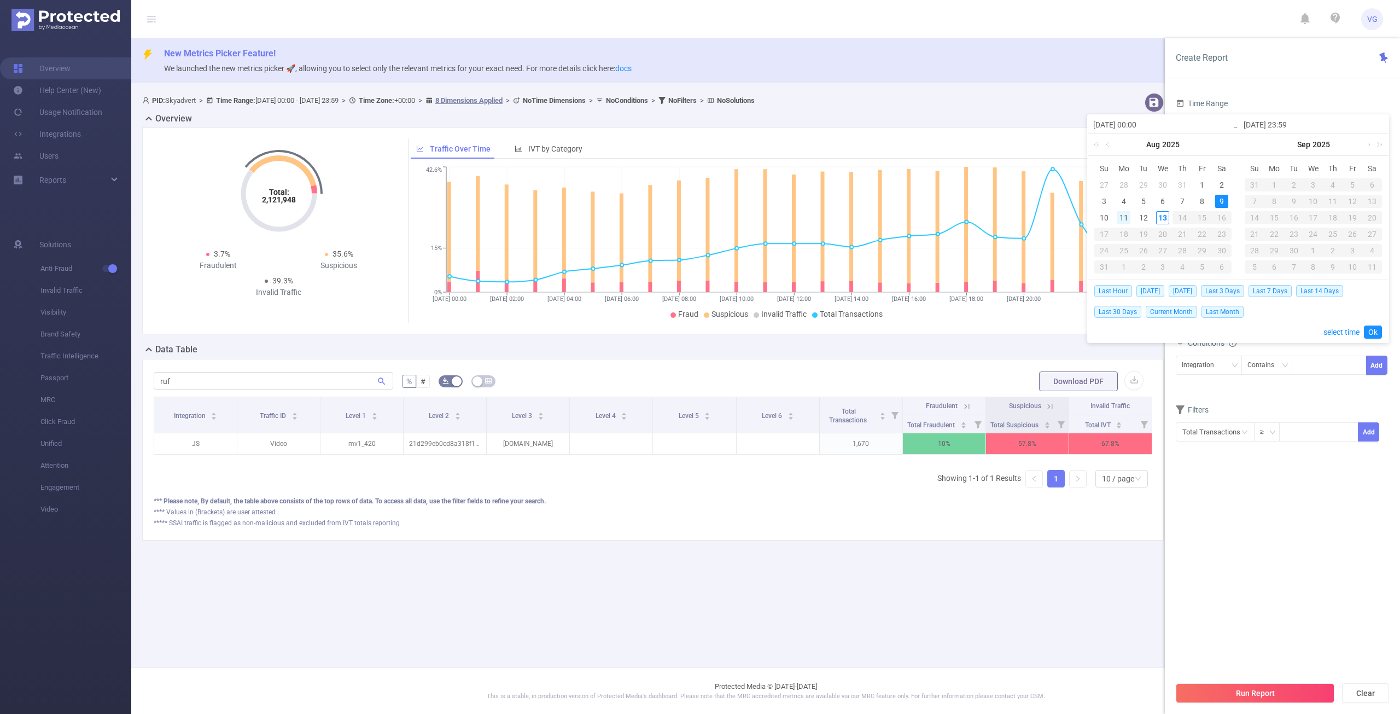
click at [1119, 218] on div "11" at bounding box center [1123, 217] width 13 height 13
click at [1121, 218] on div "11" at bounding box center [1123, 217] width 13 height 13
type input "[DATE] 00:00"
type input "[DATE] 23:59"
type input "[DATE] 00:00"
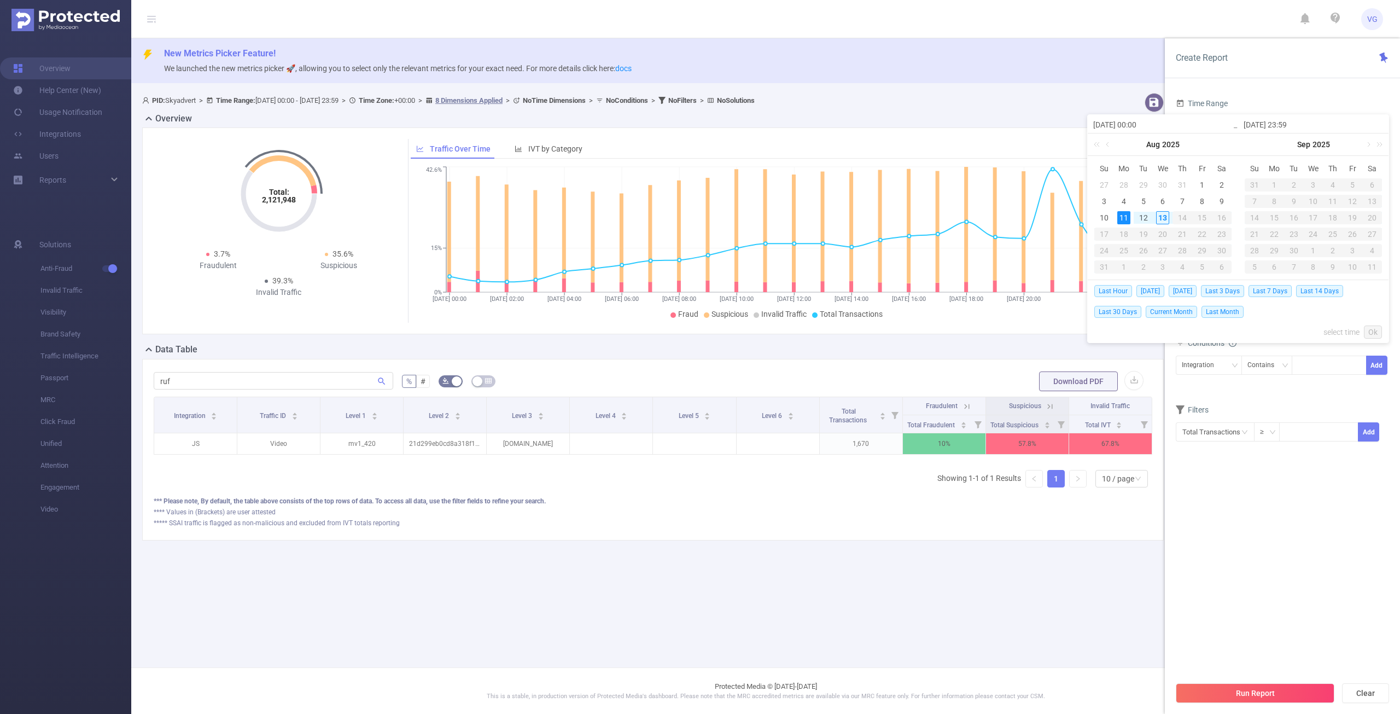
type input "[DATE] 23:59"
click at [1375, 329] on link "Ok" at bounding box center [1373, 331] width 18 height 13
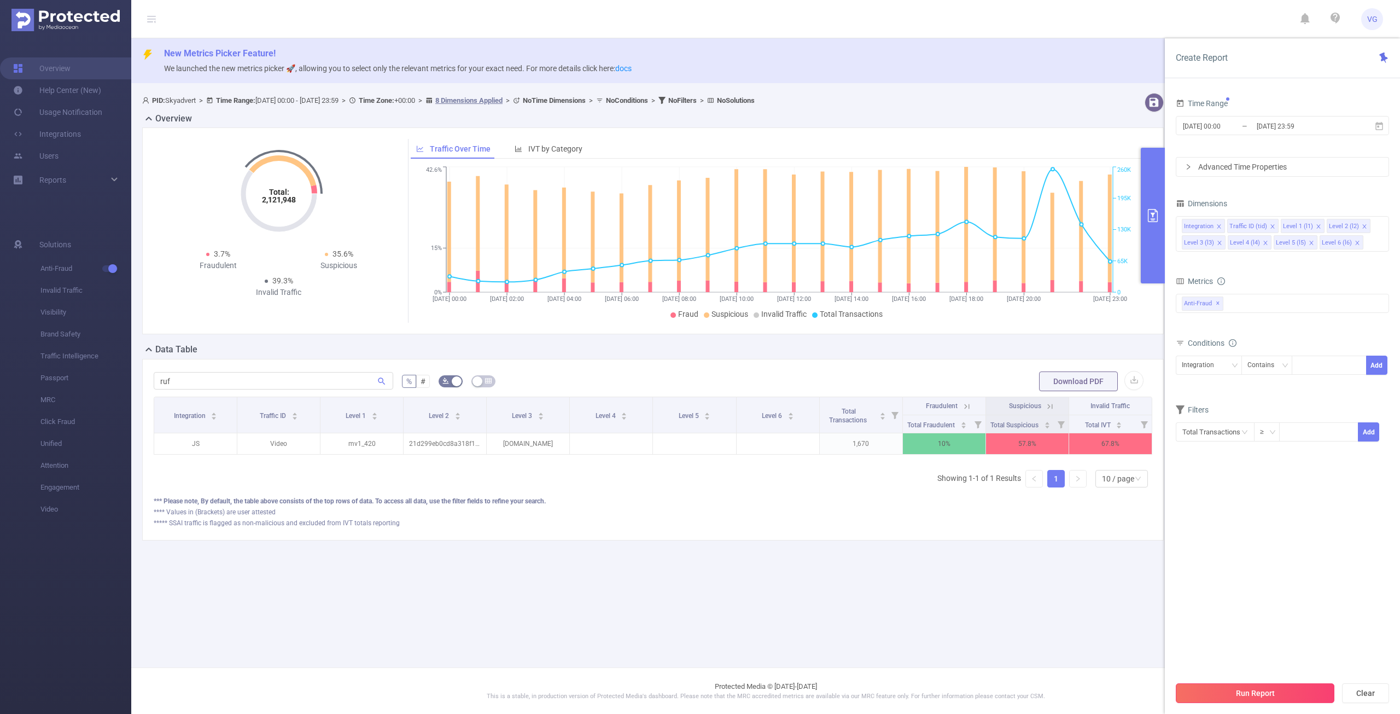
click at [1278, 687] on button "Run Report" at bounding box center [1255, 693] width 159 height 20
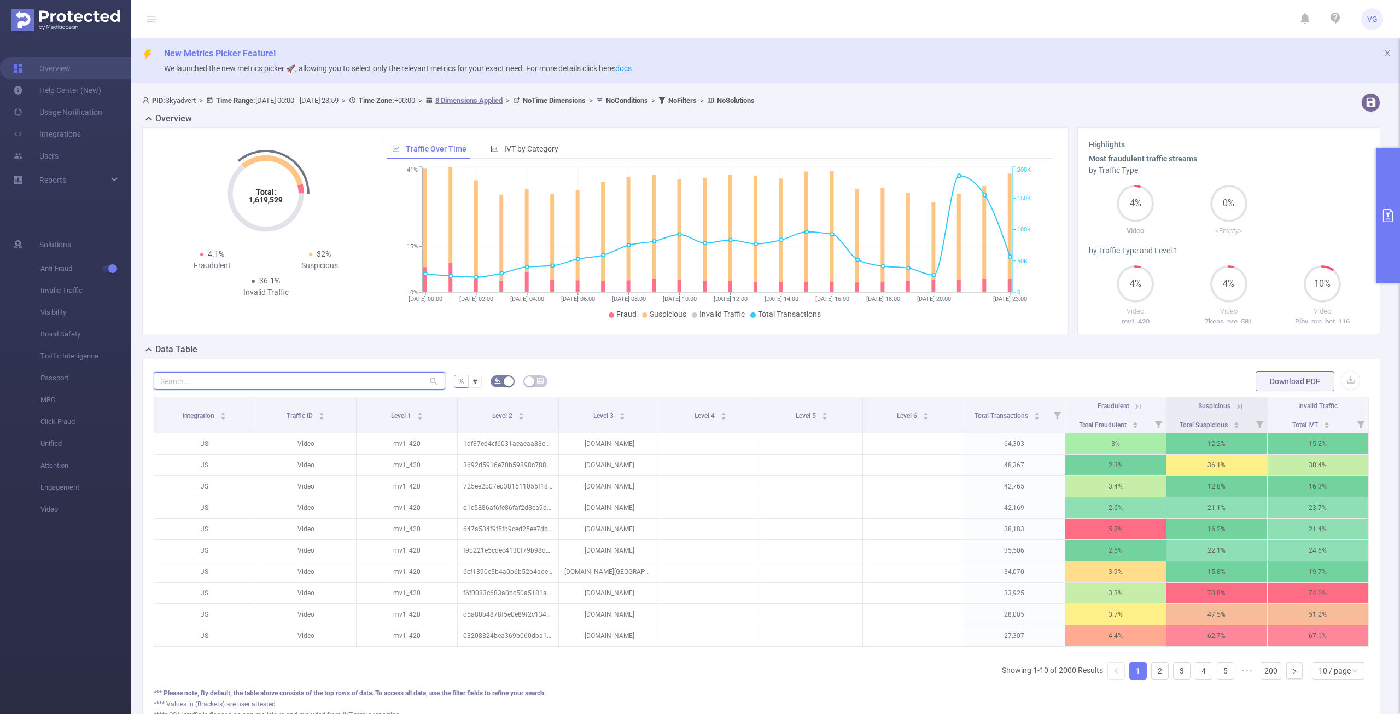
click at [291, 382] on input "text" at bounding box center [300, 381] width 292 height 18
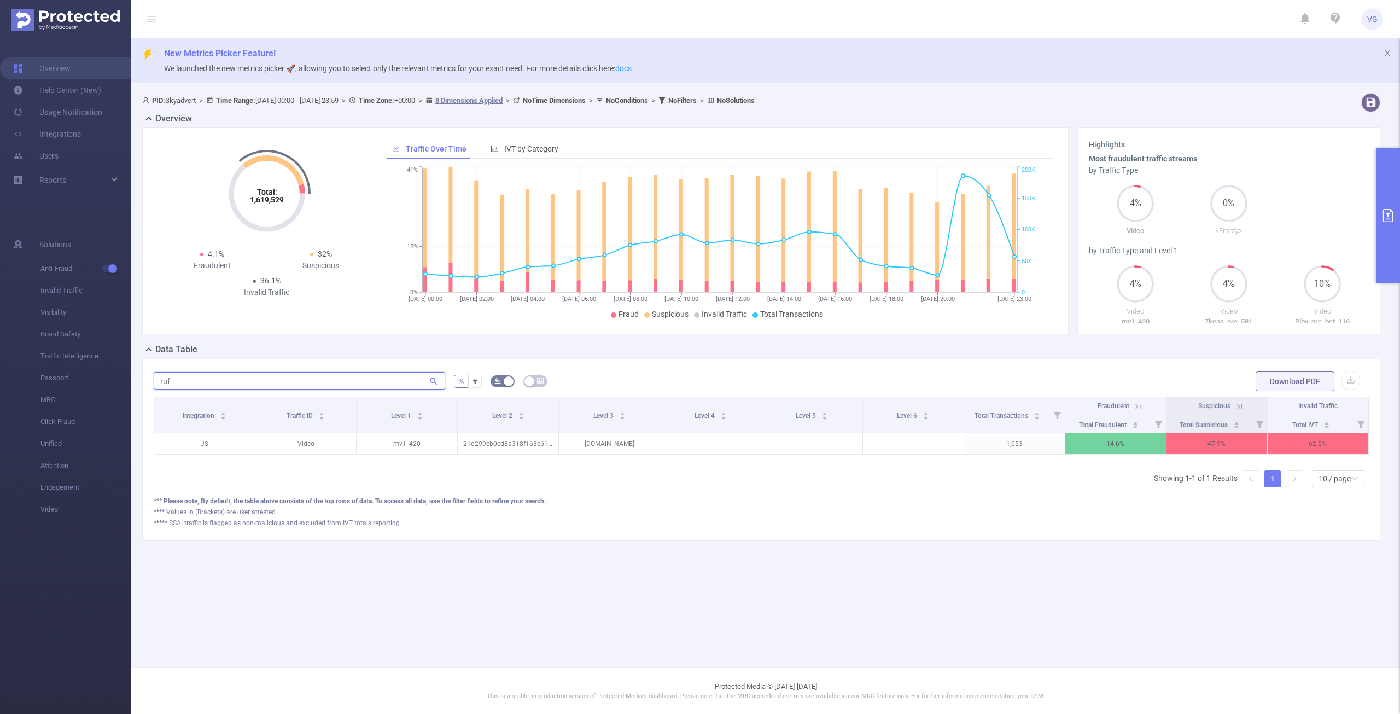
type input "ruf"
click at [1133, 405] on icon at bounding box center [1136, 405] width 13 height 11
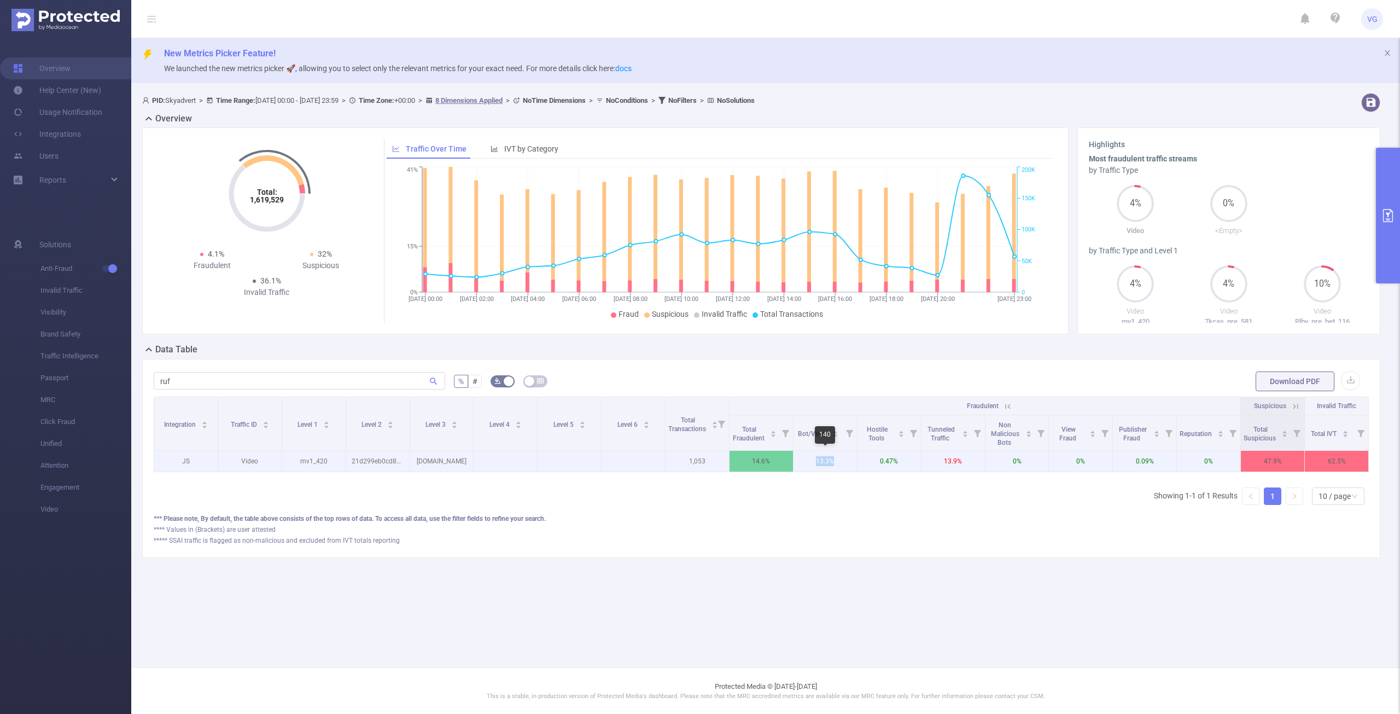
drag, startPoint x: 816, startPoint y: 459, endPoint x: 838, endPoint y: 463, distance: 23.2
click at [838, 463] on p "13.3%" at bounding box center [825, 461] width 63 height 21
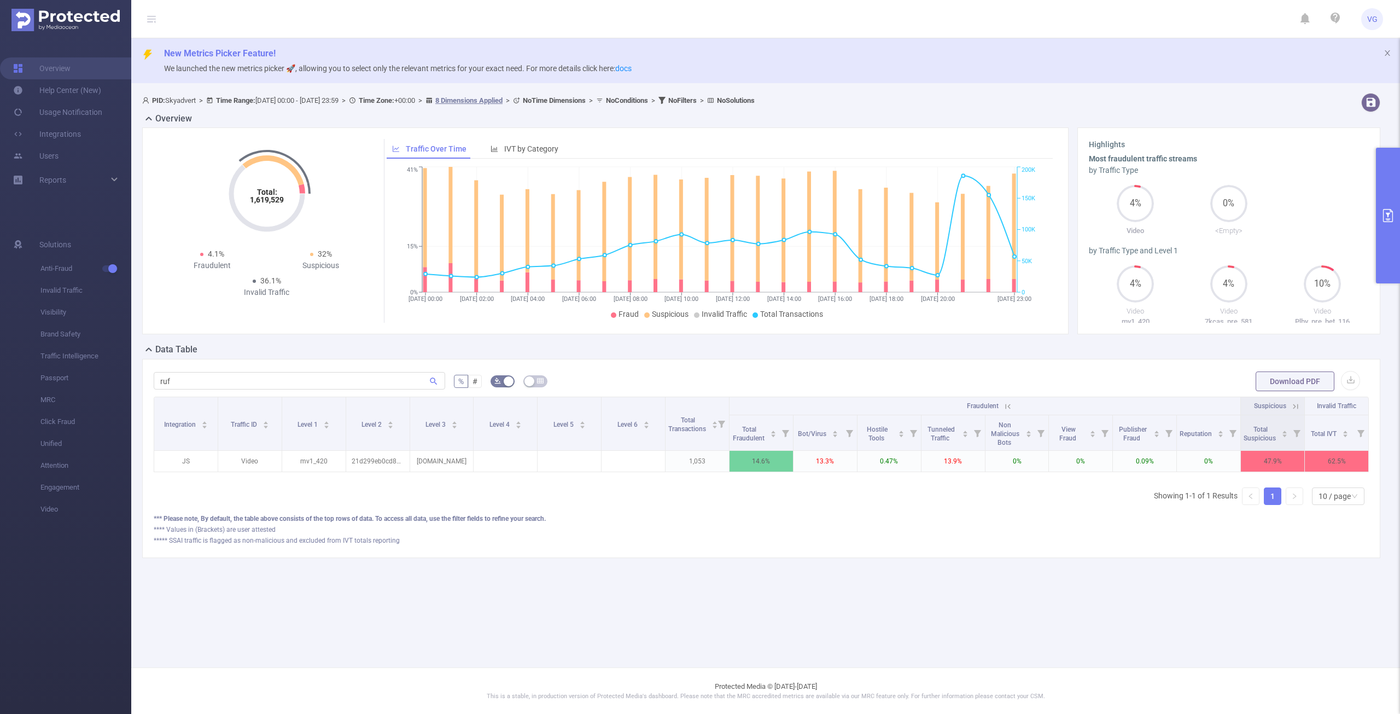
click at [966, 558] on div "ruf % # Download PDF Integration Traffic ID Level 1 Level 2 Level 3 Level 4 Lev…" at bounding box center [761, 458] width 1238 height 199
click at [881, 442] on div "Hostile Tools" at bounding box center [882, 433] width 44 height 20
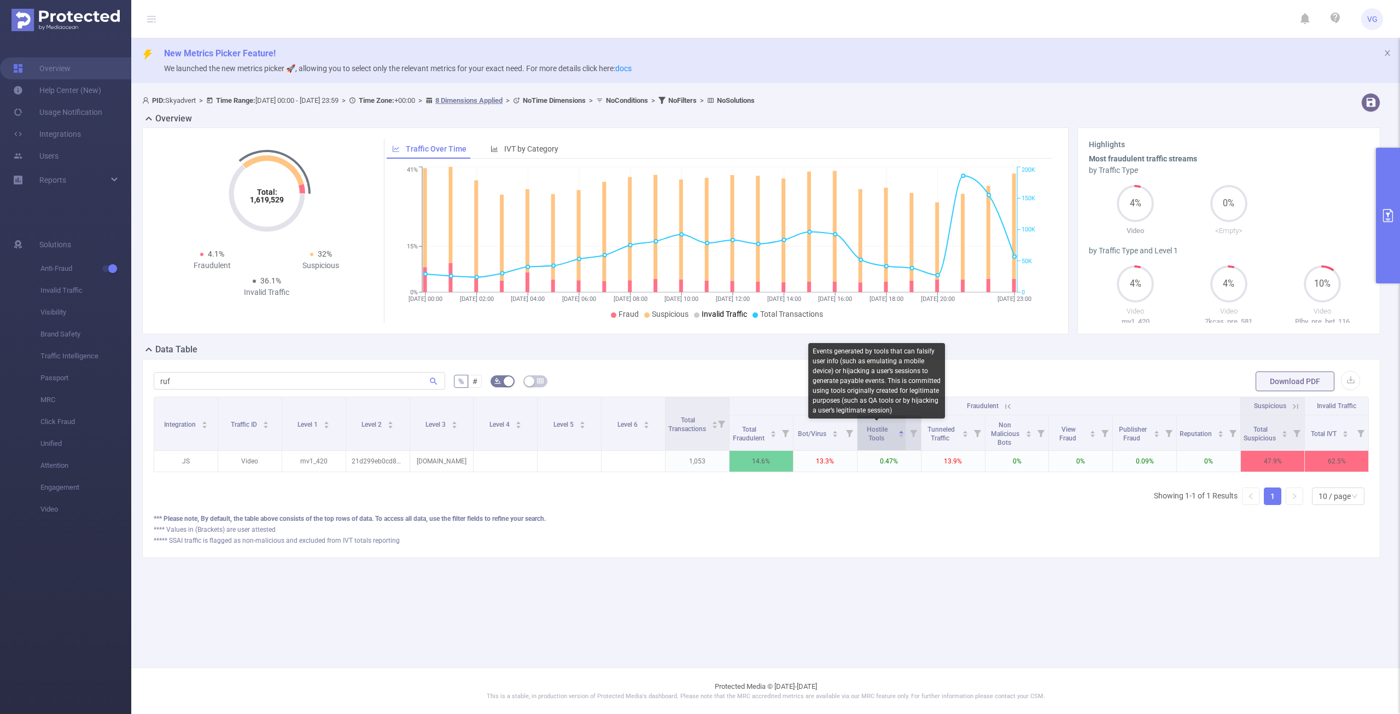
click at [870, 428] on span "Hostile Tools" at bounding box center [877, 434] width 21 height 16
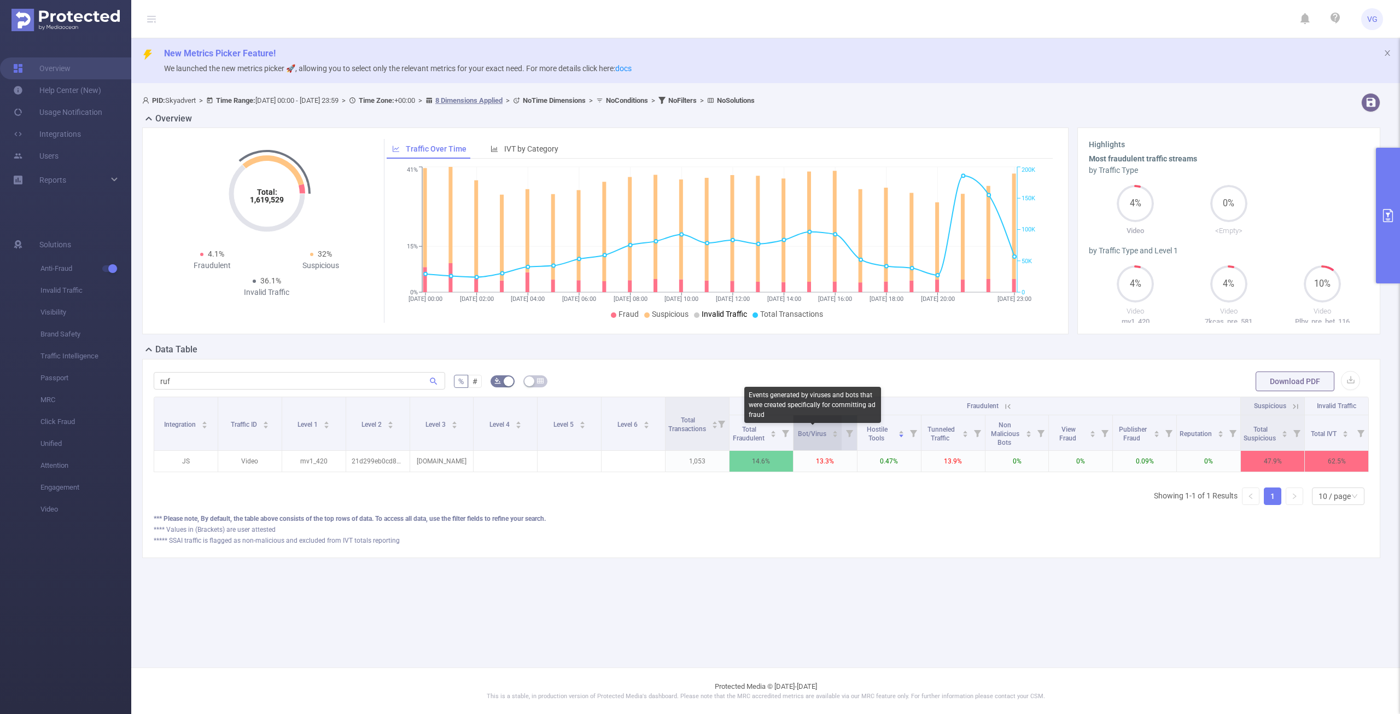
click at [822, 436] on span "Bot/Virus" at bounding box center [813, 434] width 30 height 8
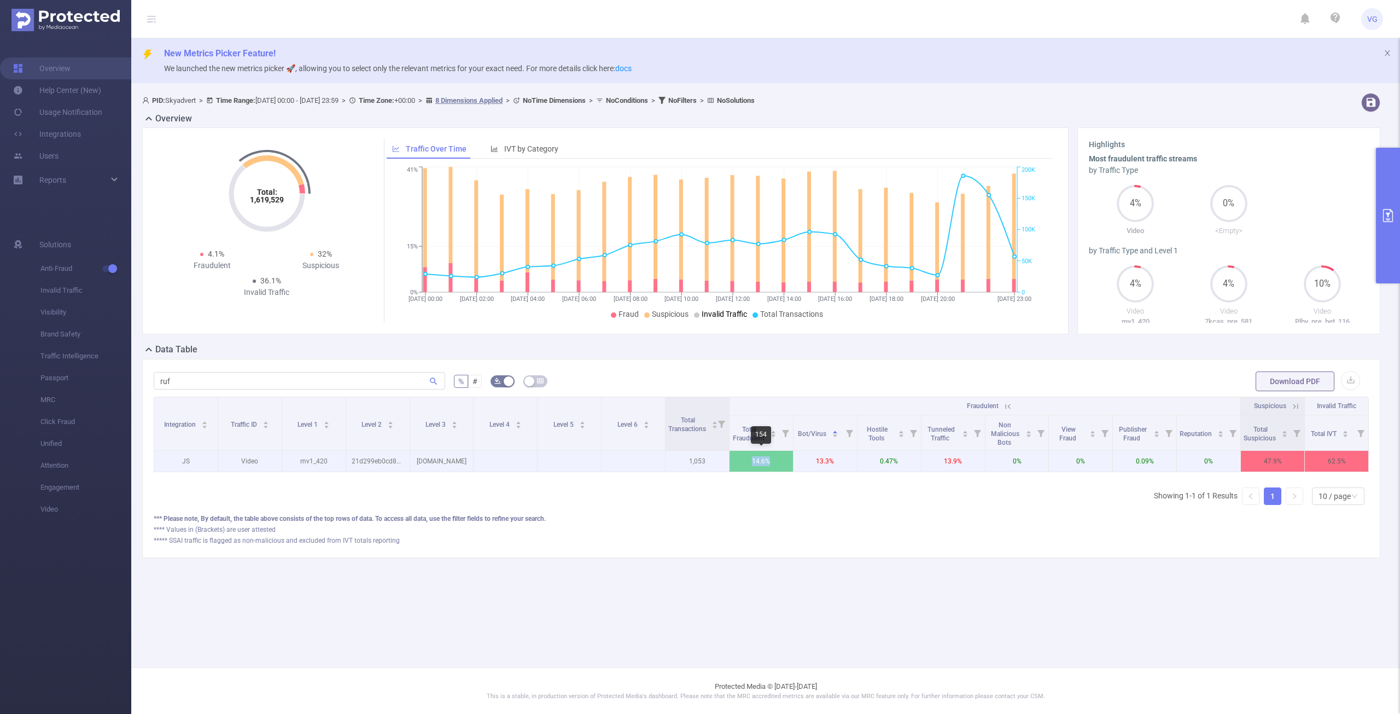
drag, startPoint x: 751, startPoint y: 460, endPoint x: 781, endPoint y: 459, distance: 30.1
click at [781, 459] on p "14.6%" at bounding box center [761, 461] width 63 height 21
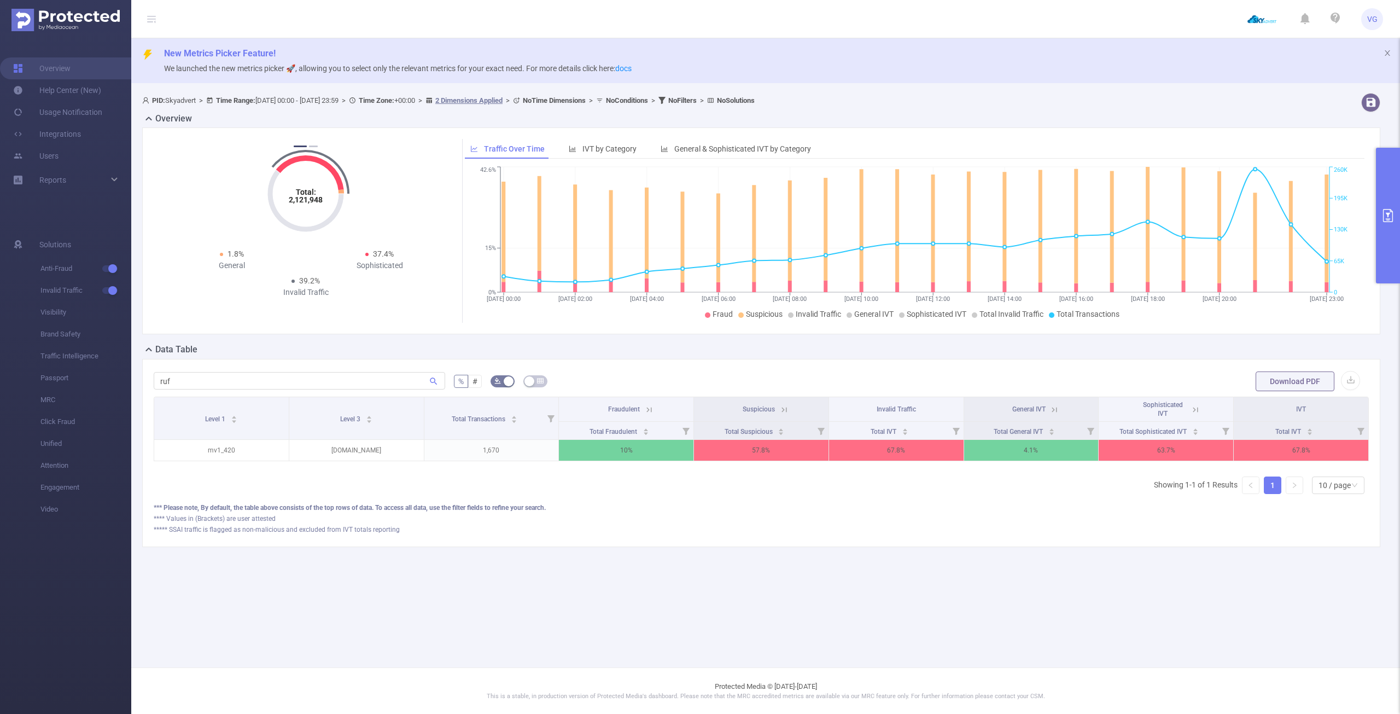
click at [1384, 210] on icon "primary" at bounding box center [1388, 215] width 10 height 13
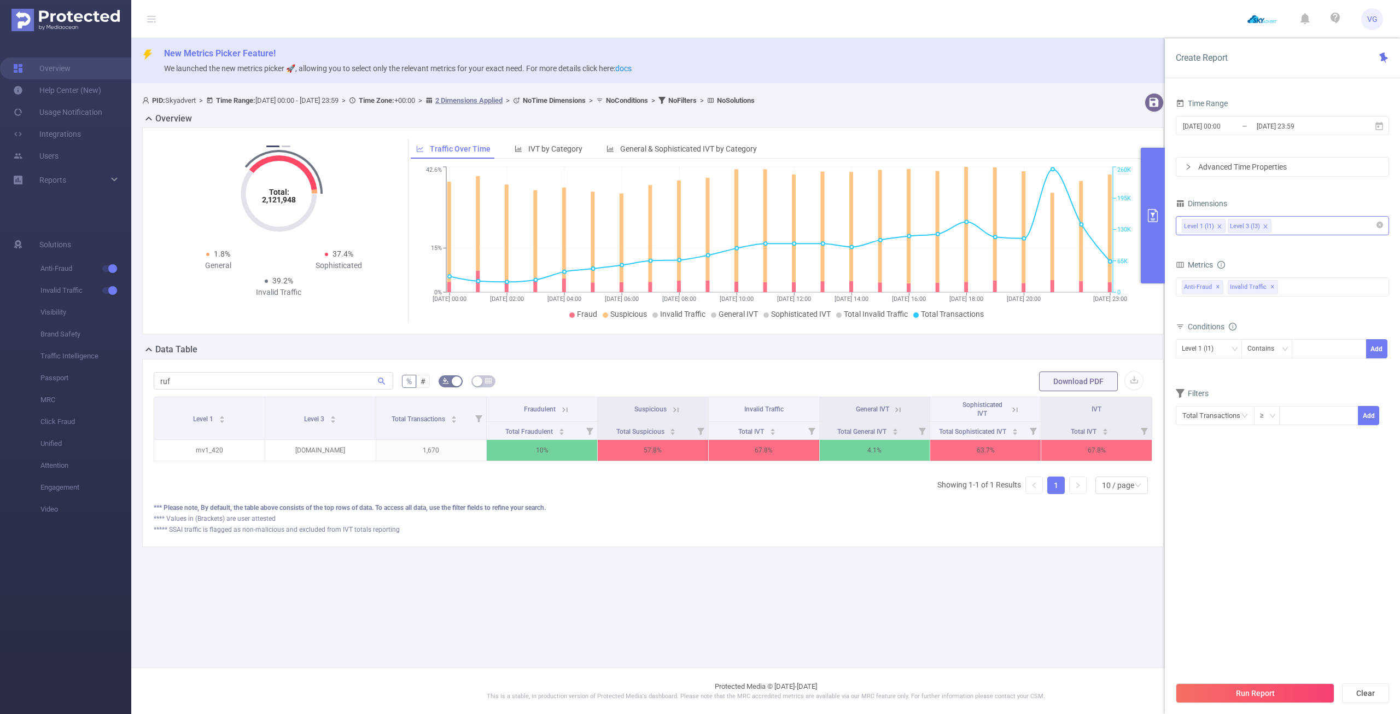
click at [1218, 225] on icon "icon: close" at bounding box center [1220, 226] width 4 height 4
click at [1377, 125] on icon at bounding box center [1380, 126] width 10 height 10
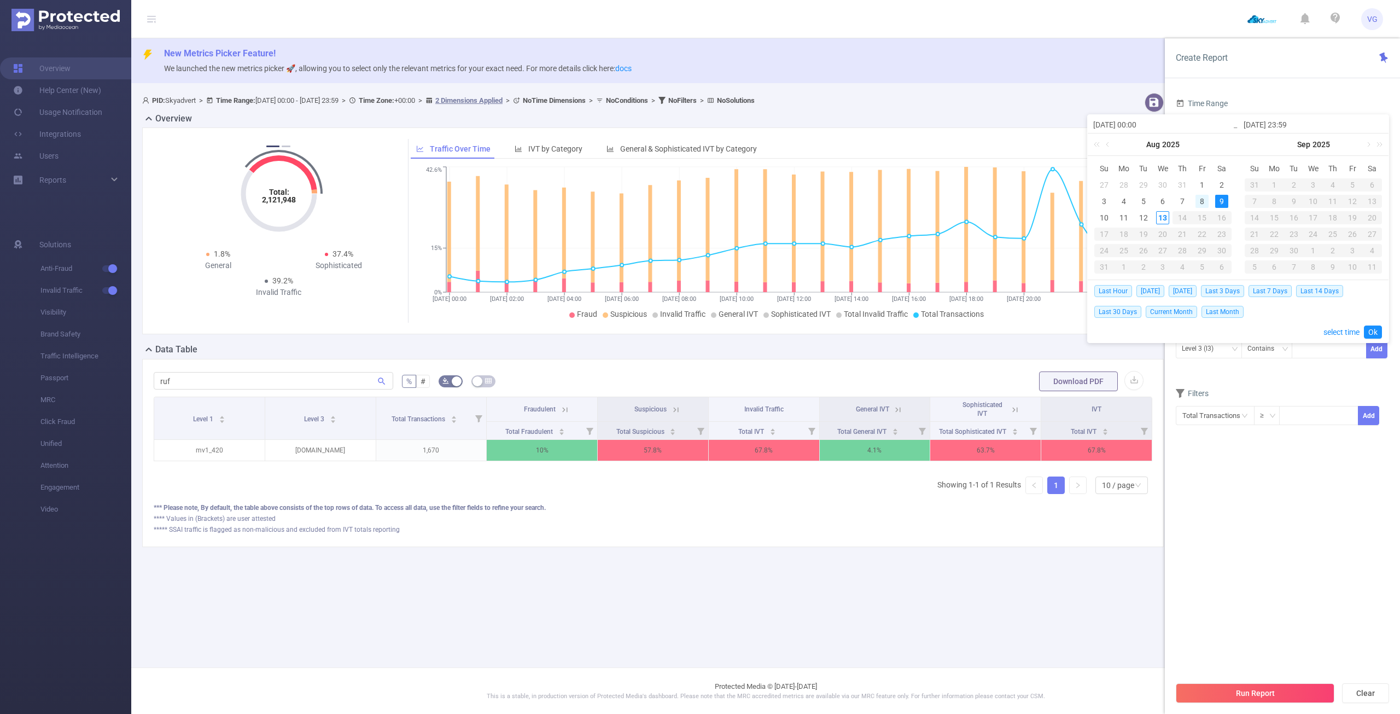
click at [1206, 200] on div "8" at bounding box center [1202, 201] width 13 height 13
click at [1203, 203] on div "8" at bounding box center [1202, 201] width 13 height 13
type input "2025-08-08 00:00"
type input "2025-08-08 23:59"
type input "2025-08-08 00:00"
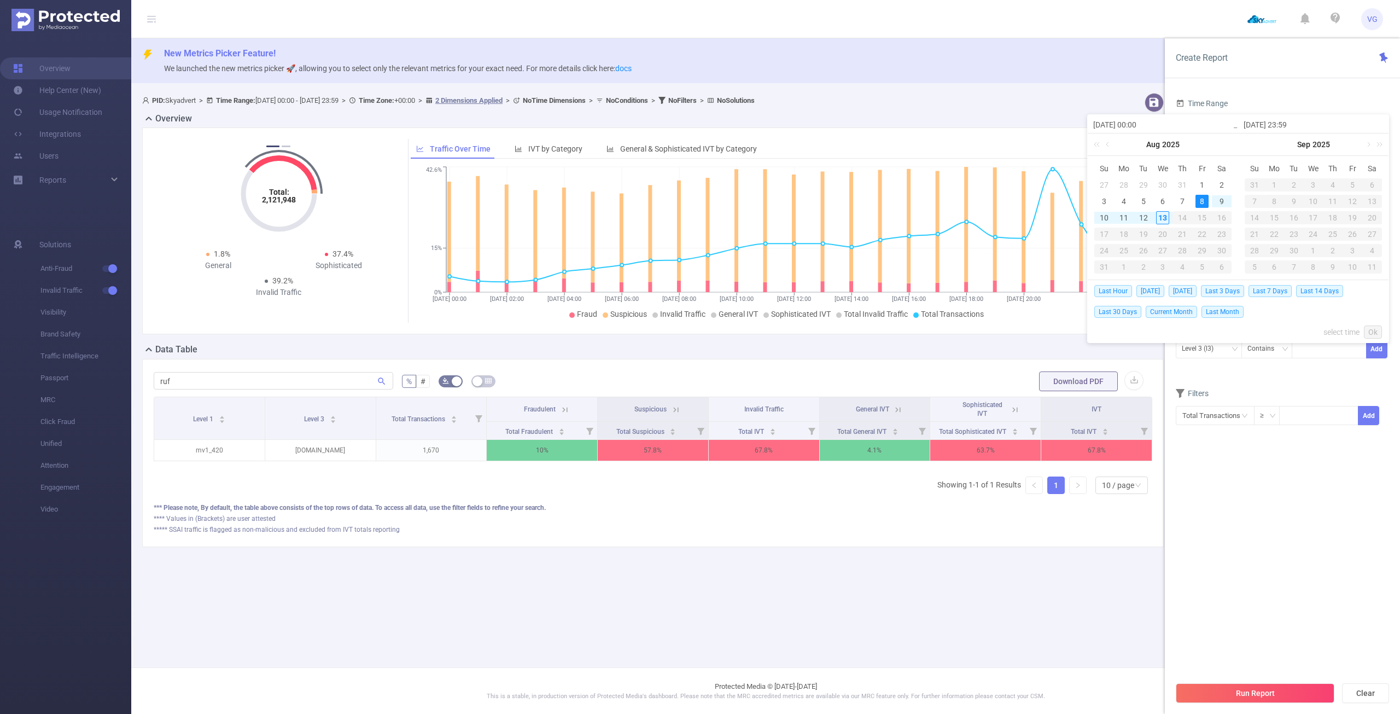
type input "2025-08-08 23:59"
click at [1261, 693] on button "Run Report" at bounding box center [1255, 693] width 159 height 20
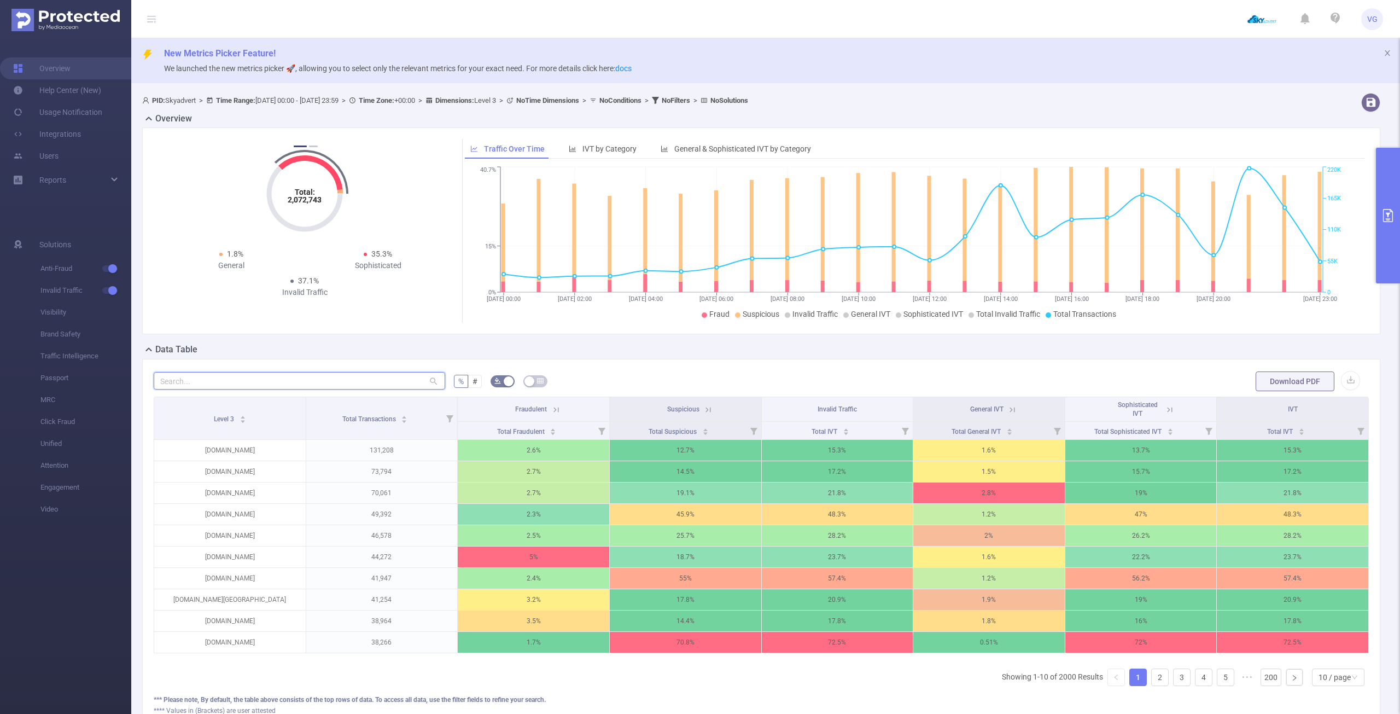
click at [202, 381] on input "text" at bounding box center [300, 381] width 292 height 18
click at [235, 382] on input "text" at bounding box center [300, 381] width 292 height 18
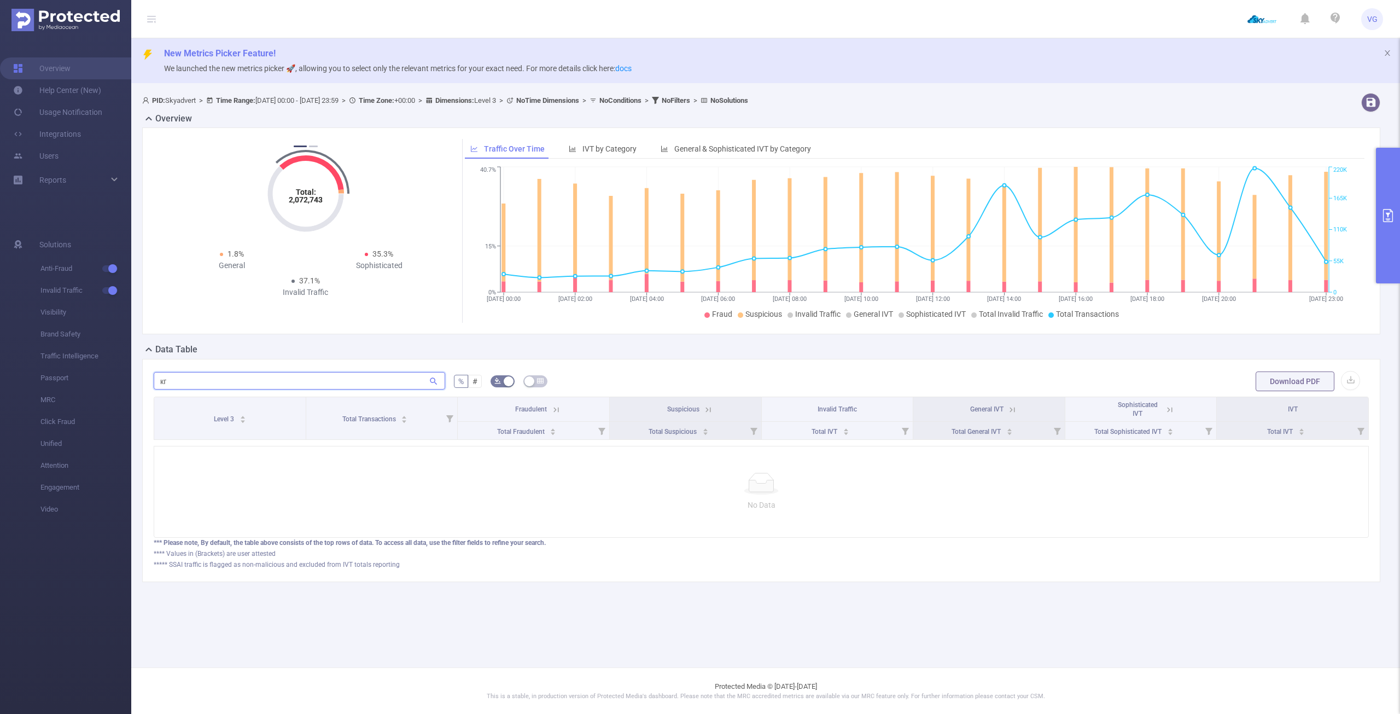
type input "к"
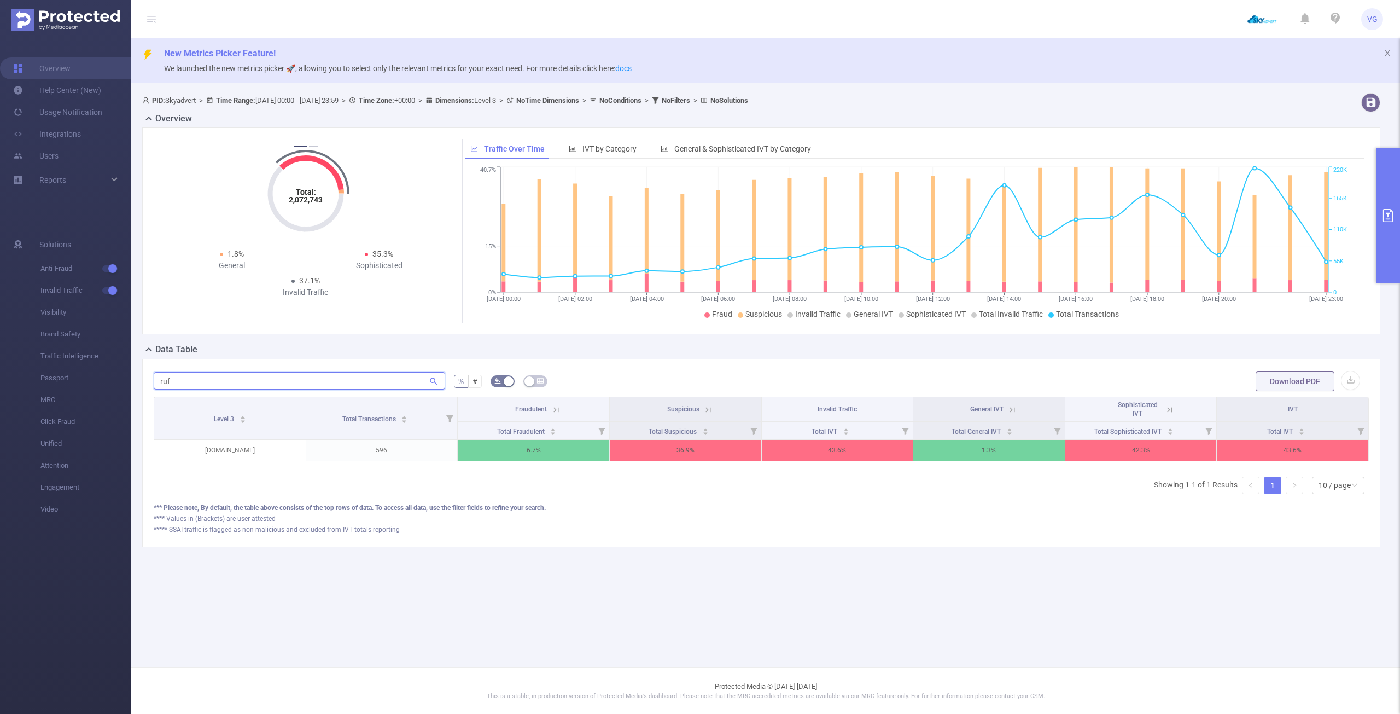
type input "ruf"
